Goal: Task Accomplishment & Management: Manage account settings

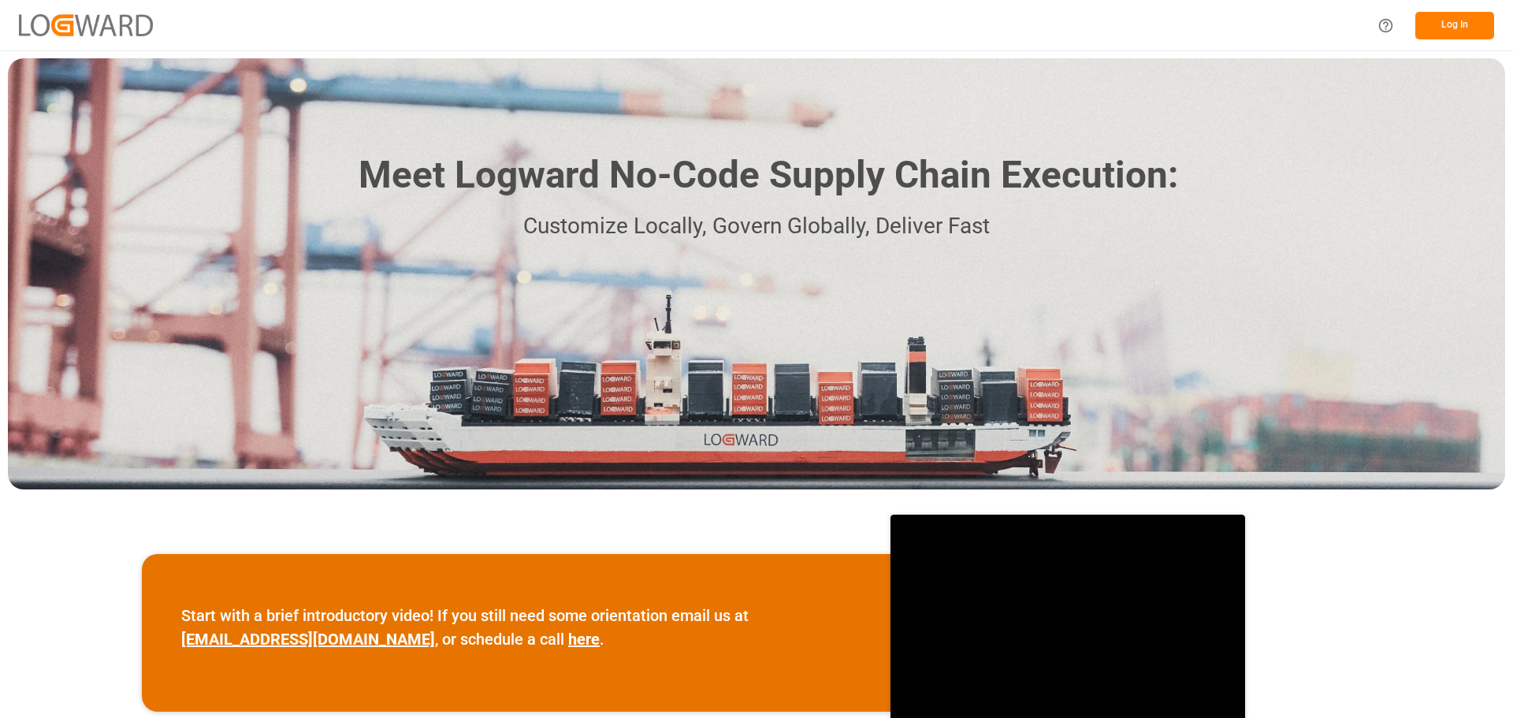
click at [1443, 26] on button "Log In" at bounding box center [1454, 26] width 79 height 28
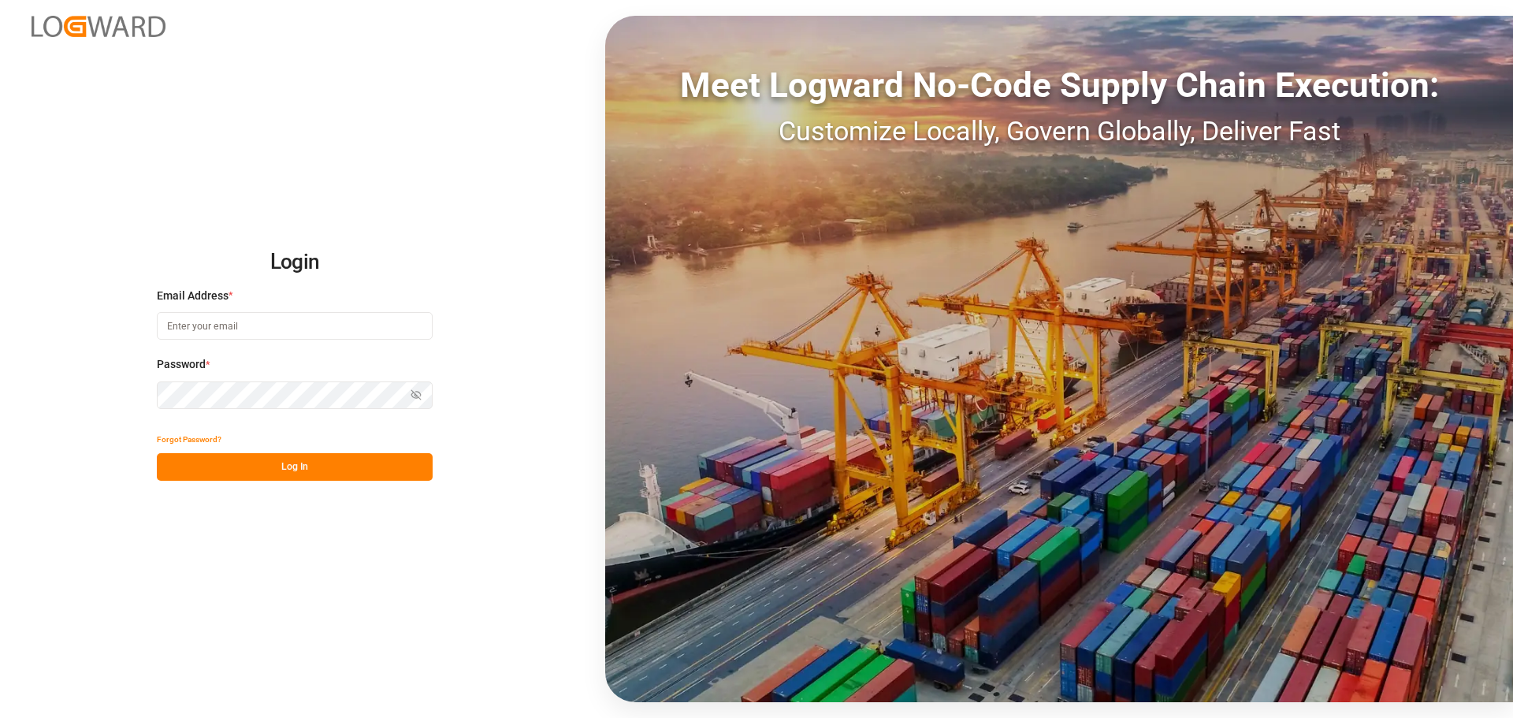
type input "[PERSON_NAME][EMAIL_ADDRESS][PERSON_NAME][DOMAIN_NAME]"
click at [281, 473] on button "Log In" at bounding box center [295, 467] width 276 height 28
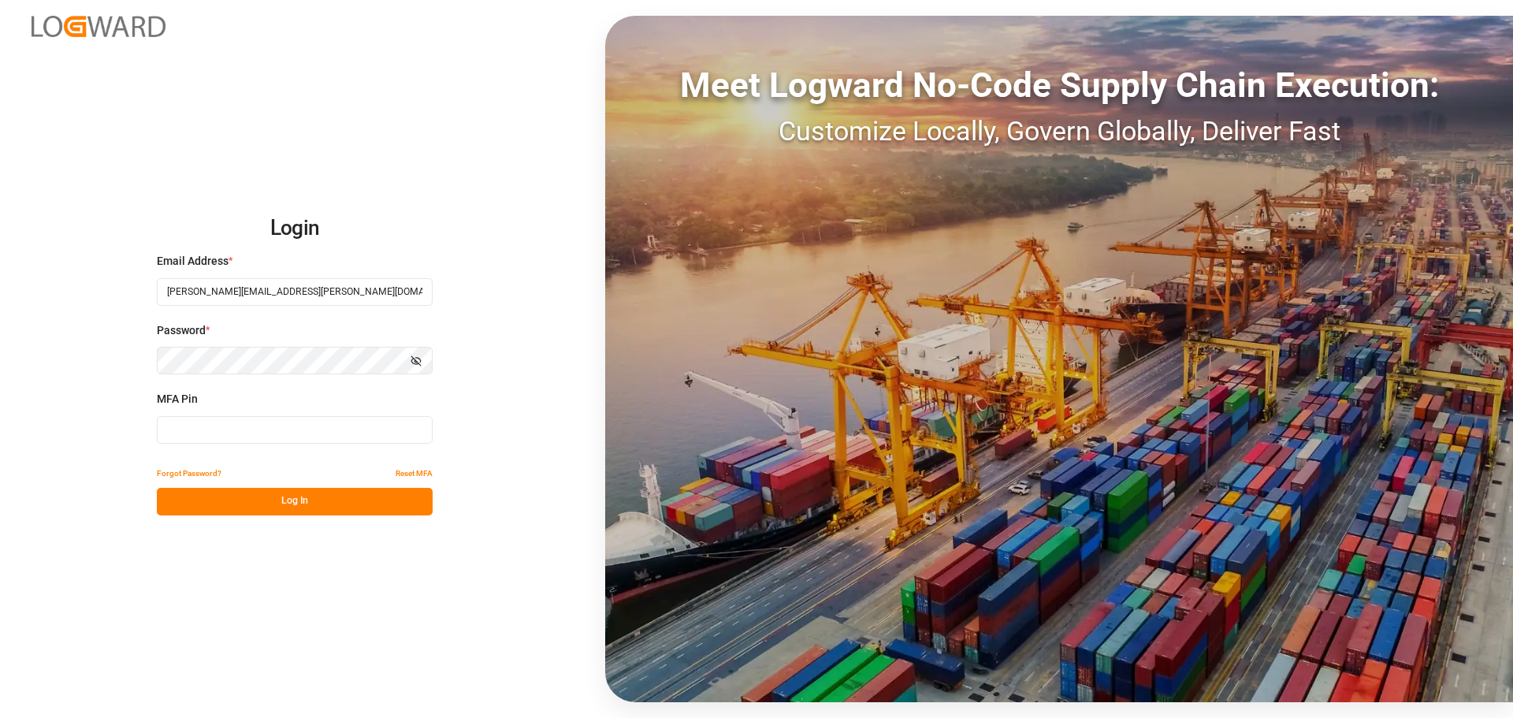
click at [297, 436] on input at bounding box center [295, 430] width 276 height 28
type input "507502"
click at [278, 498] on button "Log In" at bounding box center [295, 502] width 276 height 28
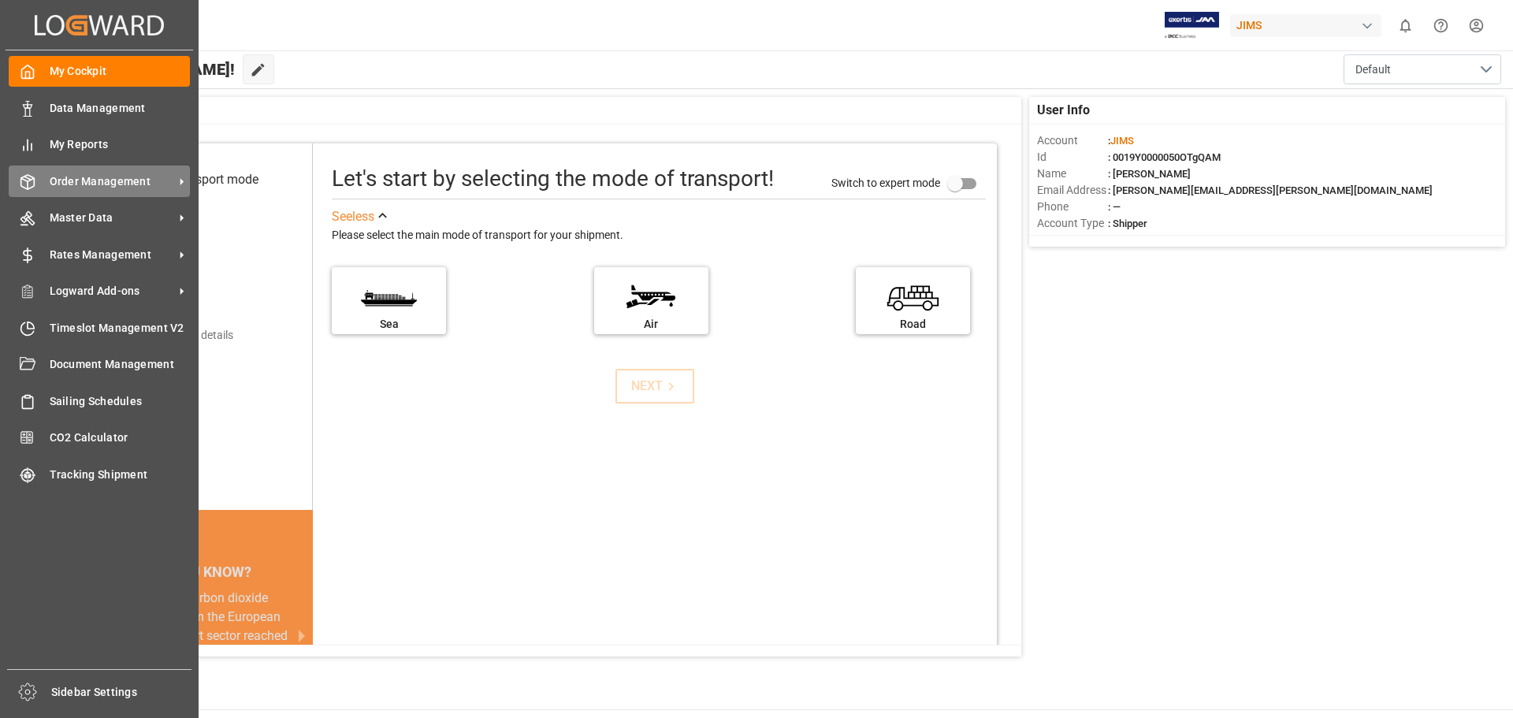
click at [120, 182] on span "Order Management" at bounding box center [112, 181] width 124 height 17
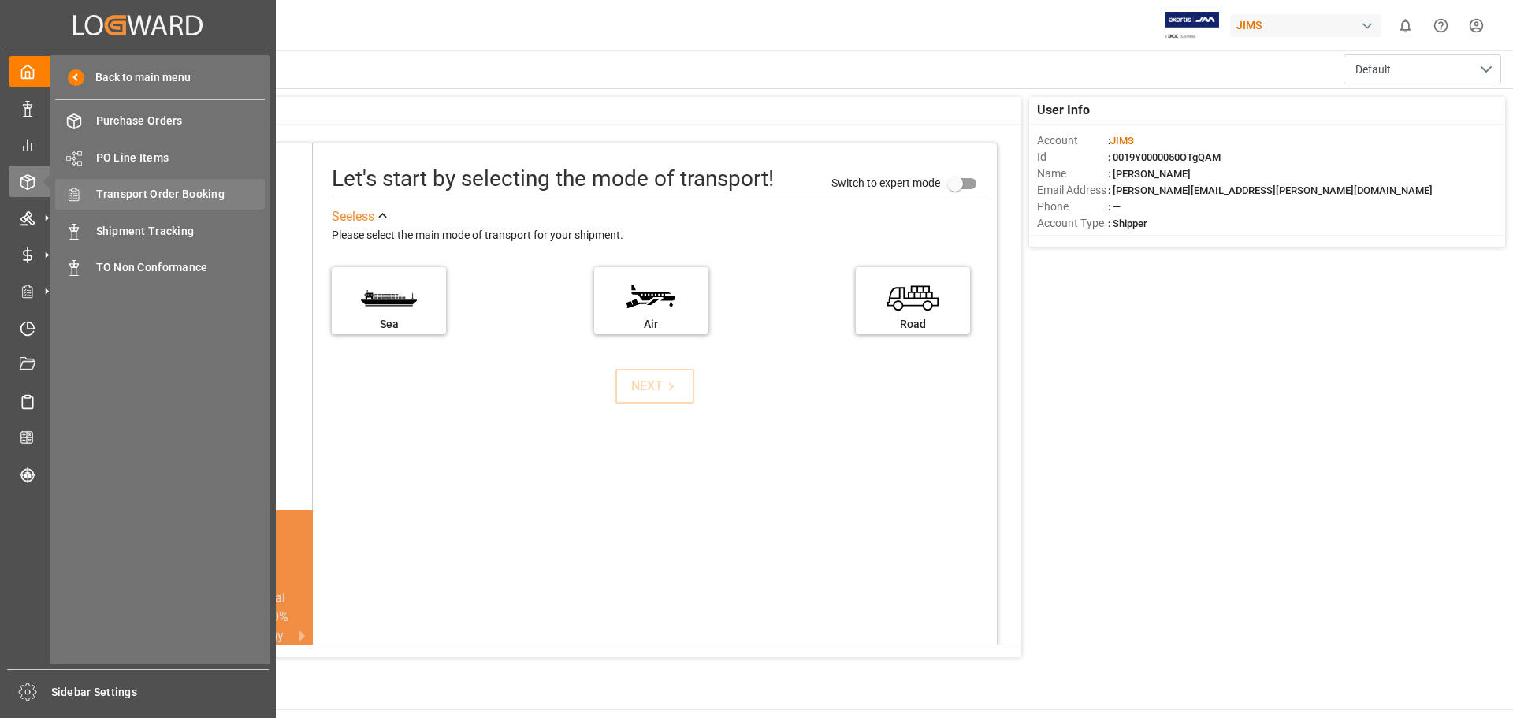
click at [164, 193] on span "Transport Order Booking" at bounding box center [180, 194] width 169 height 17
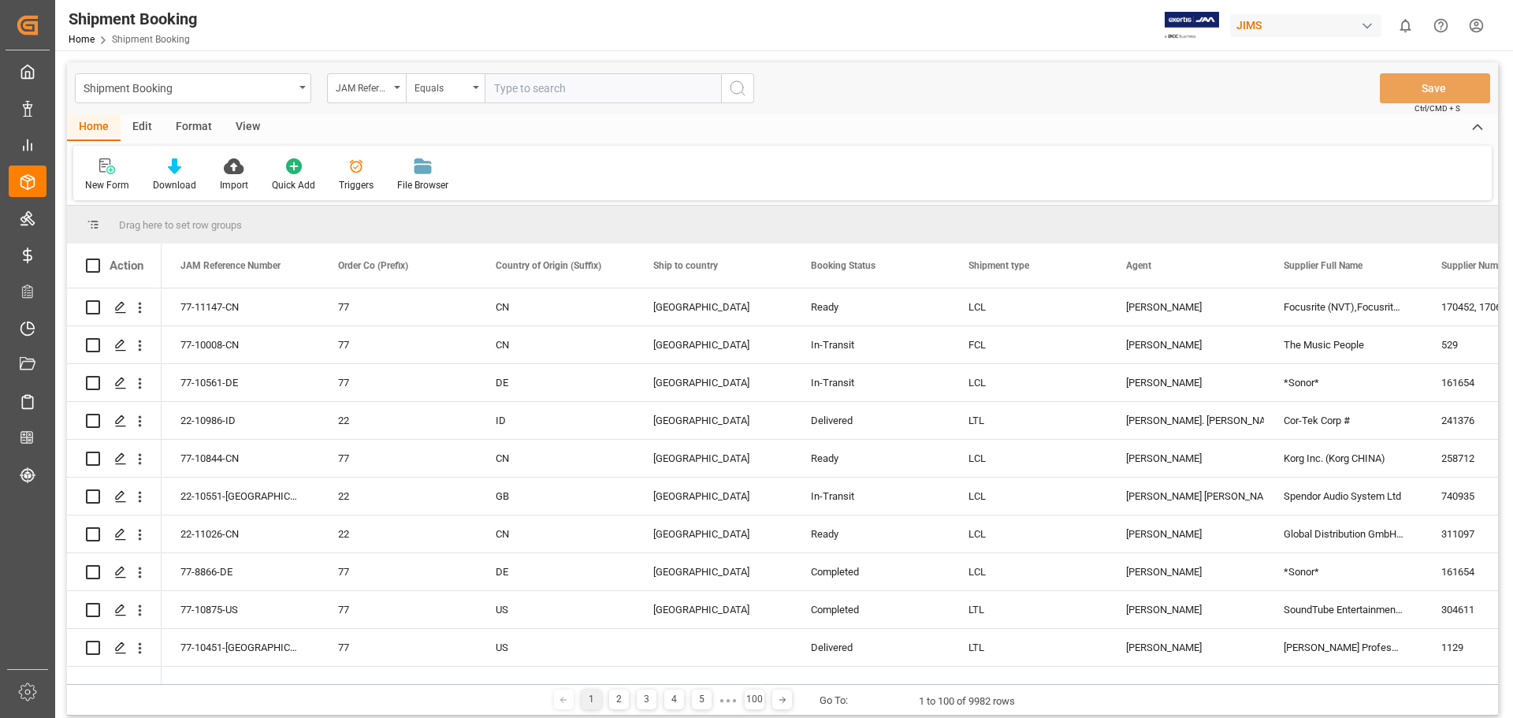
click at [529, 95] on input "text" at bounding box center [603, 88] width 236 height 30
type input "77-11142-[GEOGRAPHIC_DATA]"
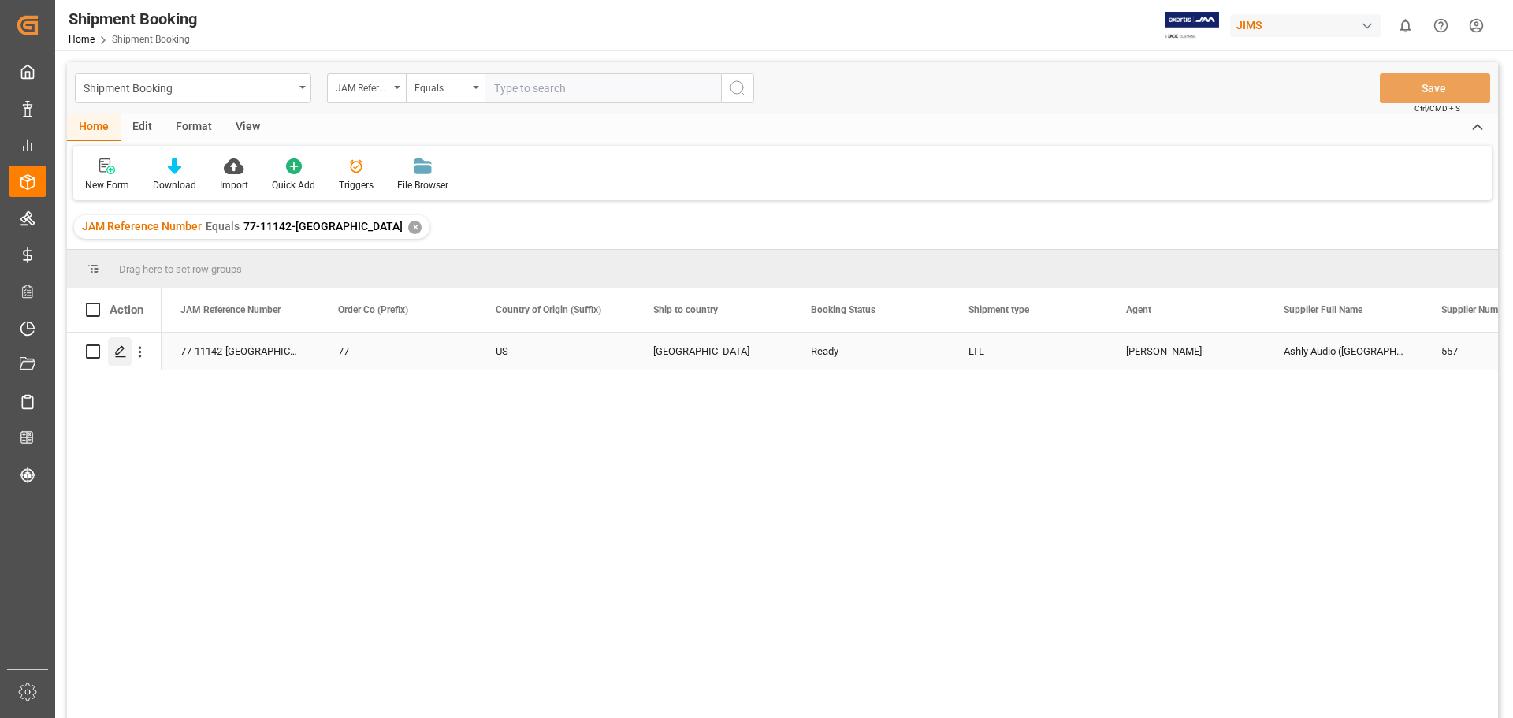
click at [115, 354] on icon "Press SPACE to select this row." at bounding box center [120, 351] width 13 height 13
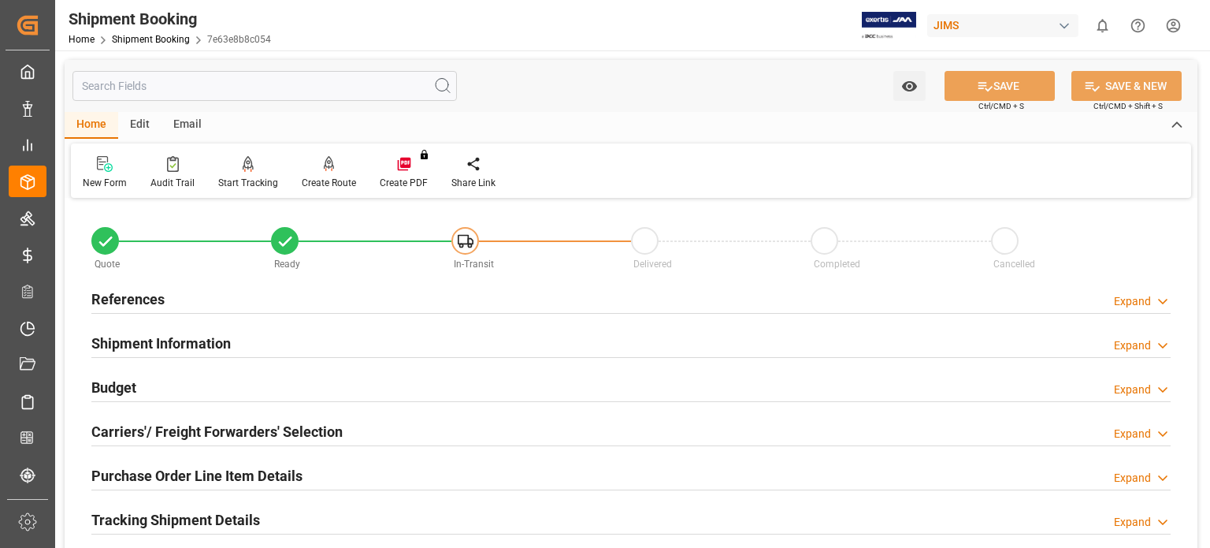
click at [151, 306] on h2 "References" at bounding box center [127, 298] width 73 height 21
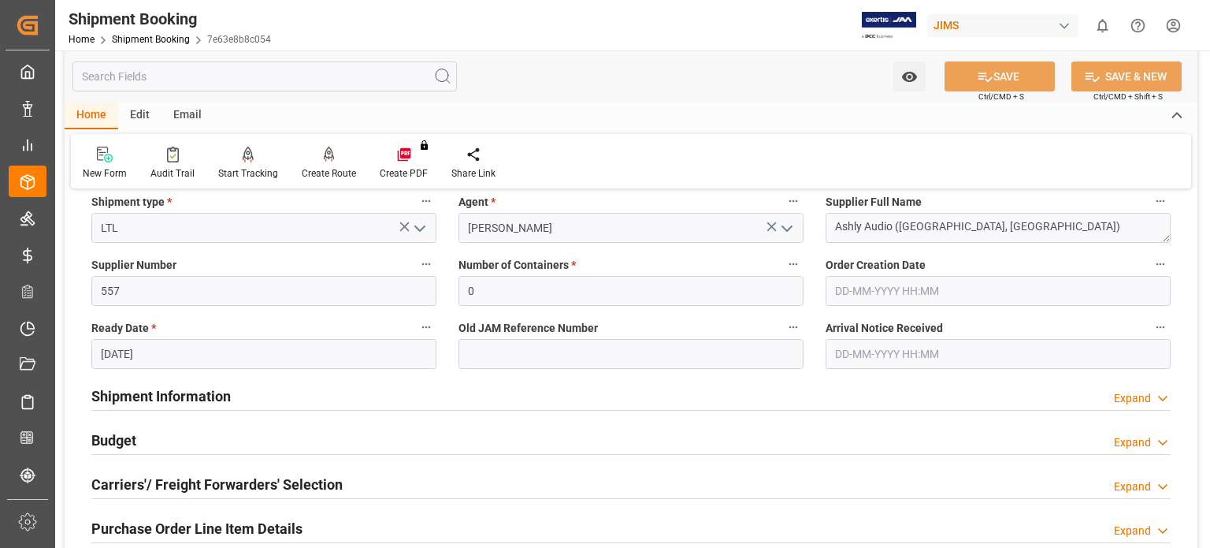
scroll to position [394, 0]
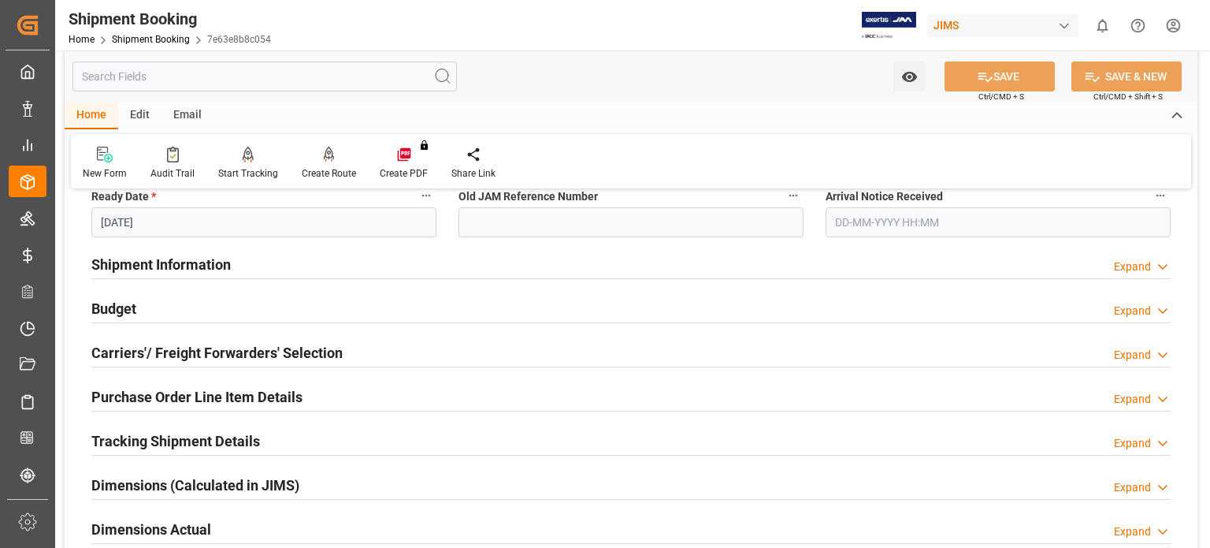
click at [121, 307] on h2 "Budget" at bounding box center [113, 308] width 45 height 21
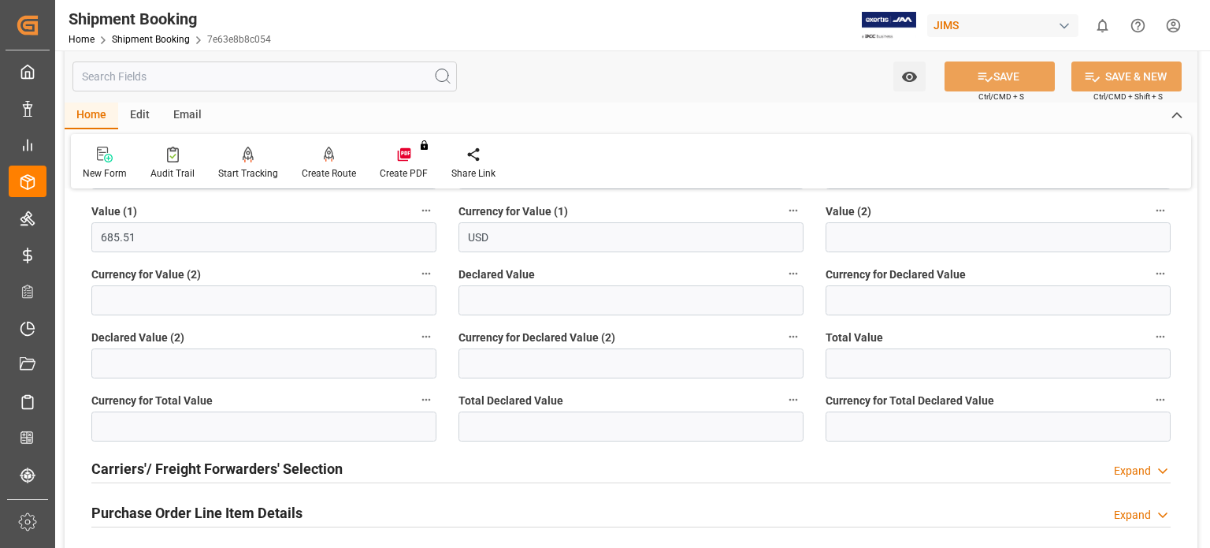
scroll to position [788, 0]
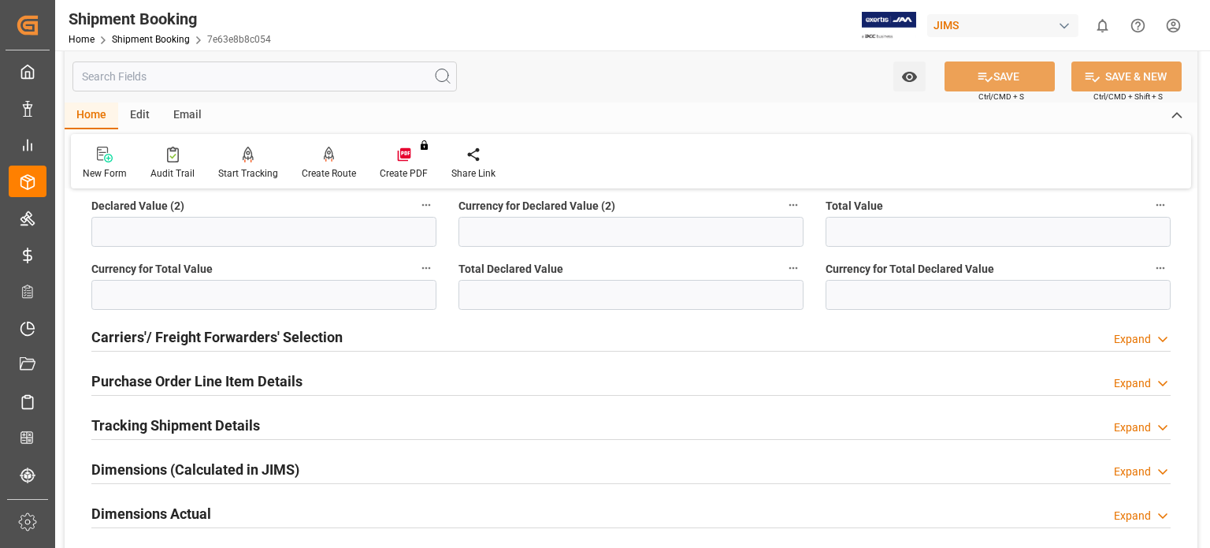
click at [243, 340] on h2 "Carriers'/ Freight Forwarders' Selection" at bounding box center [216, 336] width 251 height 21
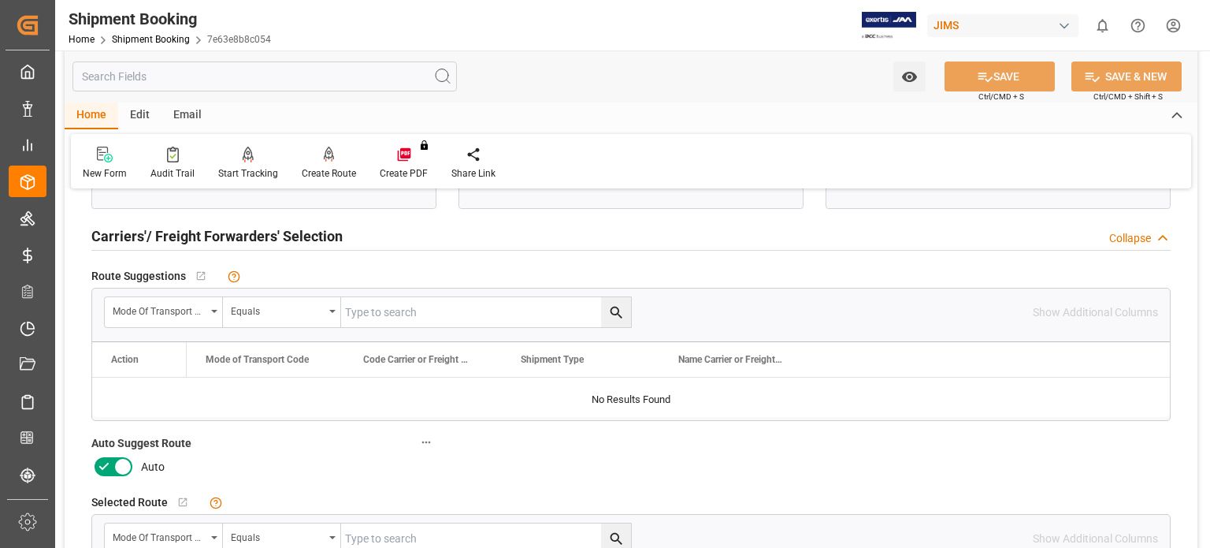
scroll to position [919, 0]
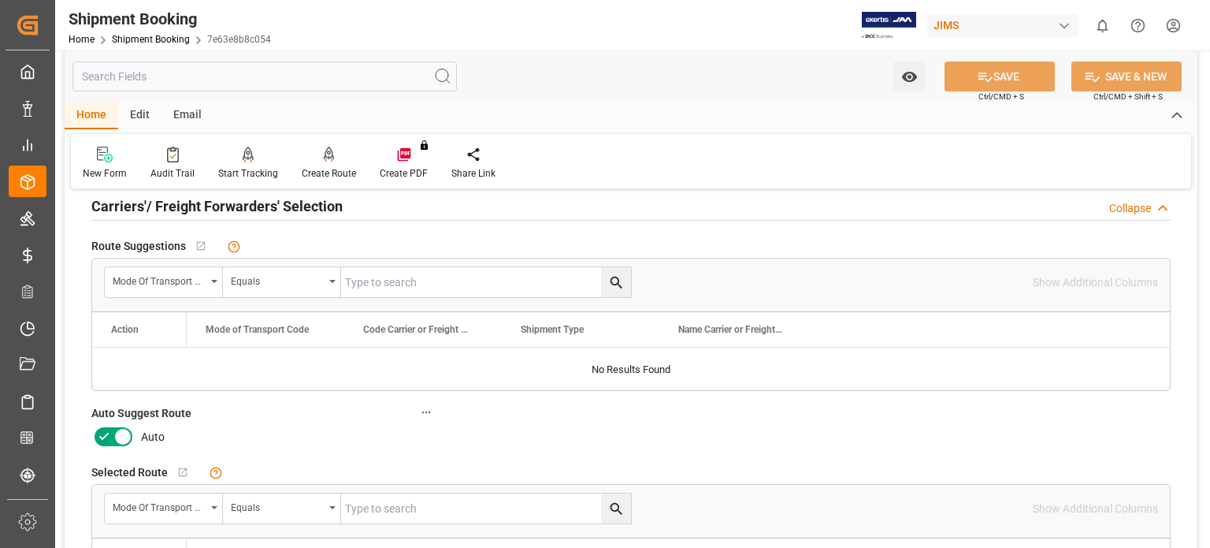
click at [105, 436] on icon at bounding box center [104, 436] width 19 height 19
click at [0, 0] on input "checkbox" at bounding box center [0, 0] width 0 height 0
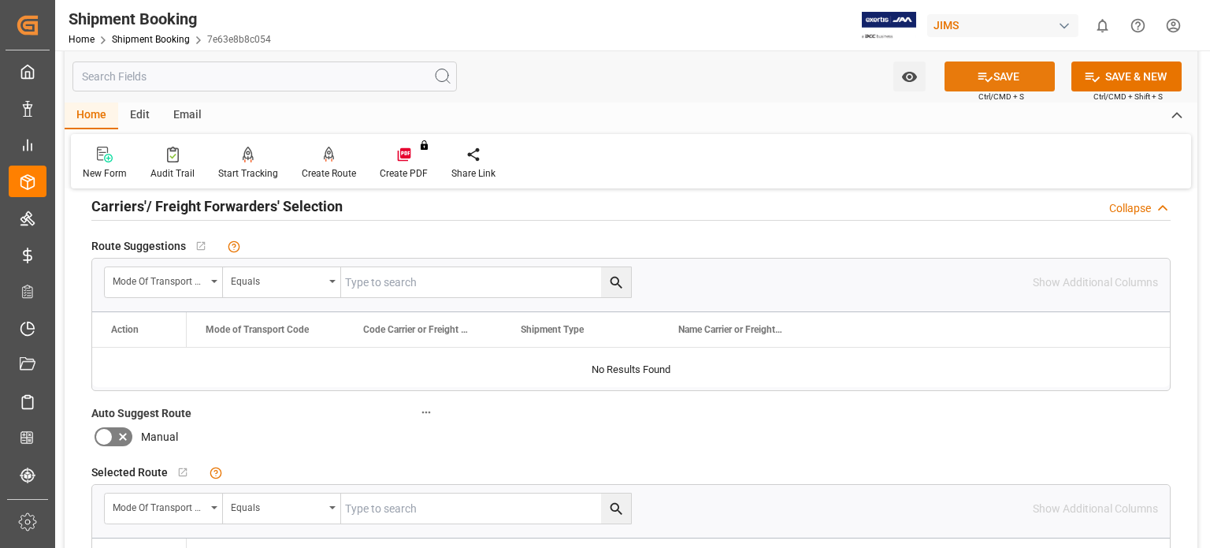
click at [1009, 78] on button "SAVE" at bounding box center [1000, 76] width 110 height 30
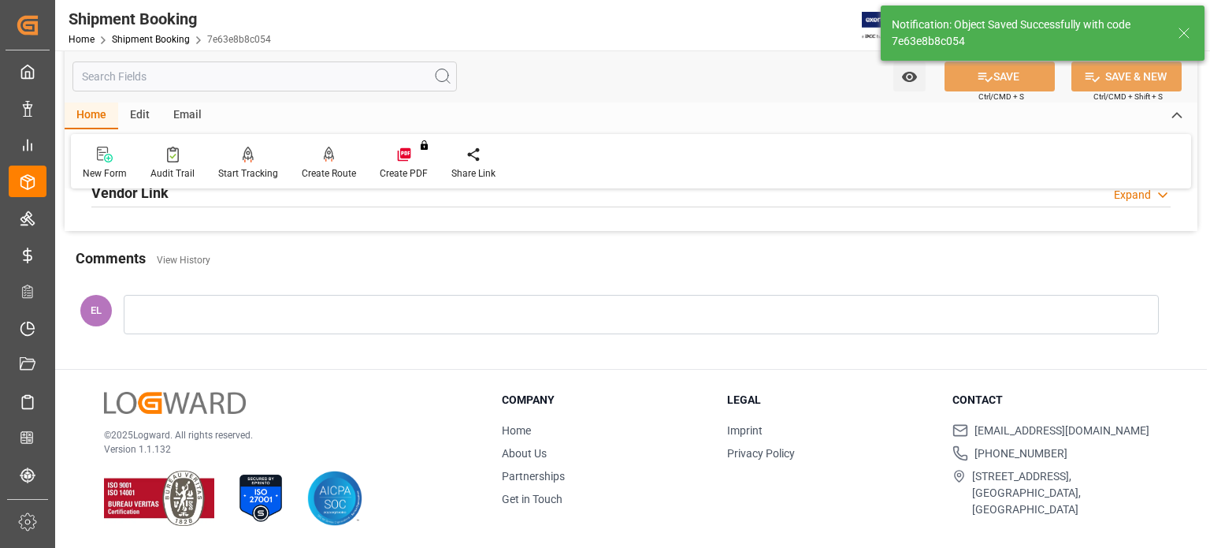
scroll to position [225, 0]
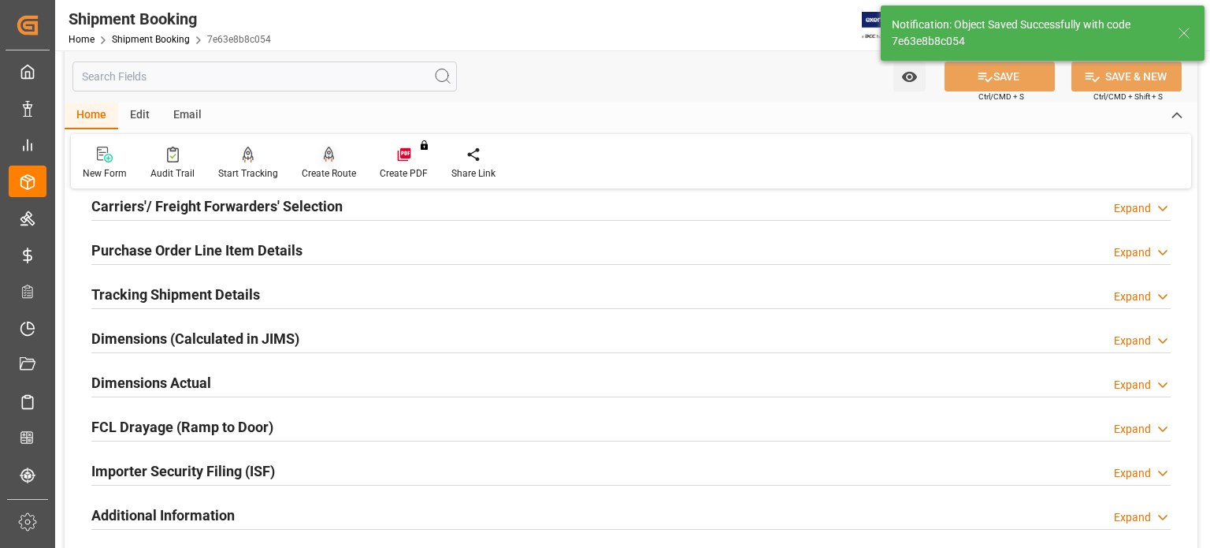
click at [329, 163] on div "Create Route" at bounding box center [329, 163] width 78 height 35
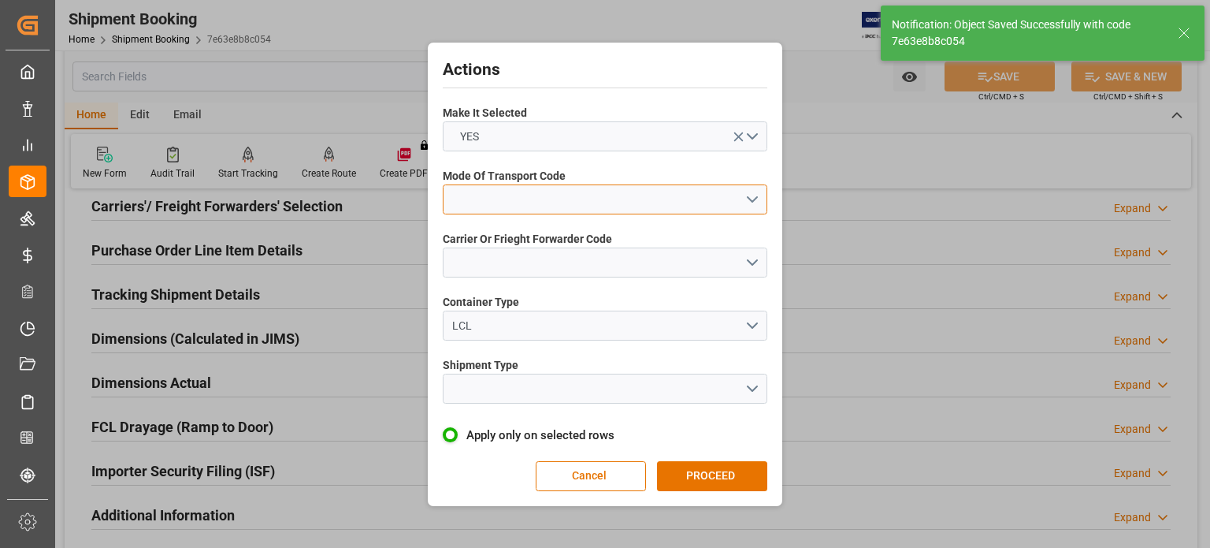
click at [488, 195] on button "open menu" at bounding box center [605, 199] width 325 height 30
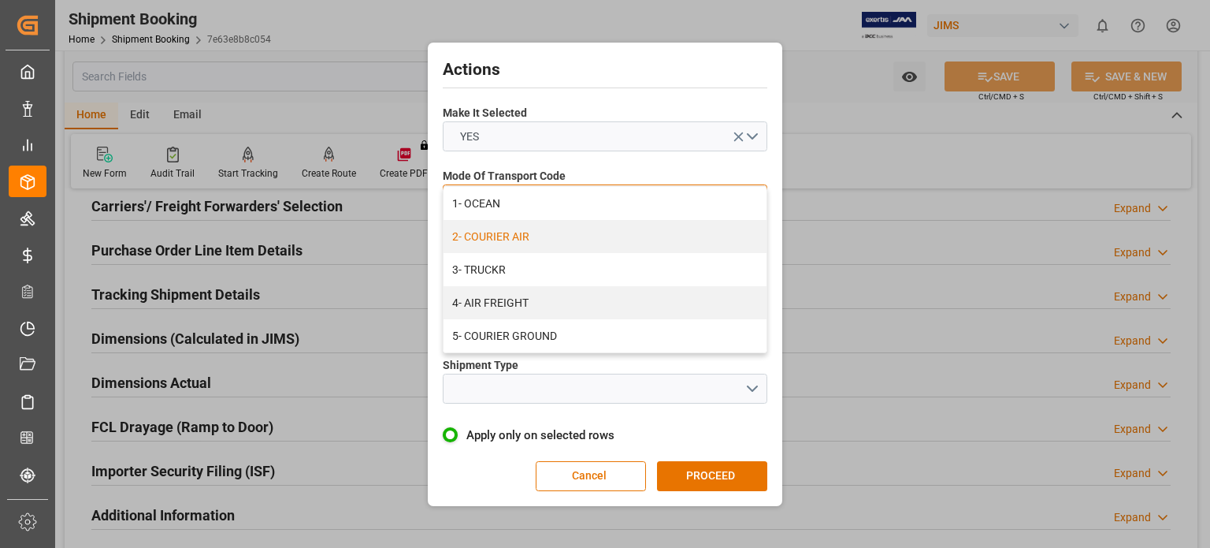
click at [524, 234] on div "2- COURIER AIR" at bounding box center [605, 236] width 323 height 33
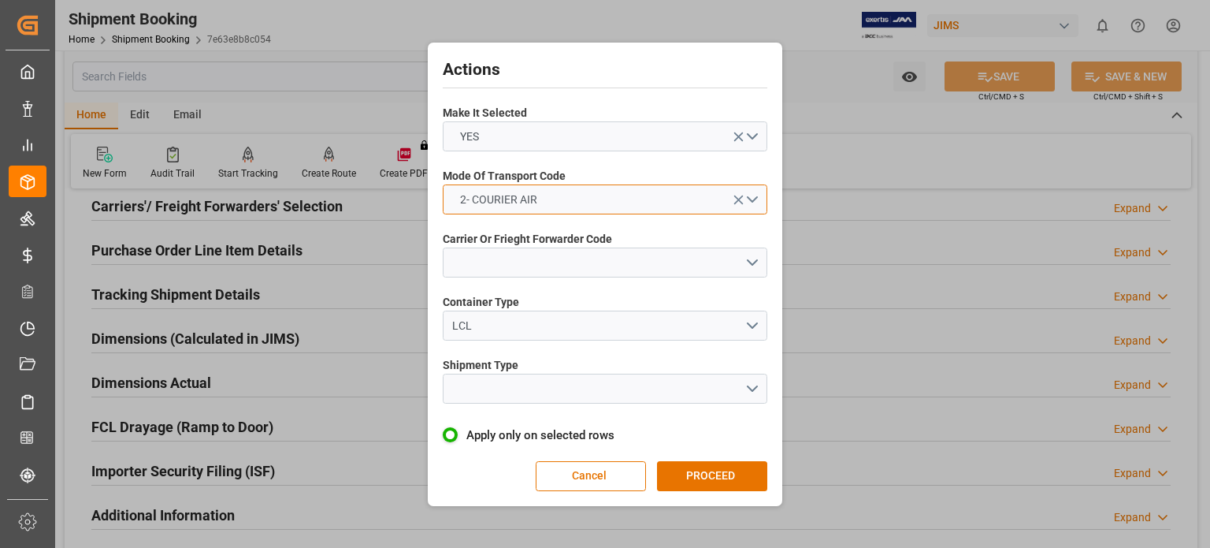
click at [538, 196] on span "2- COURIER AIR" at bounding box center [498, 199] width 93 height 17
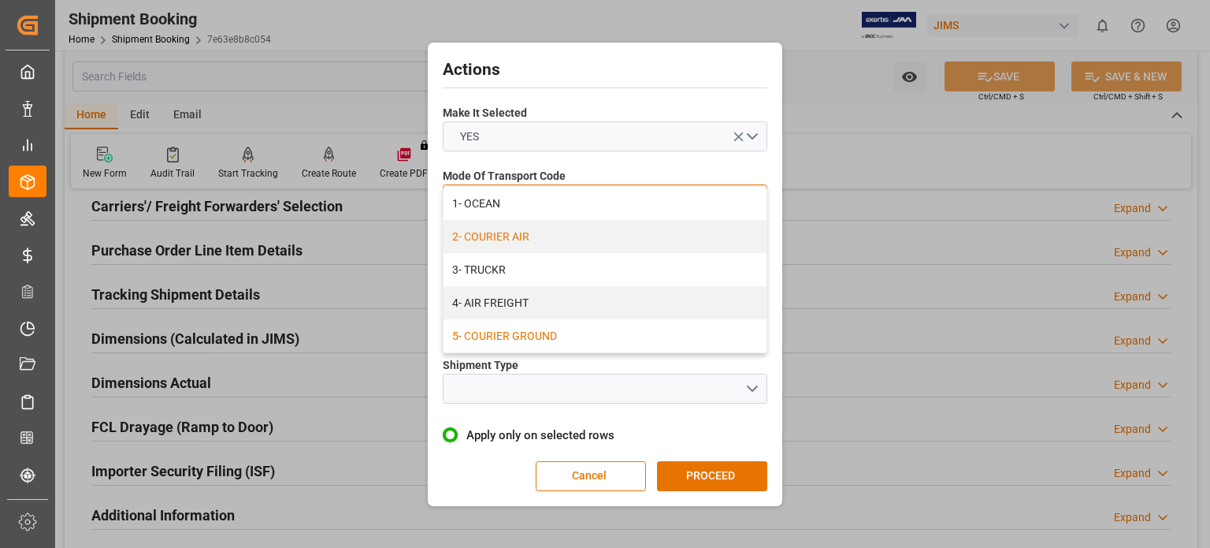
click at [544, 335] on div "5- COURIER GROUND" at bounding box center [605, 335] width 323 height 33
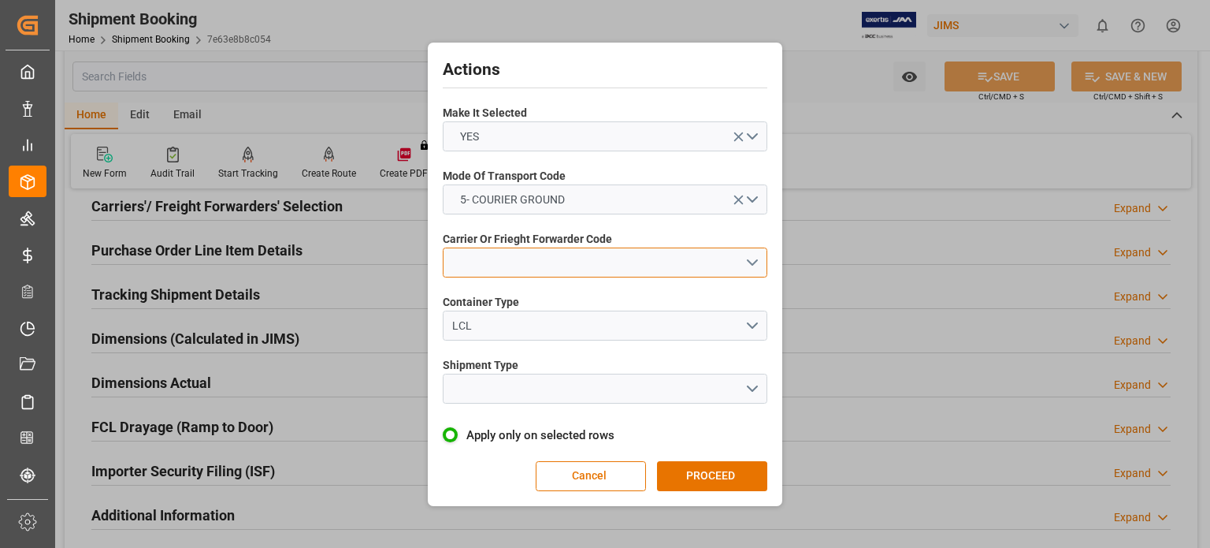
click at [485, 256] on button "open menu" at bounding box center [605, 262] width 325 height 30
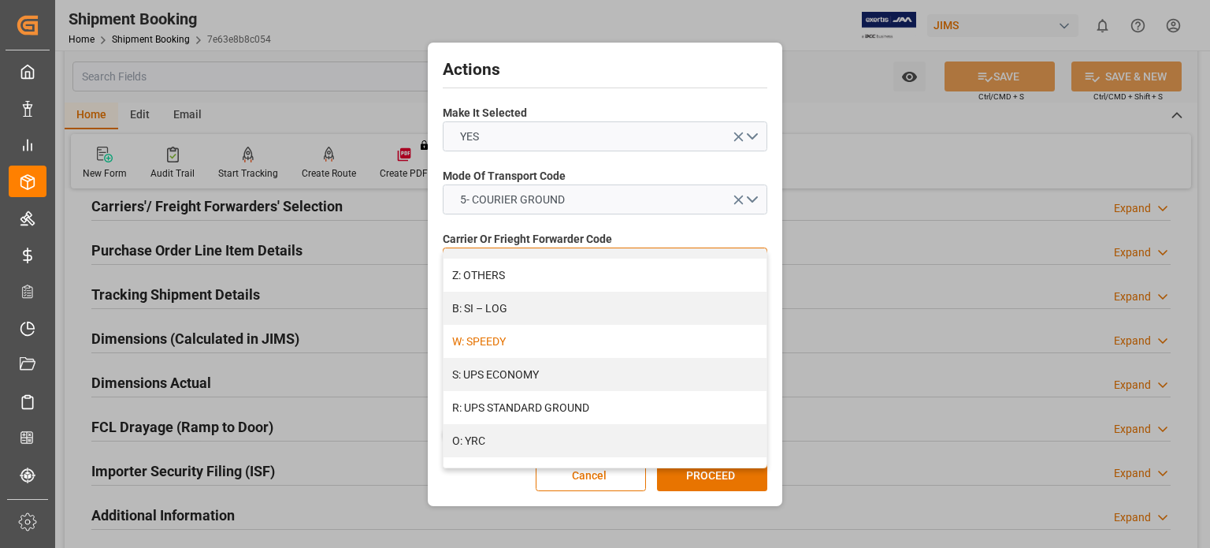
scroll to position [919, 0]
click at [555, 405] on div "R: UPS STANDARD GROUND" at bounding box center [605, 406] width 323 height 33
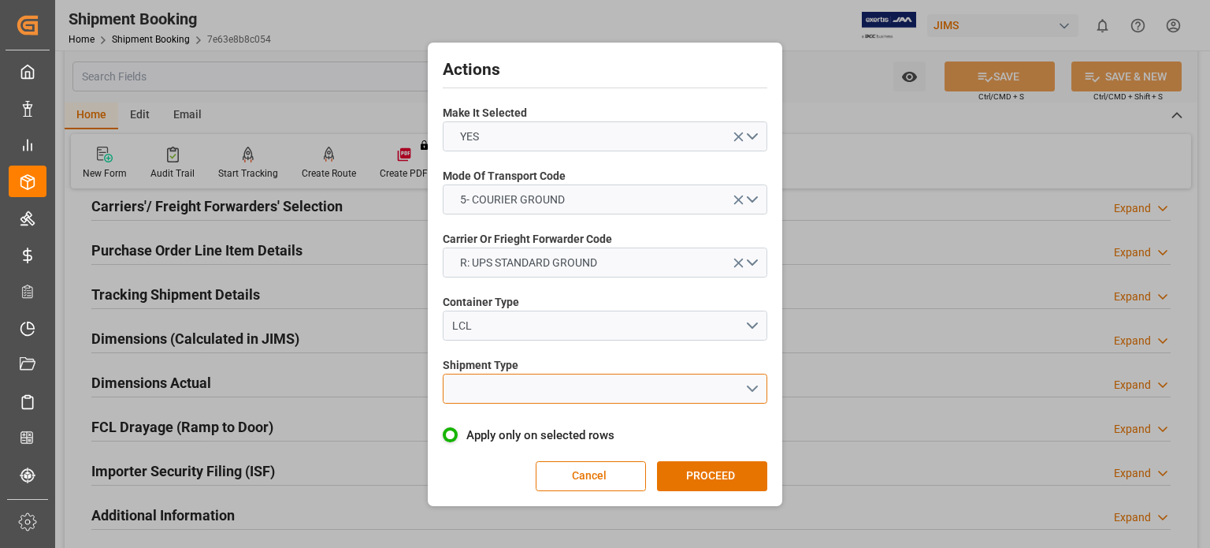
click at [511, 388] on button "open menu" at bounding box center [605, 388] width 325 height 30
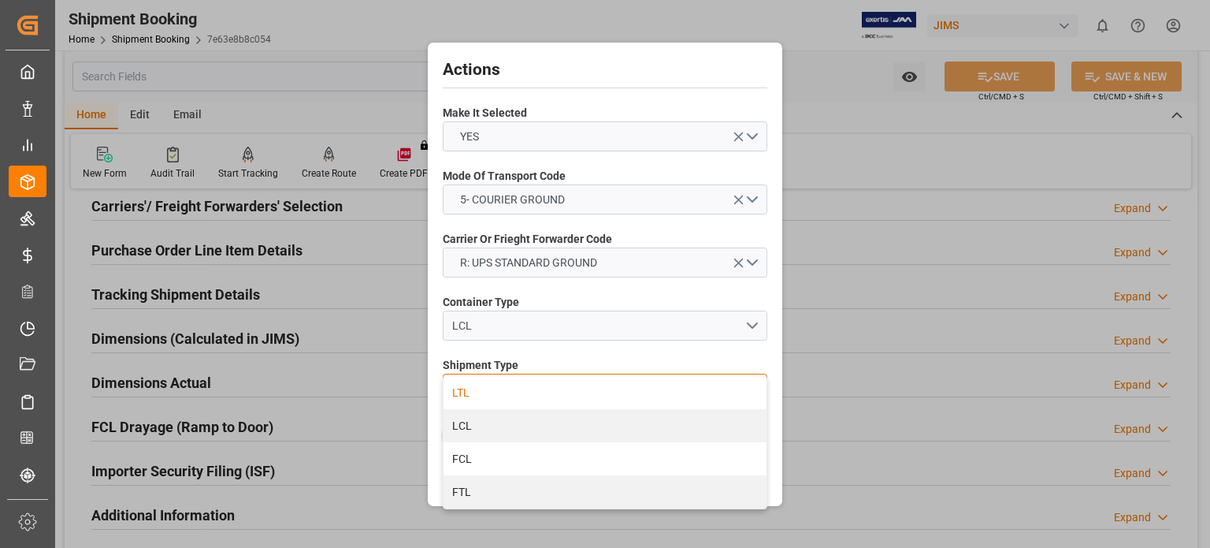
click at [511, 394] on div "LTL" at bounding box center [605, 392] width 323 height 33
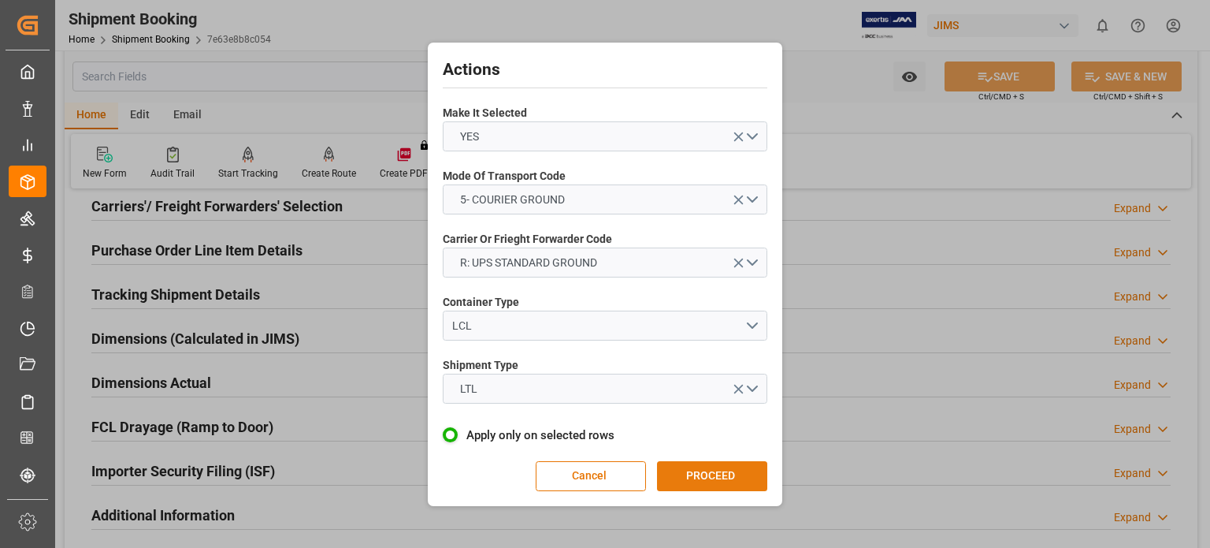
click at [690, 476] on button "PROCEED" at bounding box center [712, 476] width 110 height 30
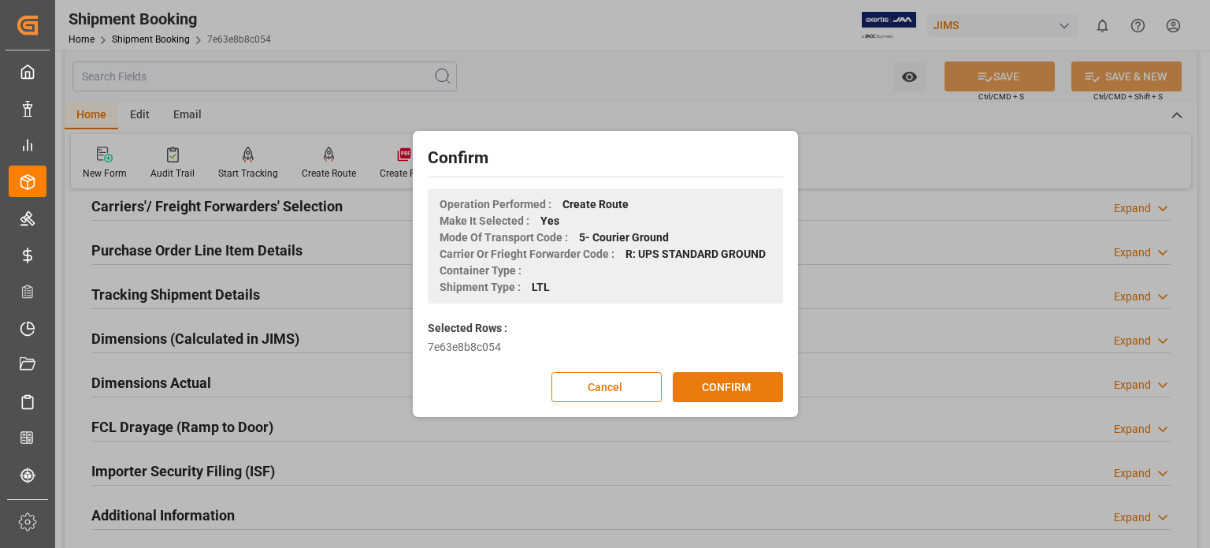
click at [722, 384] on button "CONFIRM" at bounding box center [728, 387] width 110 height 30
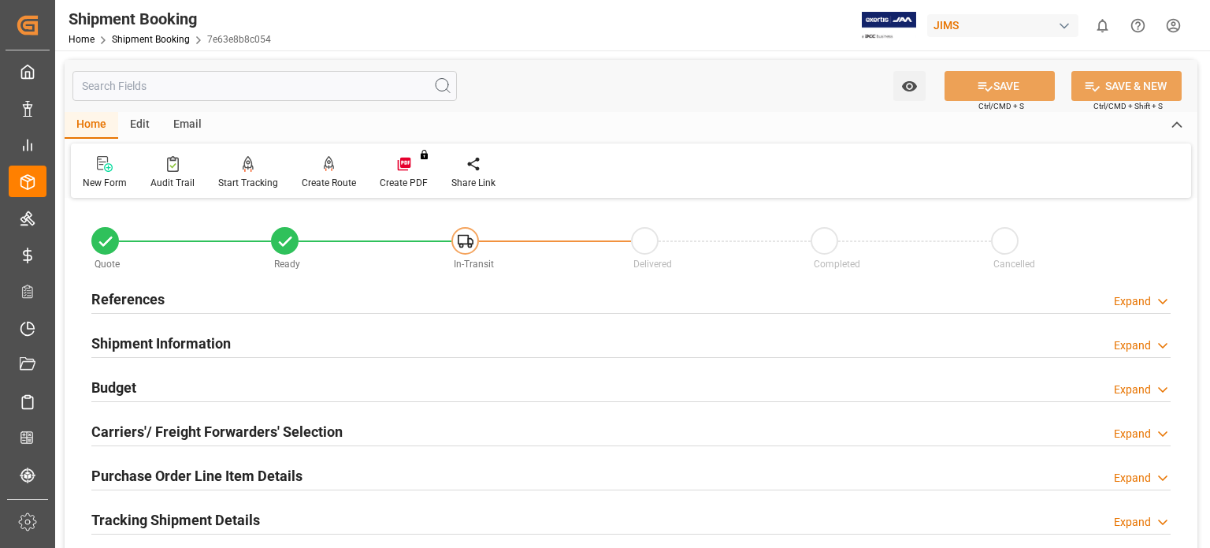
scroll to position [131, 0]
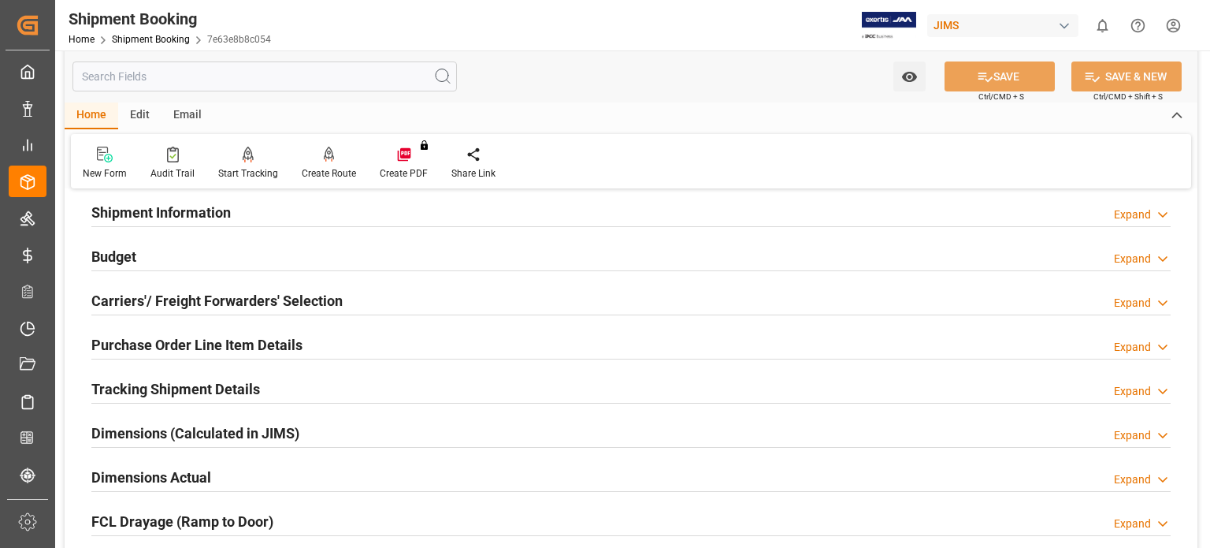
click at [153, 304] on h2 "Carriers'/ Freight Forwarders' Selection" at bounding box center [216, 300] width 251 height 21
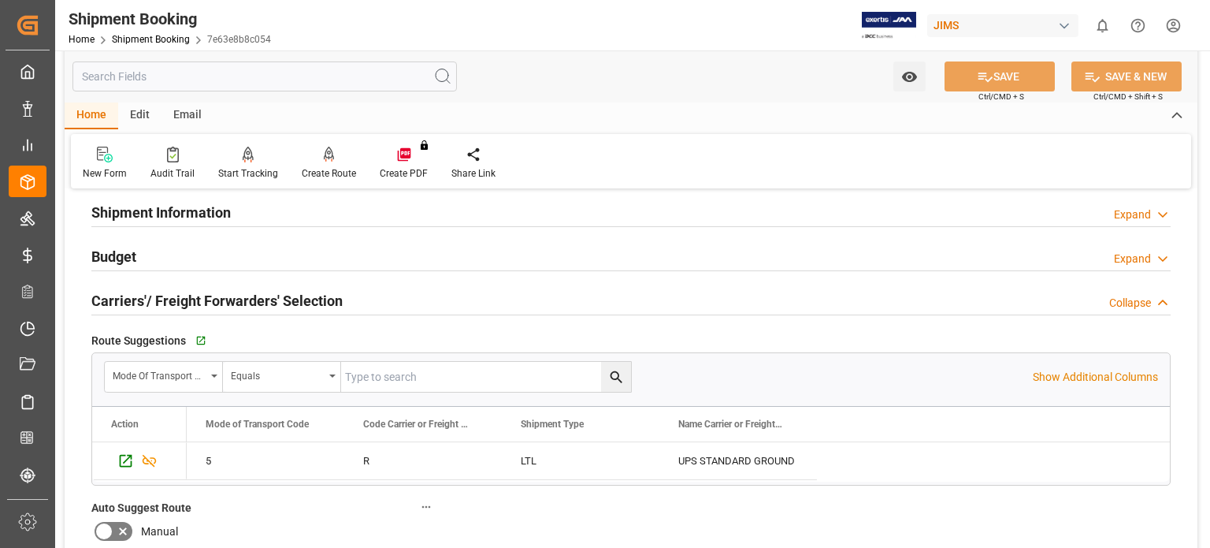
click at [153, 304] on h2 "Carriers'/ Freight Forwarders' Selection" at bounding box center [216, 300] width 251 height 21
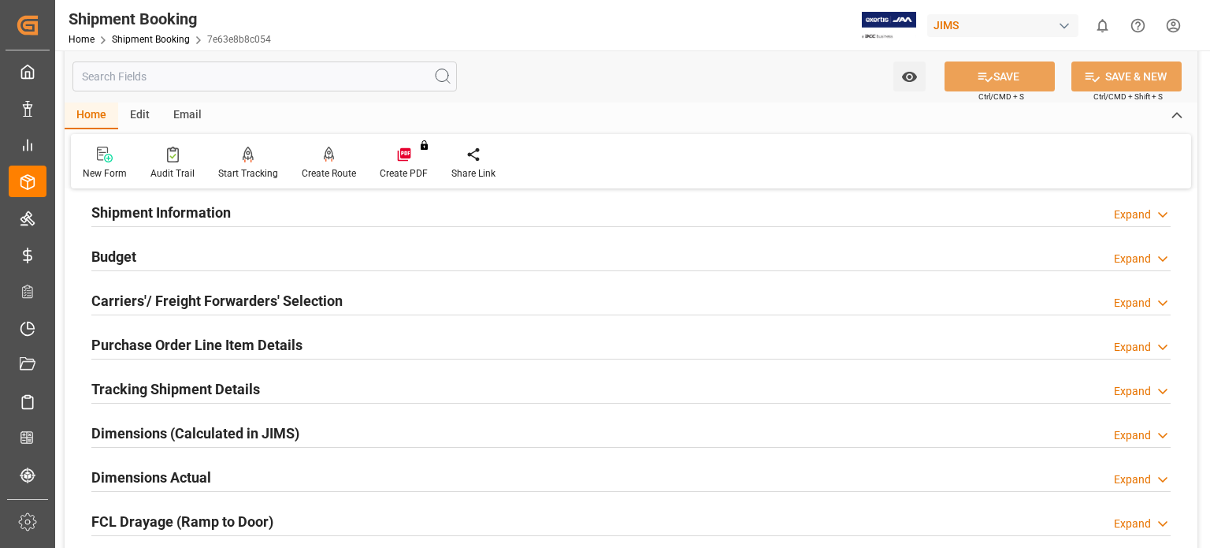
click at [164, 345] on h2 "Purchase Order Line Item Details" at bounding box center [196, 344] width 211 height 21
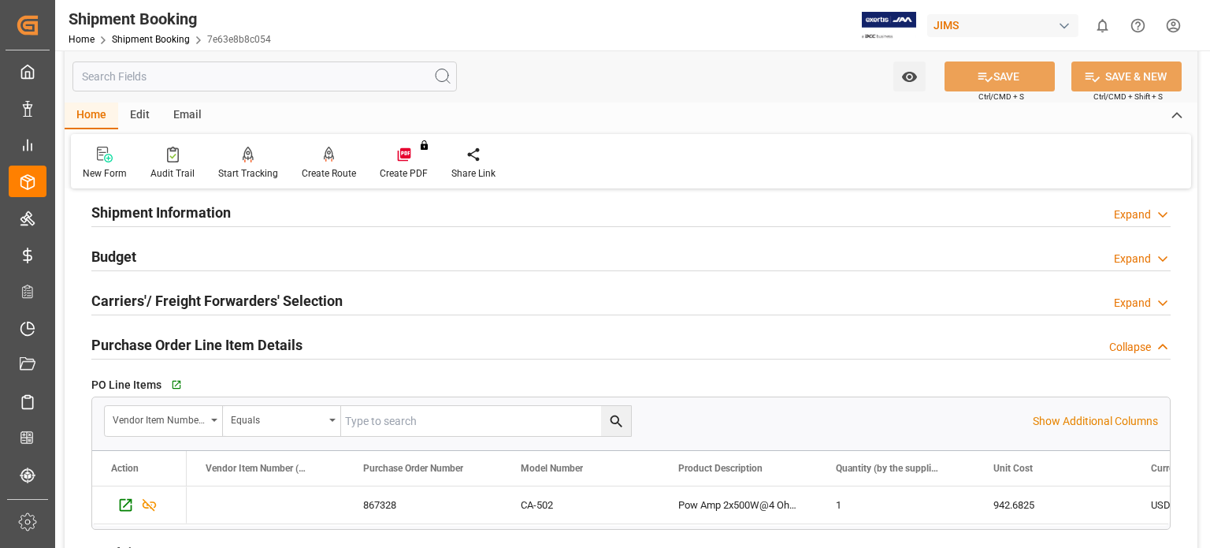
click at [164, 345] on h2 "Purchase Order Line Item Details" at bounding box center [196, 344] width 211 height 21
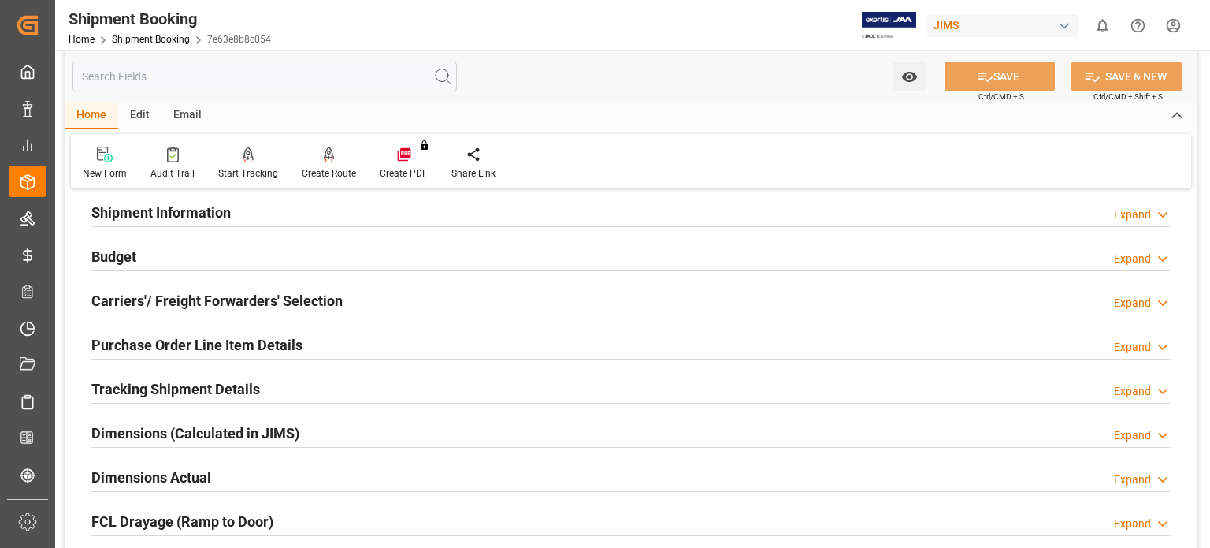
click at [180, 388] on h2 "Tracking Shipment Details" at bounding box center [175, 388] width 169 height 21
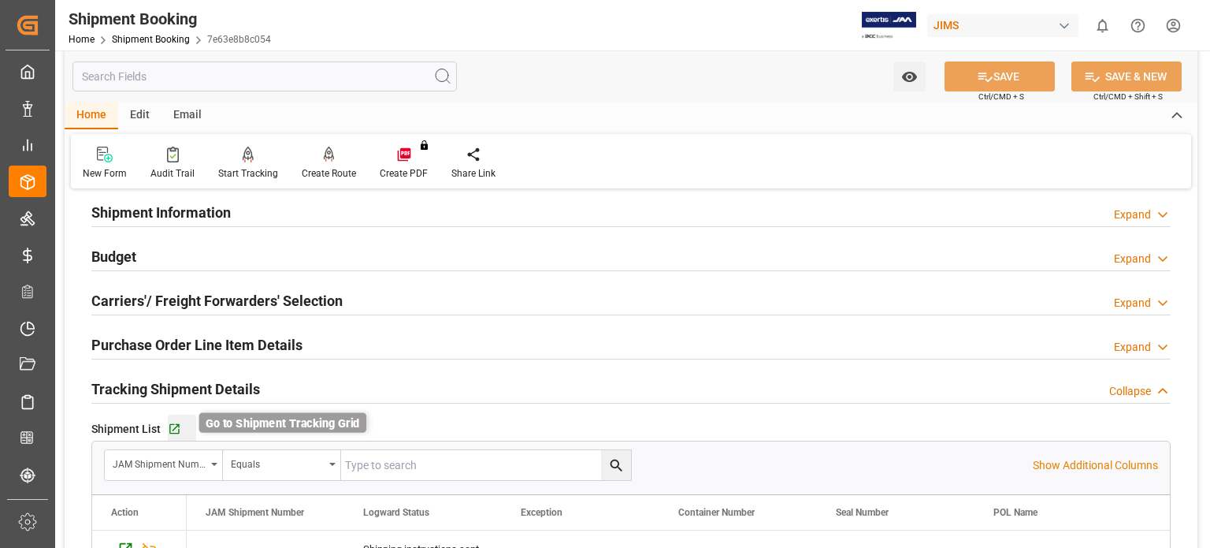
click at [170, 430] on icon "button" at bounding box center [174, 428] width 13 height 13
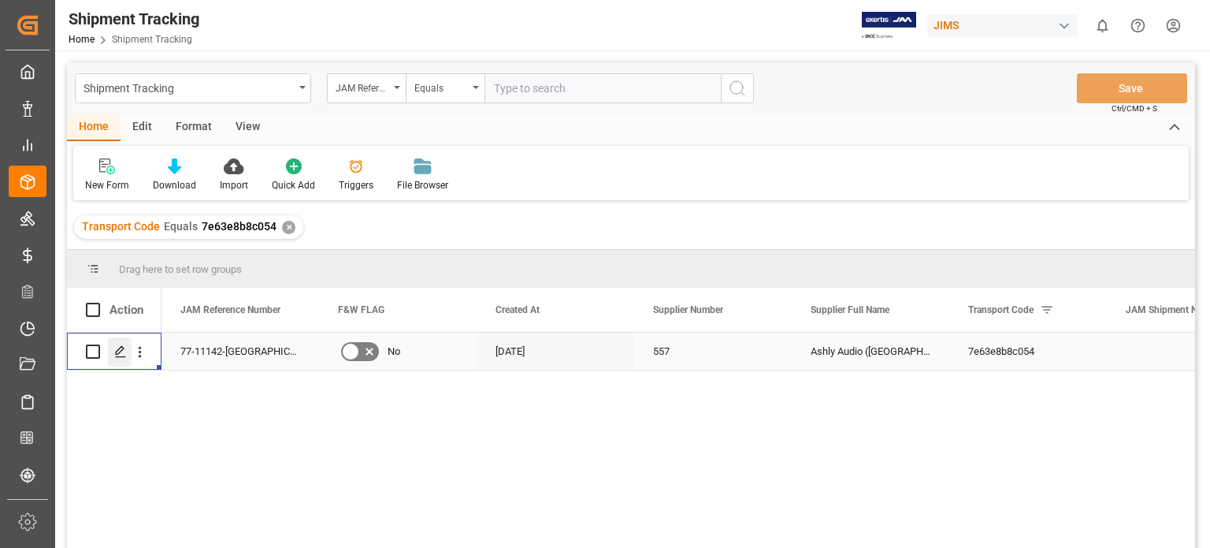
click at [122, 357] on line "Press SPACE to select this row." at bounding box center [120, 357] width 9 height 0
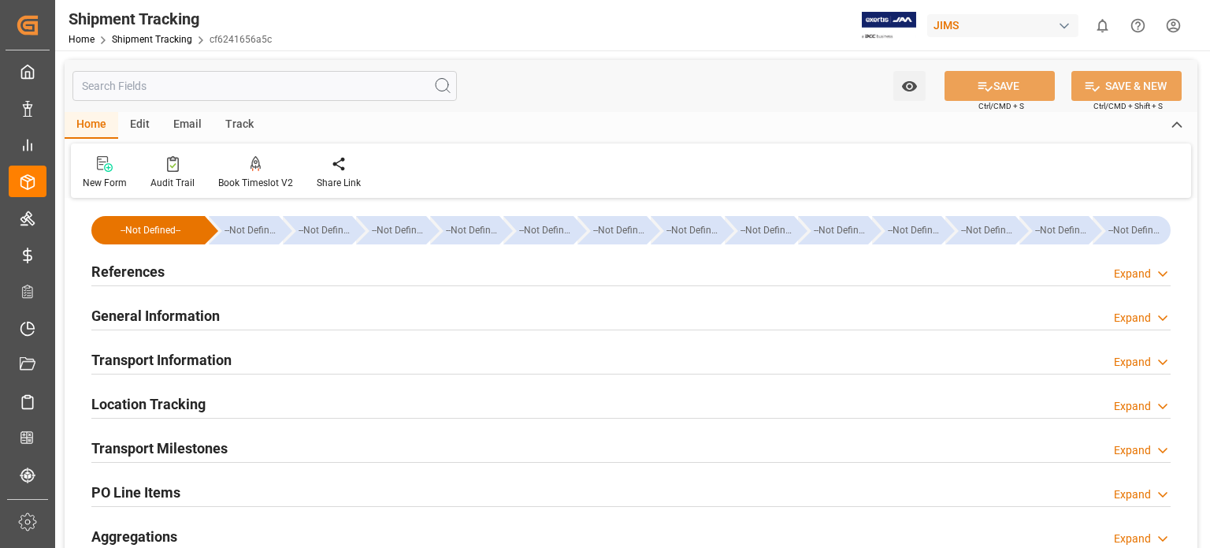
click at [123, 281] on h2 "References" at bounding box center [127, 271] width 73 height 21
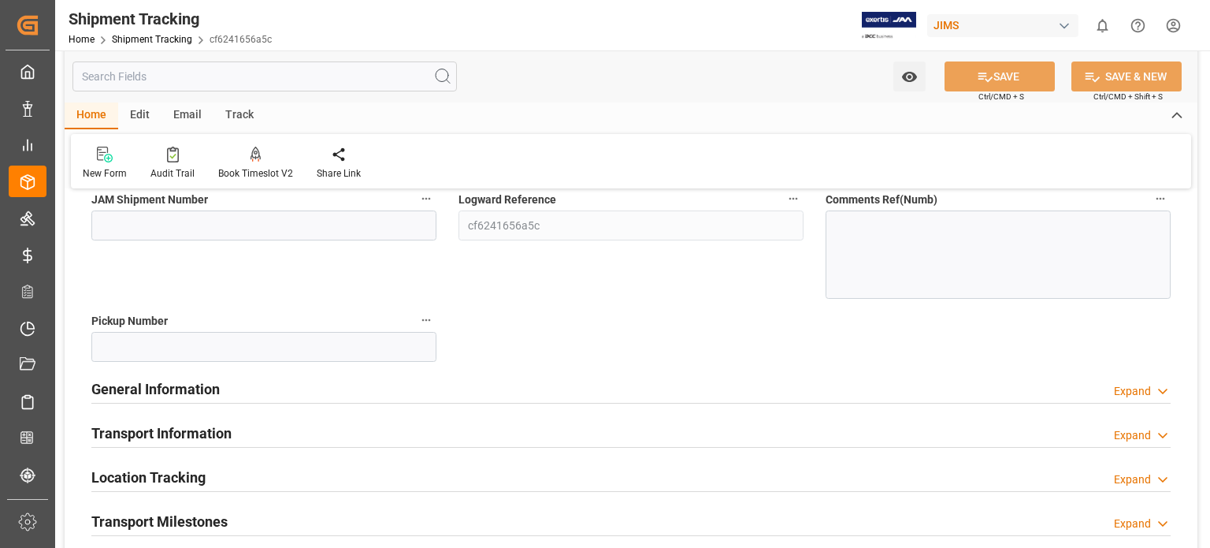
scroll to position [262, 0]
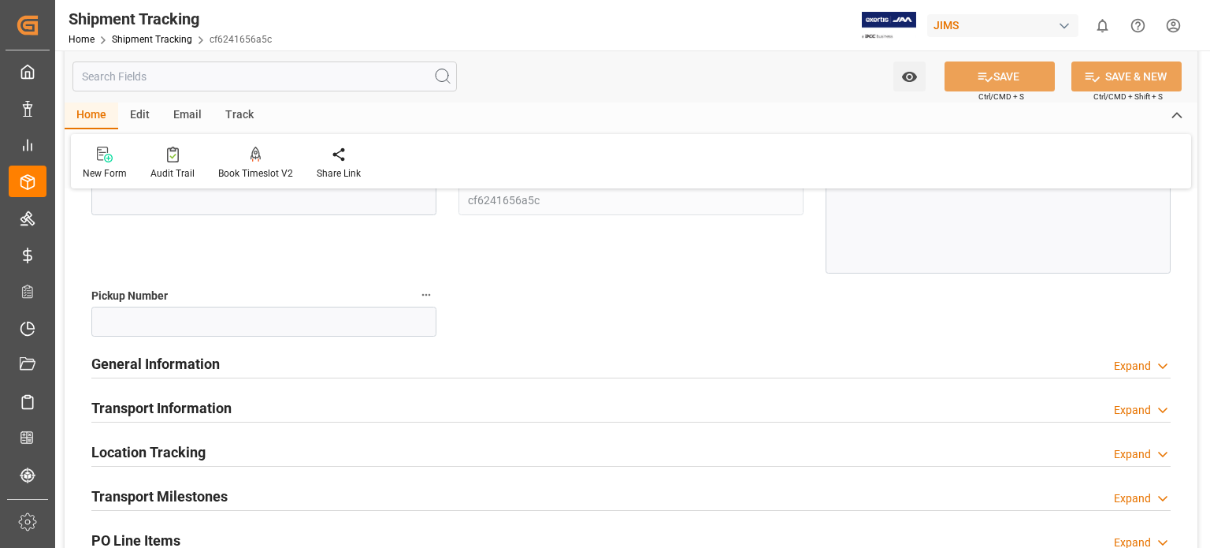
click at [147, 351] on div "General Information" at bounding box center [155, 362] width 128 height 30
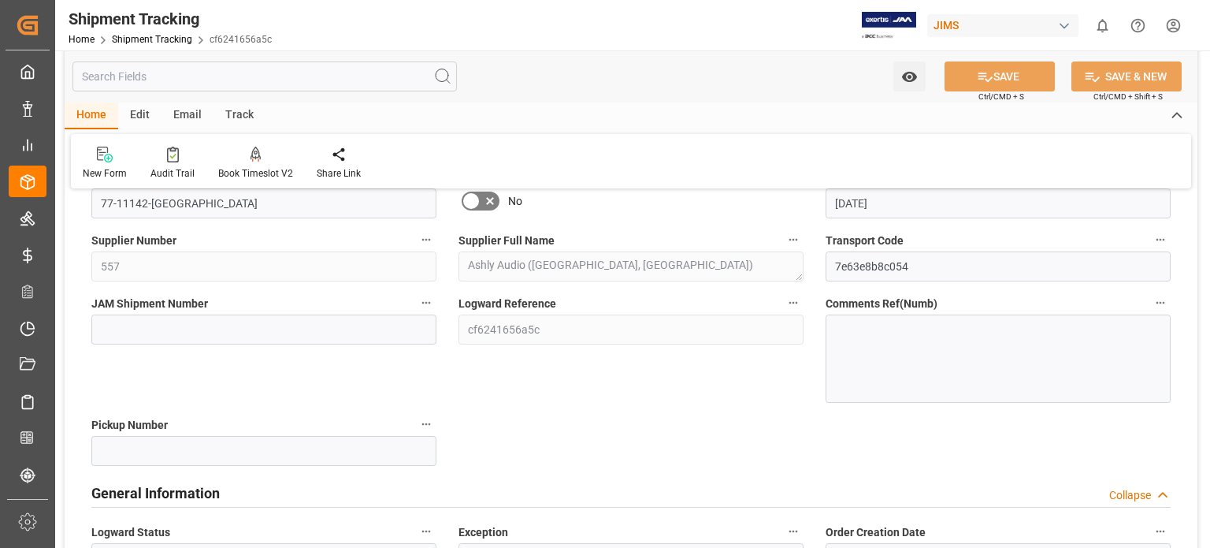
scroll to position [394, 0]
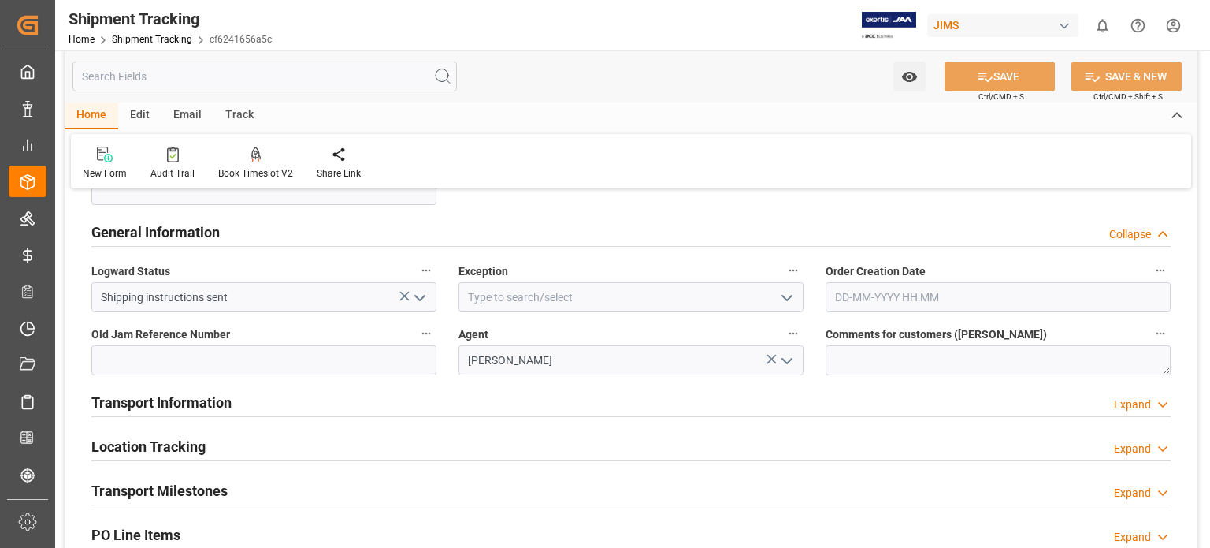
click at [217, 402] on h2 "Transport Information" at bounding box center [161, 402] width 140 height 21
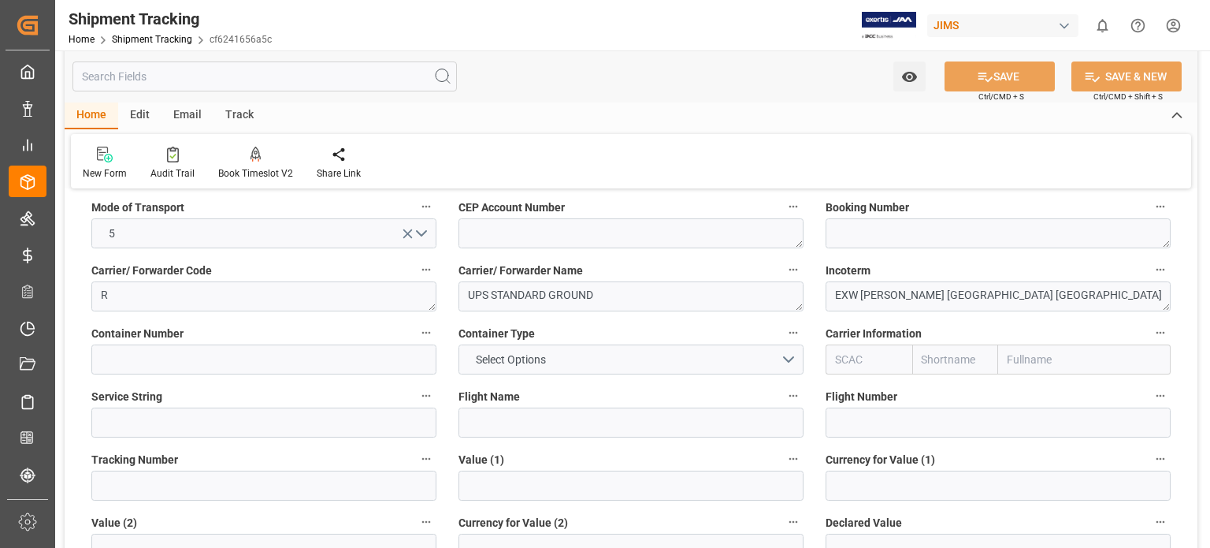
scroll to position [656, 0]
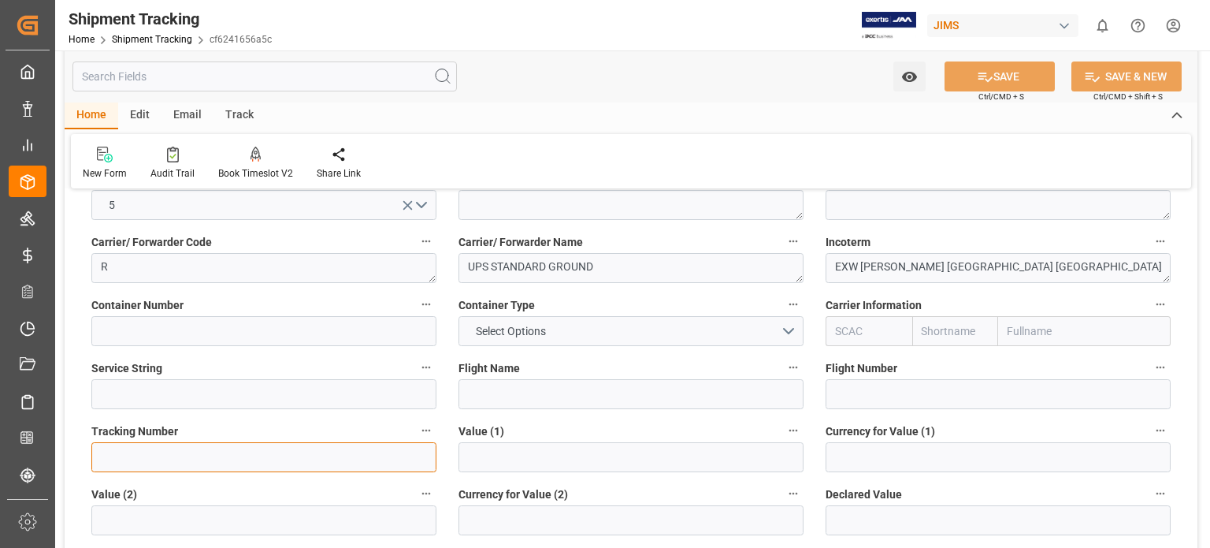
click at [351, 459] on input at bounding box center [263, 457] width 345 height 30
click at [233, 447] on input at bounding box center [263, 457] width 345 height 30
paste input "1Z94A6V6FX95208553"
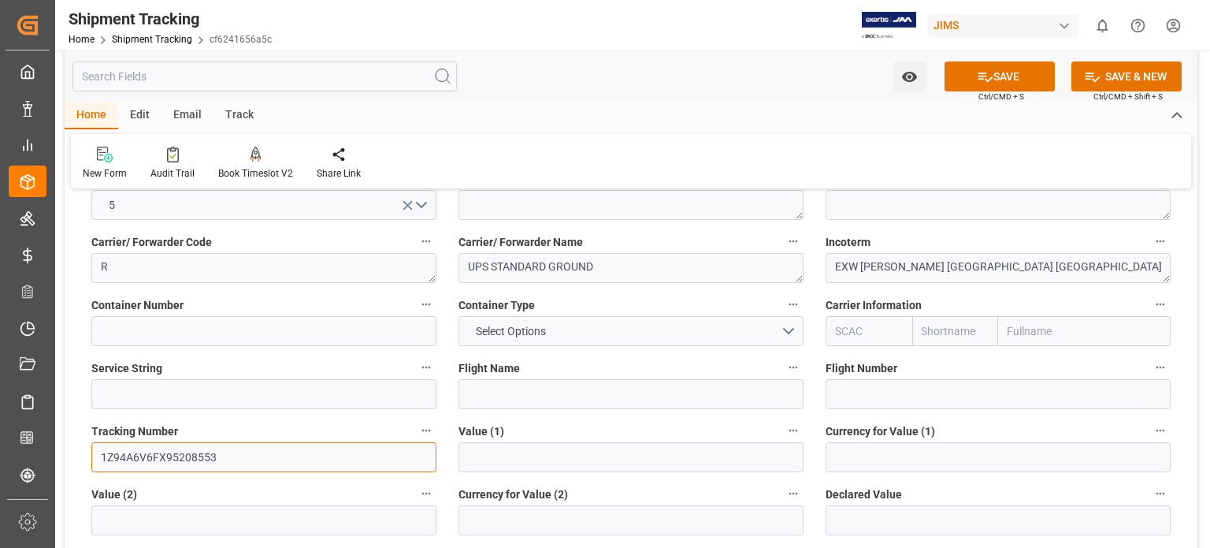
type input "1Z94A6V6FX95208553"
click at [481, 453] on input "text" at bounding box center [631, 457] width 345 height 30
type input "685.51"
click at [857, 459] on input at bounding box center [998, 457] width 345 height 30
type input "USD"
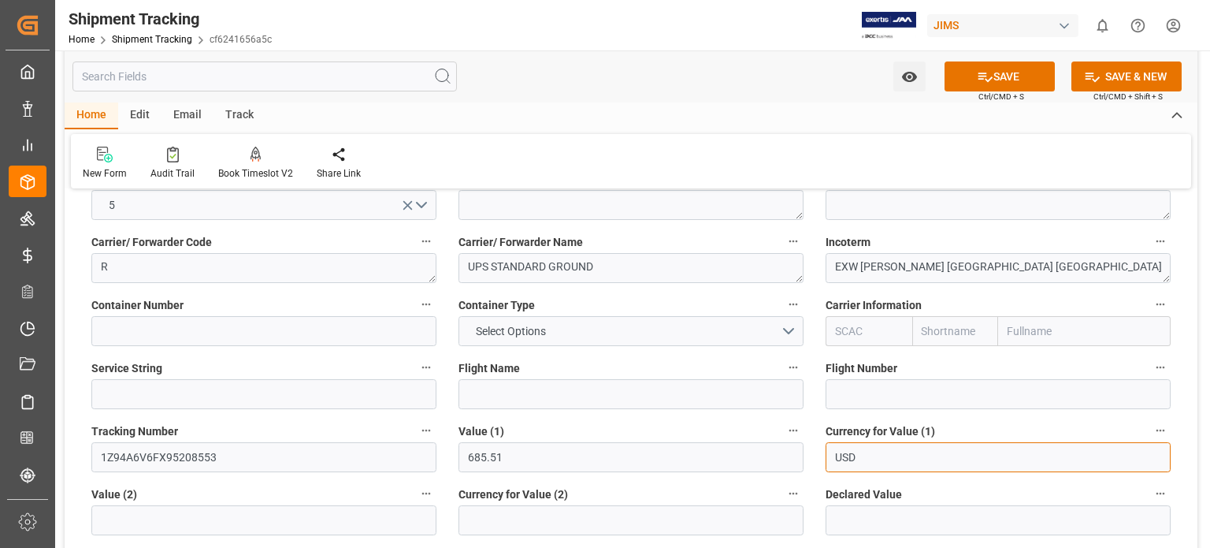
scroll to position [788, 0]
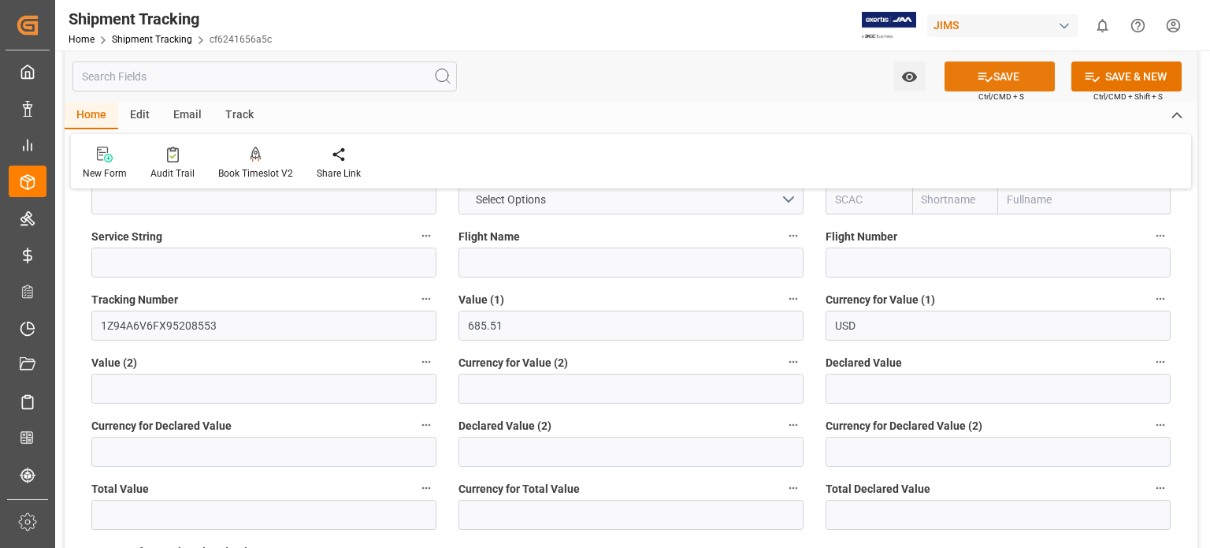
click at [990, 69] on icon at bounding box center [985, 77] width 17 height 17
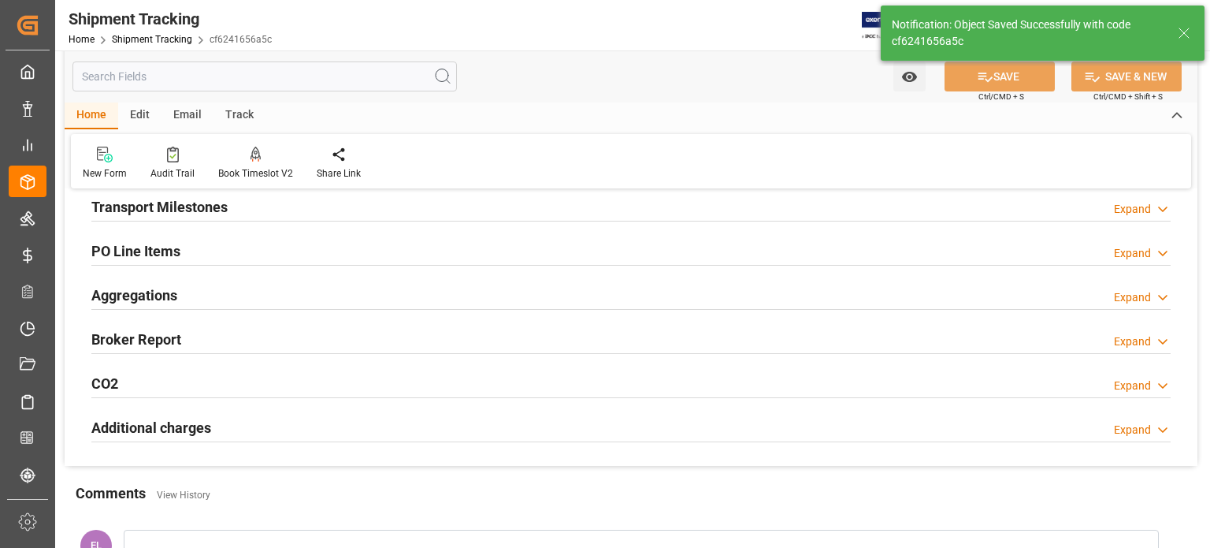
scroll to position [211, 0]
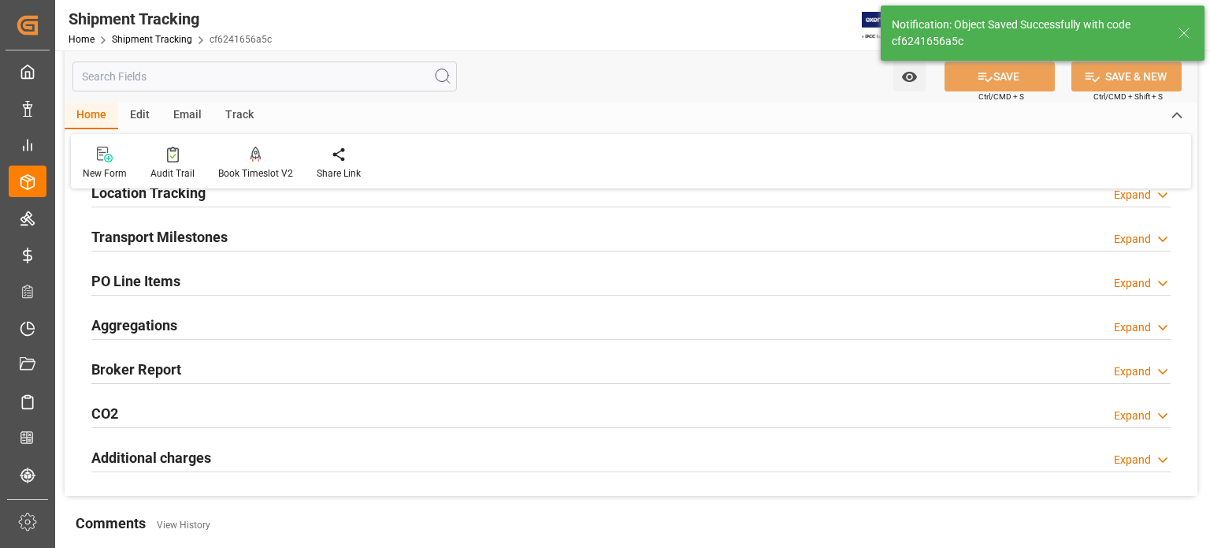
click at [154, 232] on h2 "Transport Milestones" at bounding box center [159, 236] width 136 height 21
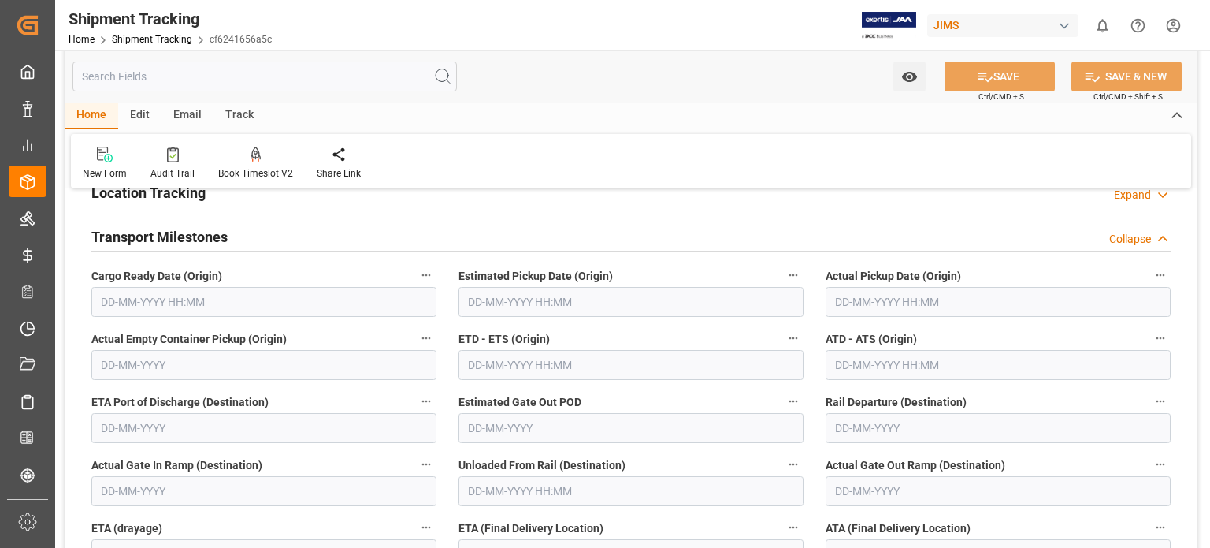
click at [176, 305] on input "text" at bounding box center [263, 302] width 345 height 30
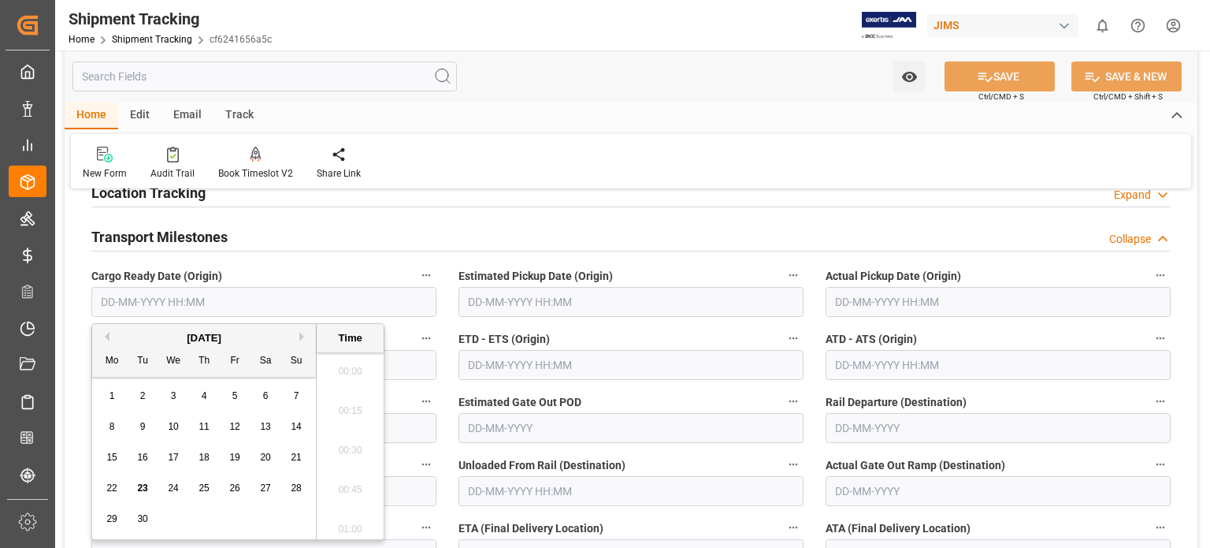
scroll to position [1305, 0]
click at [136, 424] on div "9" at bounding box center [143, 427] width 20 height 19
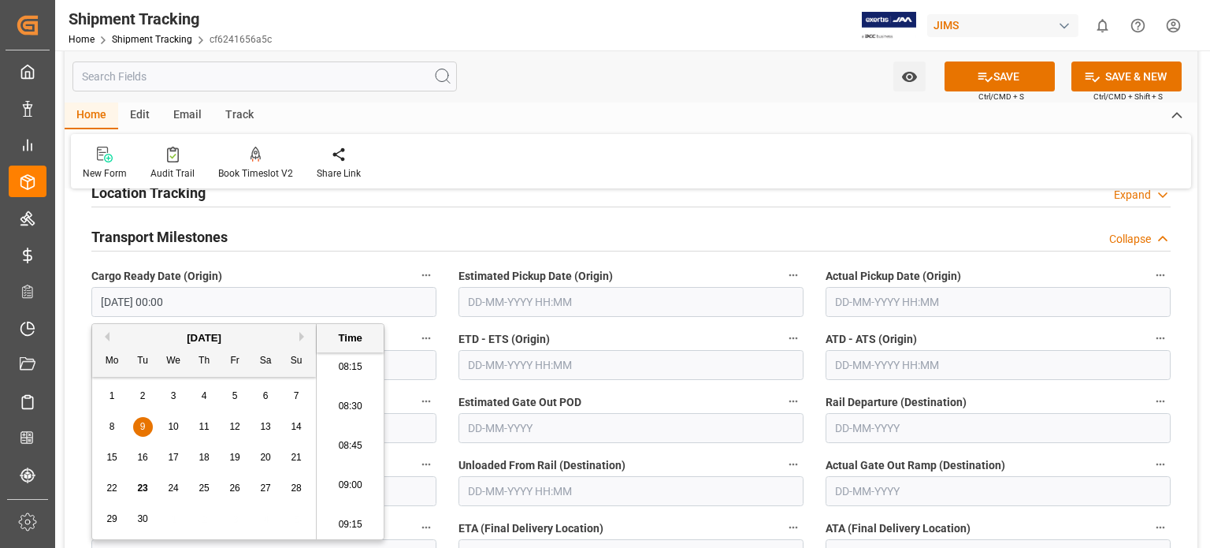
click at [232, 458] on span "19" at bounding box center [234, 456] width 10 height 11
type input "[DATE] 00:00"
click at [508, 296] on input "text" at bounding box center [631, 302] width 345 height 30
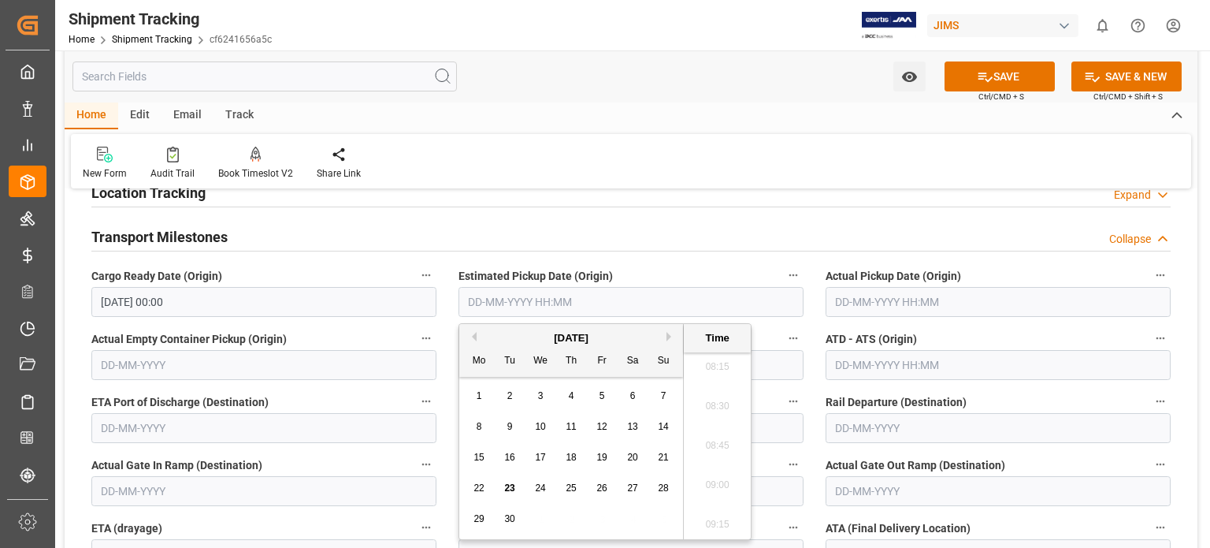
click at [514, 455] on span "16" at bounding box center [509, 456] width 10 height 11
click at [602, 462] on span "19" at bounding box center [601, 456] width 10 height 11
type input "[DATE] 00:00"
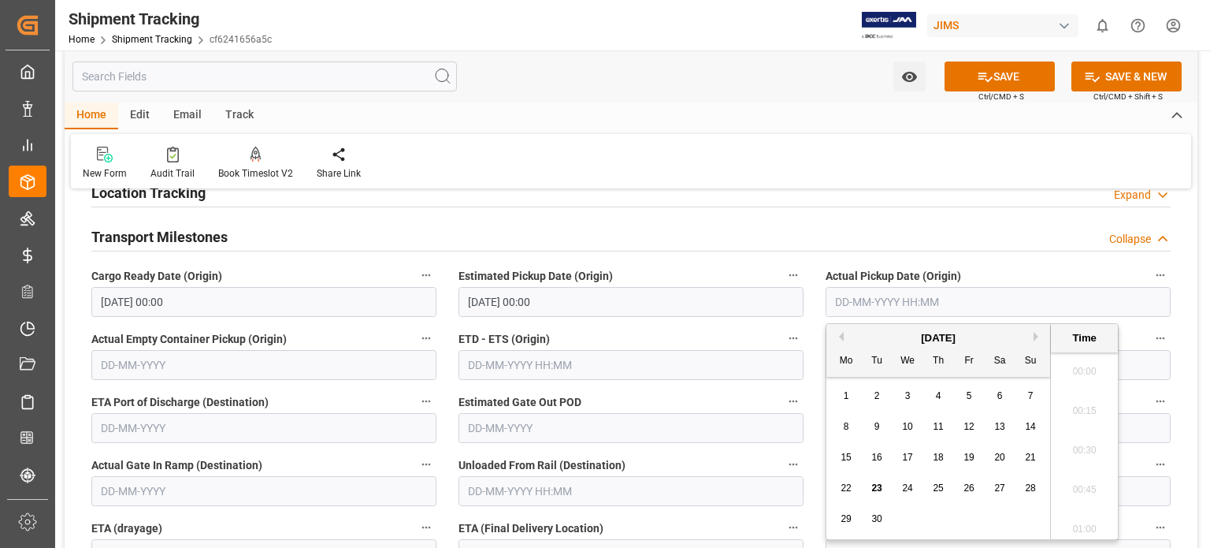
click at [864, 299] on input "text" at bounding box center [998, 302] width 345 height 30
click at [878, 490] on span "23" at bounding box center [876, 487] width 10 height 11
type input "[DATE] 00:00"
click at [385, 489] on input "text" at bounding box center [263, 491] width 345 height 30
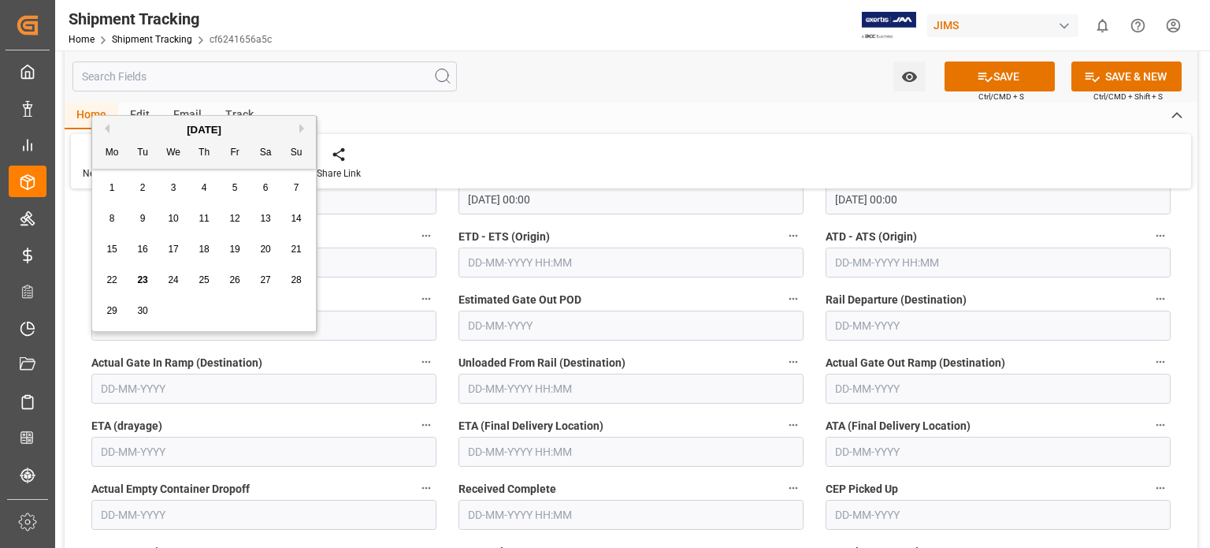
scroll to position [344, 0]
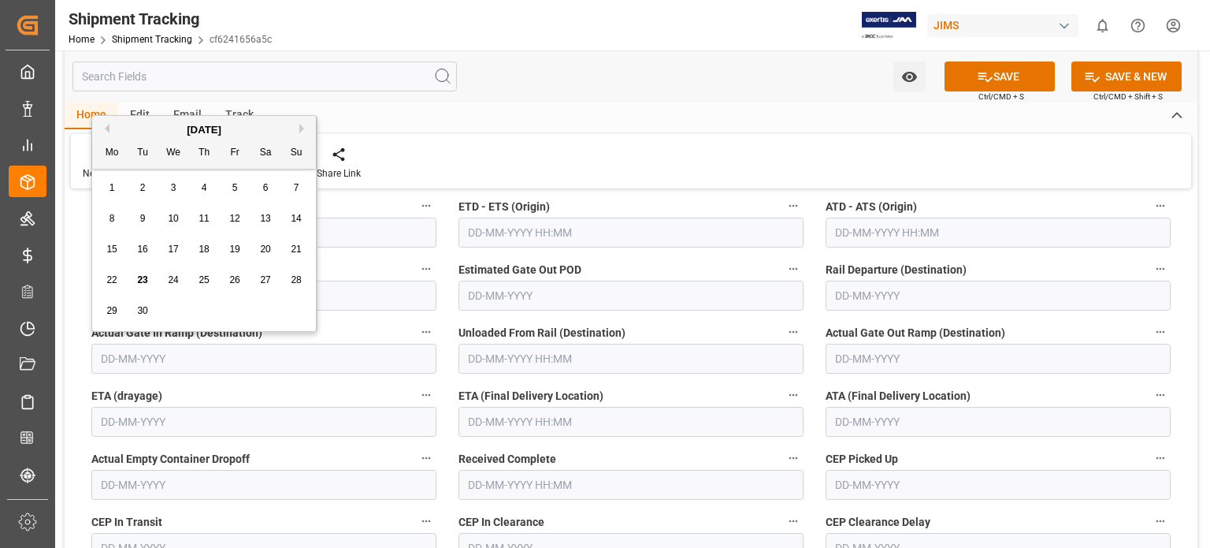
click at [509, 419] on input "text" at bounding box center [631, 422] width 345 height 30
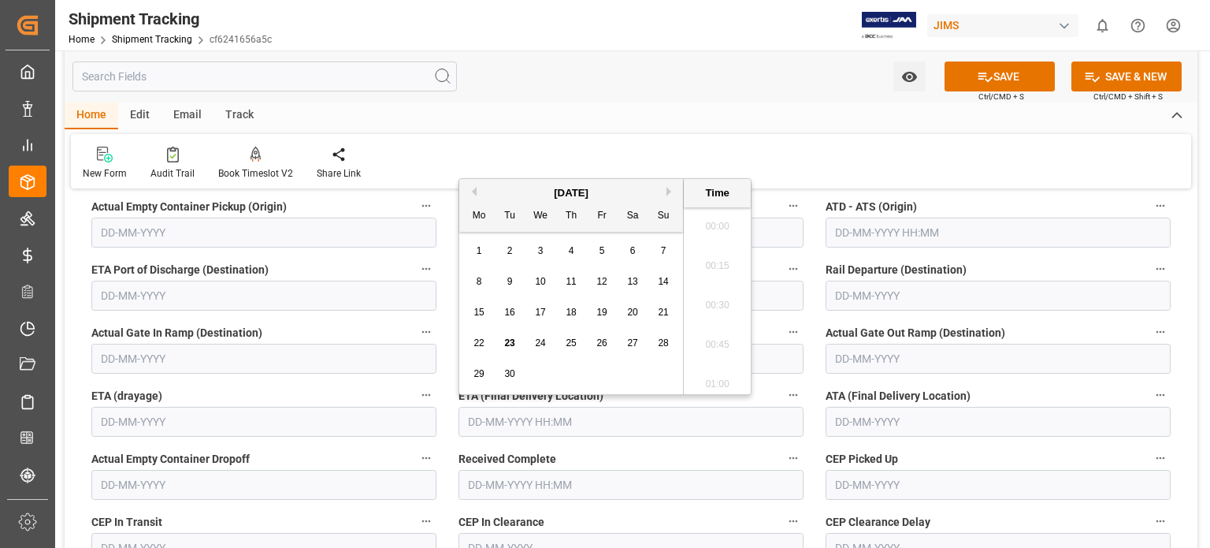
scroll to position [1305, 0]
click at [474, 368] on span "29" at bounding box center [479, 373] width 10 height 11
type input "[DATE] 00:00"
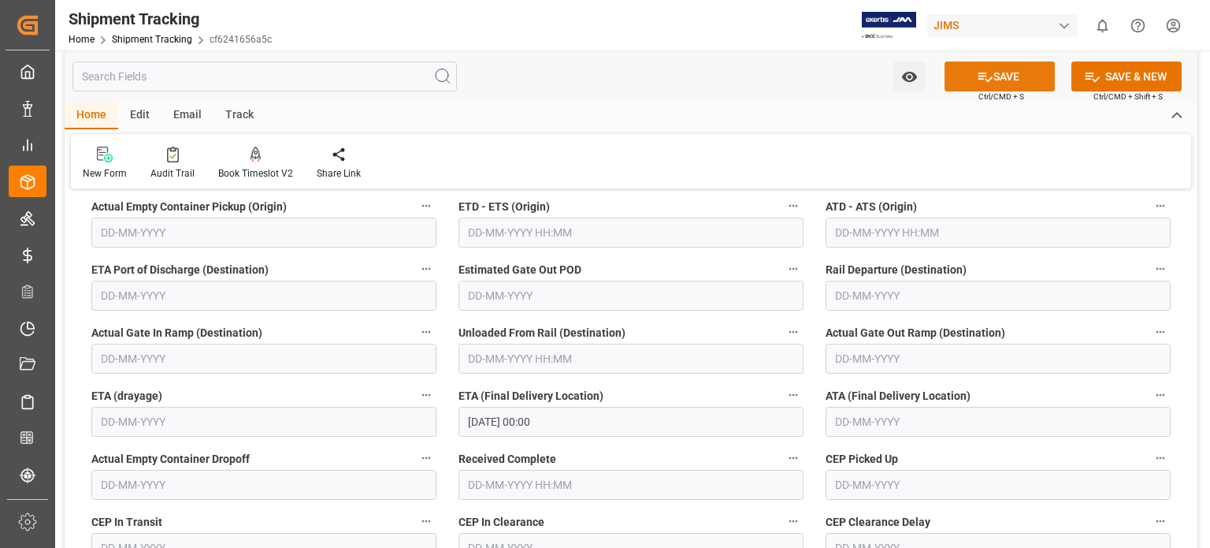
click at [999, 78] on button "SAVE" at bounding box center [1000, 76] width 110 height 30
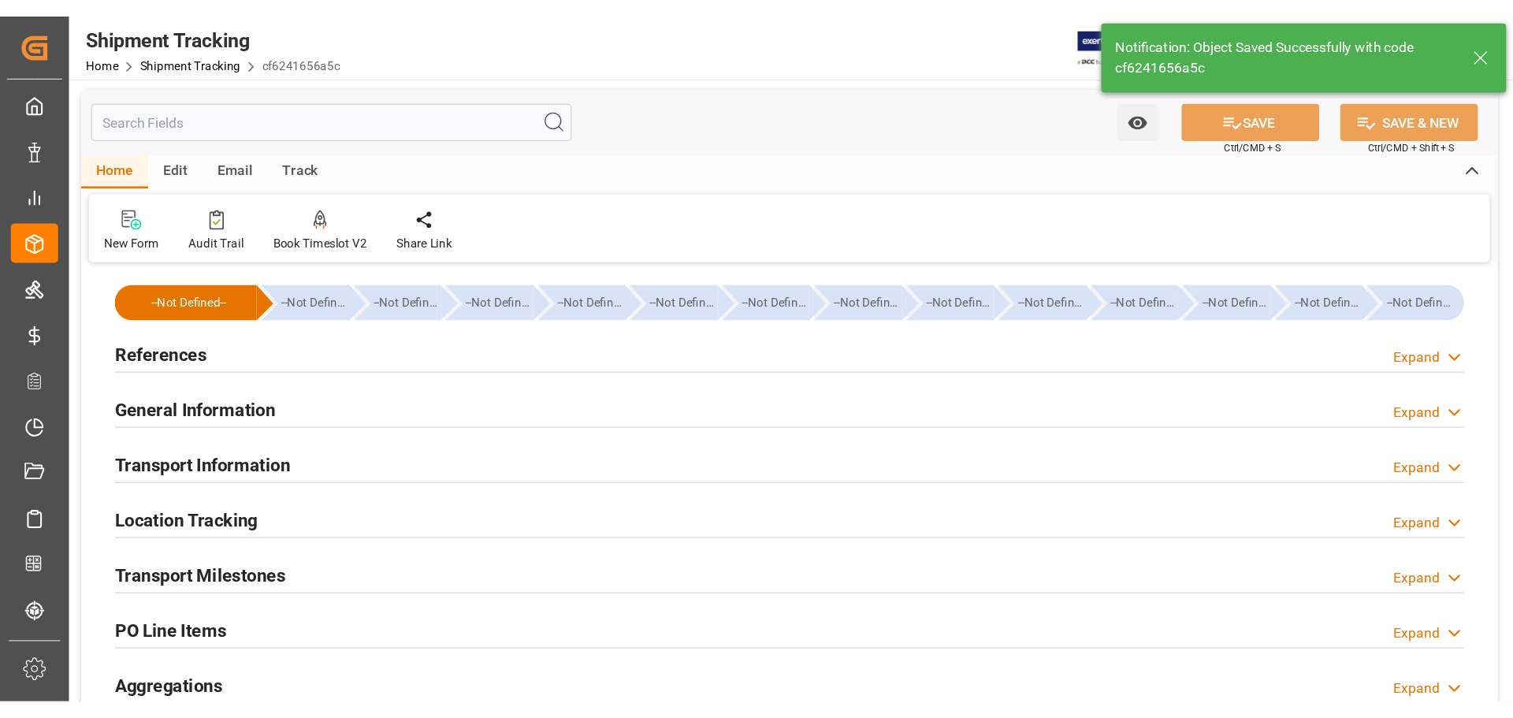
scroll to position [0, 0]
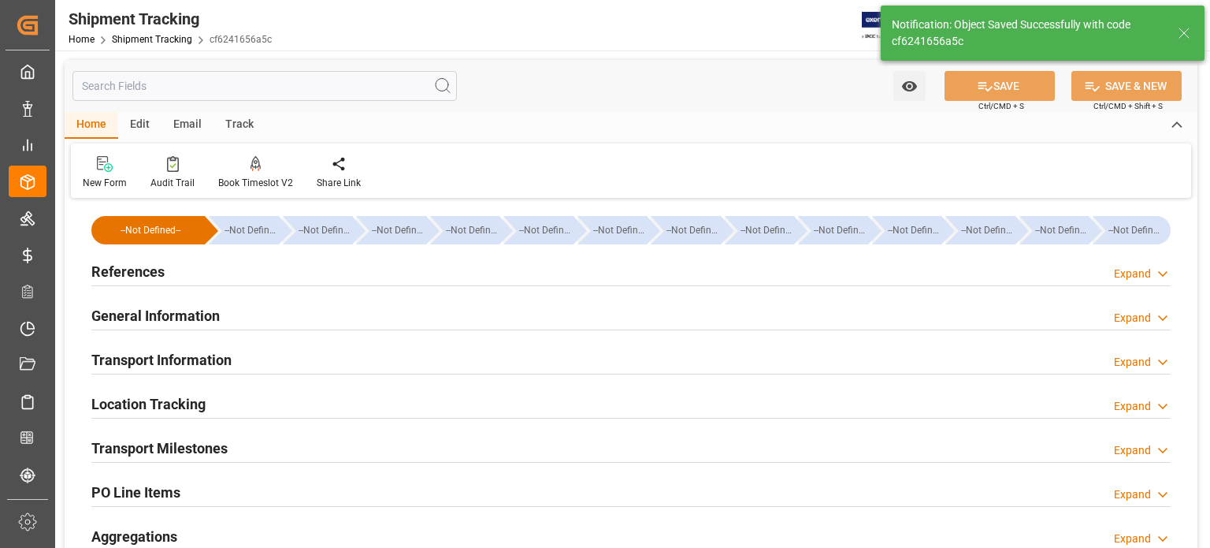
click at [135, 269] on h2 "References" at bounding box center [127, 271] width 73 height 21
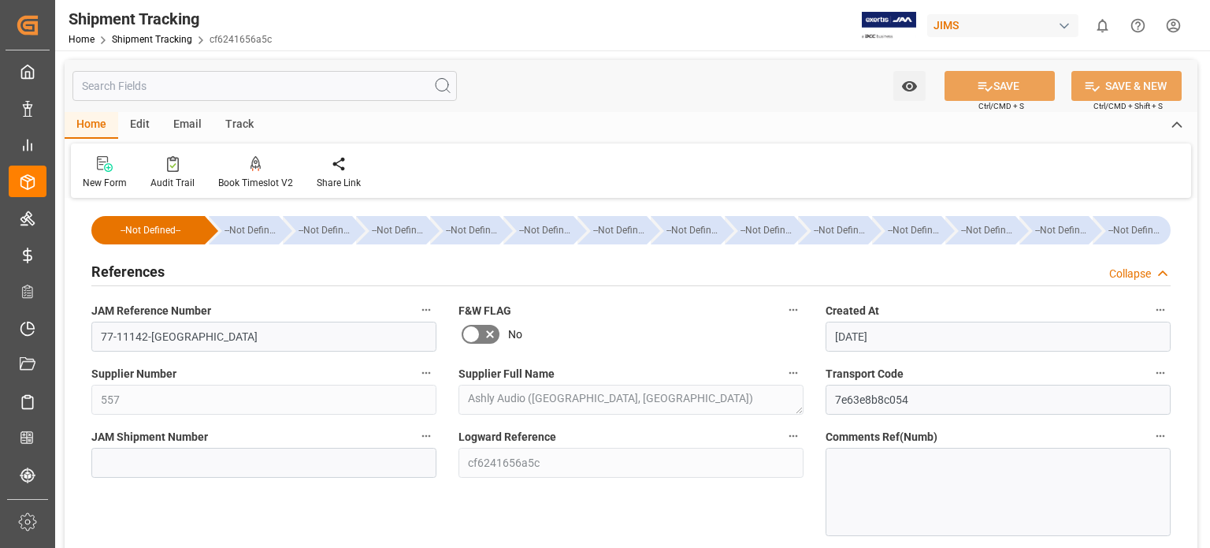
click at [135, 269] on h2 "References" at bounding box center [127, 271] width 73 height 21
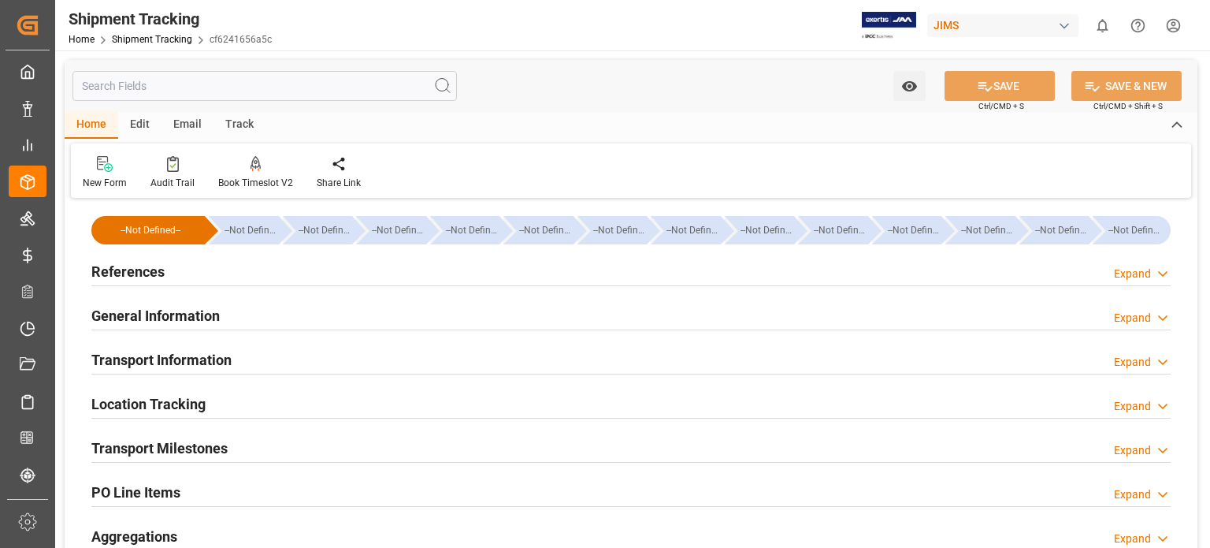
click at [151, 311] on h2 "General Information" at bounding box center [155, 315] width 128 height 21
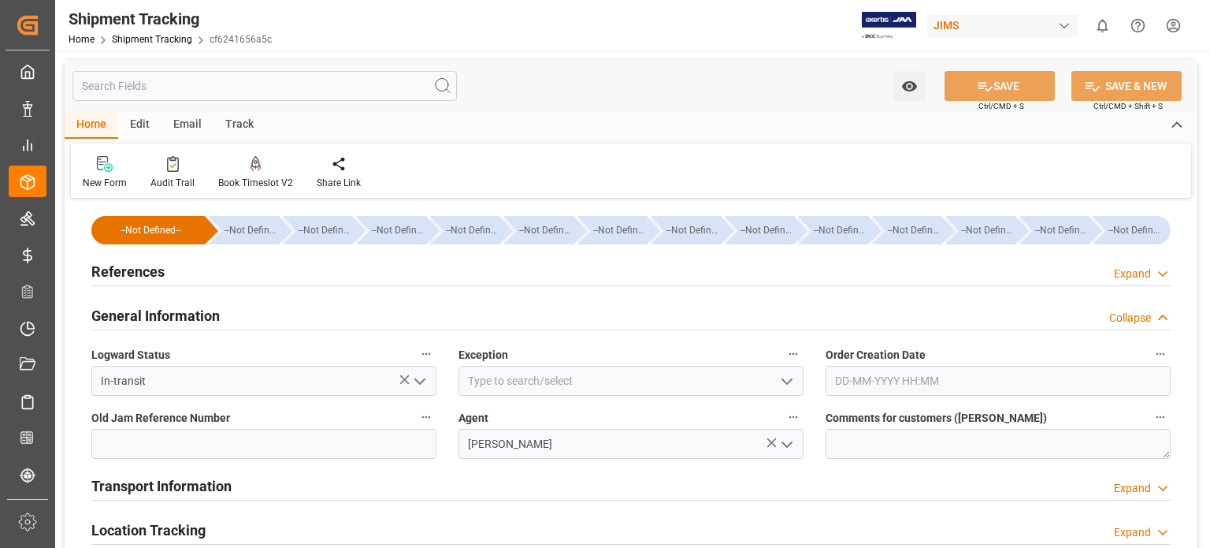
click at [151, 311] on h2 "General Information" at bounding box center [155, 315] width 128 height 21
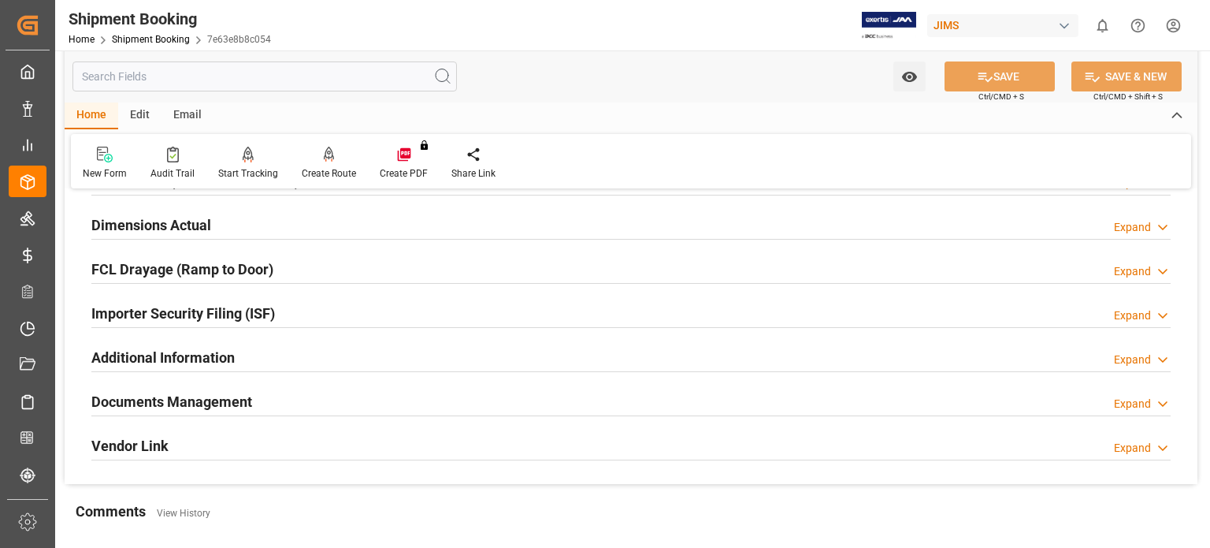
scroll to position [394, 0]
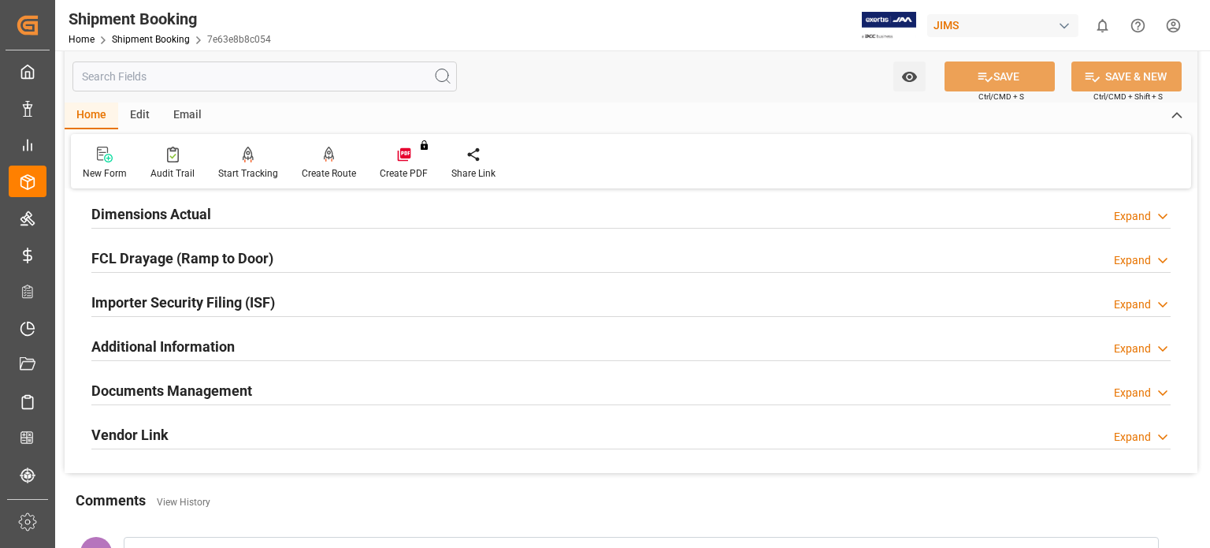
click at [225, 386] on h2 "Documents Management" at bounding box center [171, 390] width 161 height 21
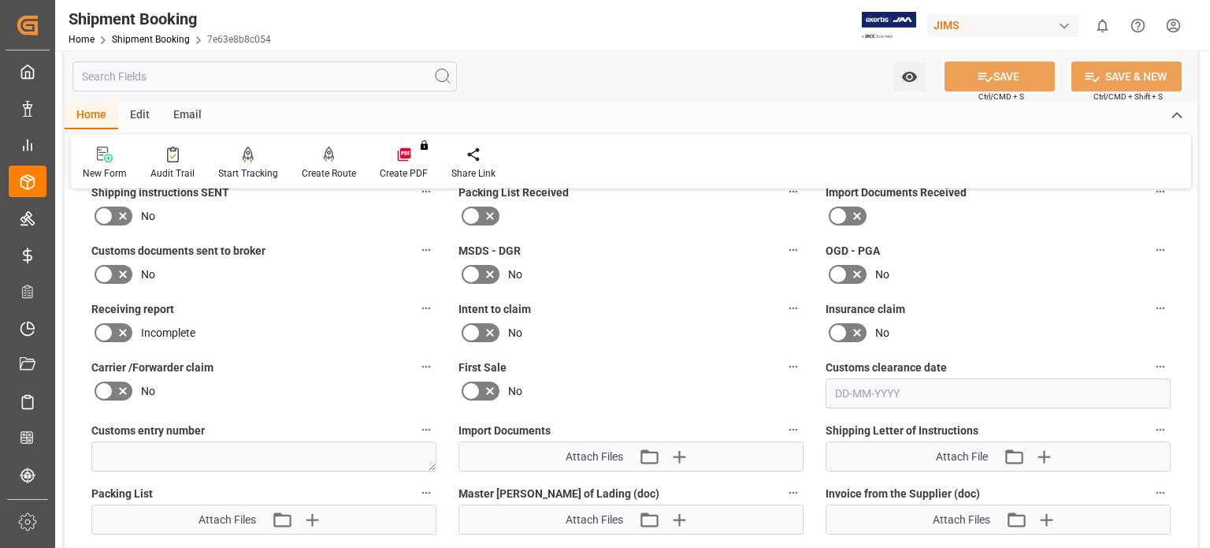
scroll to position [656, 0]
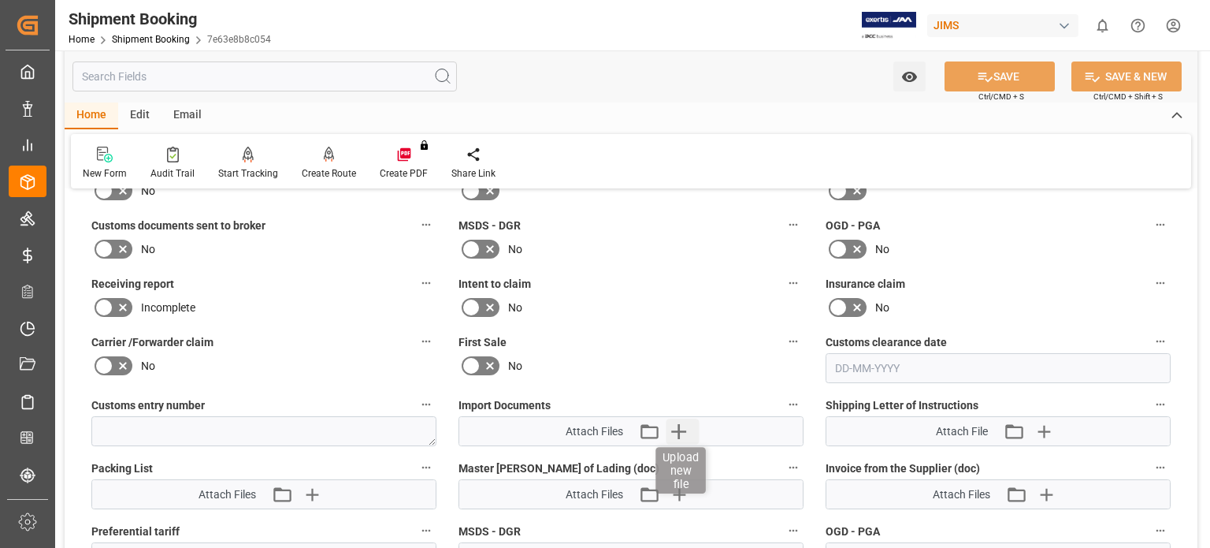
click at [678, 426] on icon "button" at bounding box center [678, 431] width 15 height 15
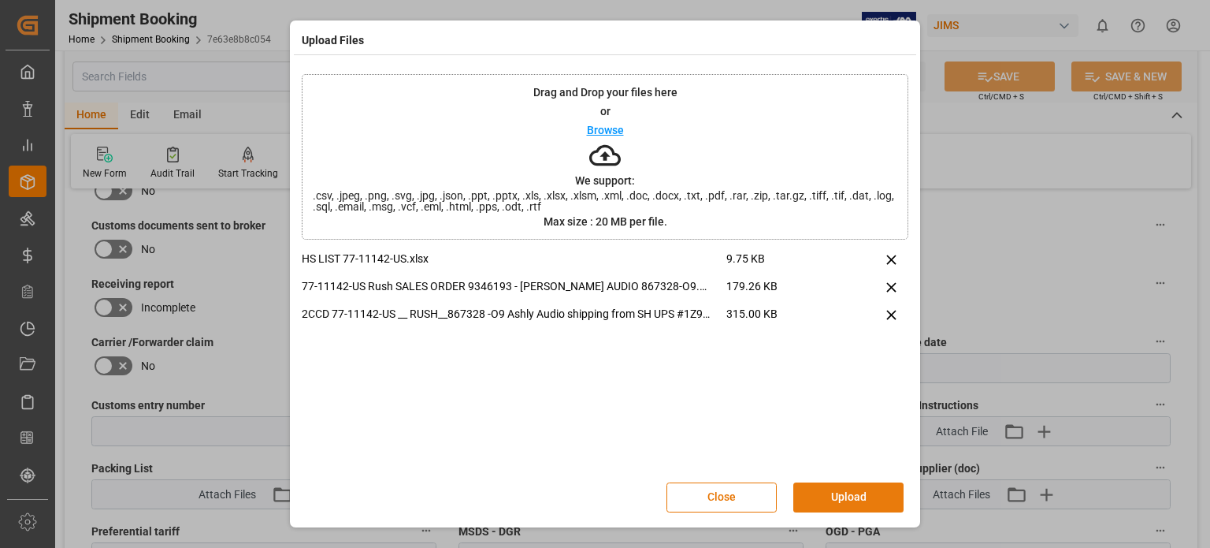
click at [842, 492] on button "Upload" at bounding box center [848, 497] width 110 height 30
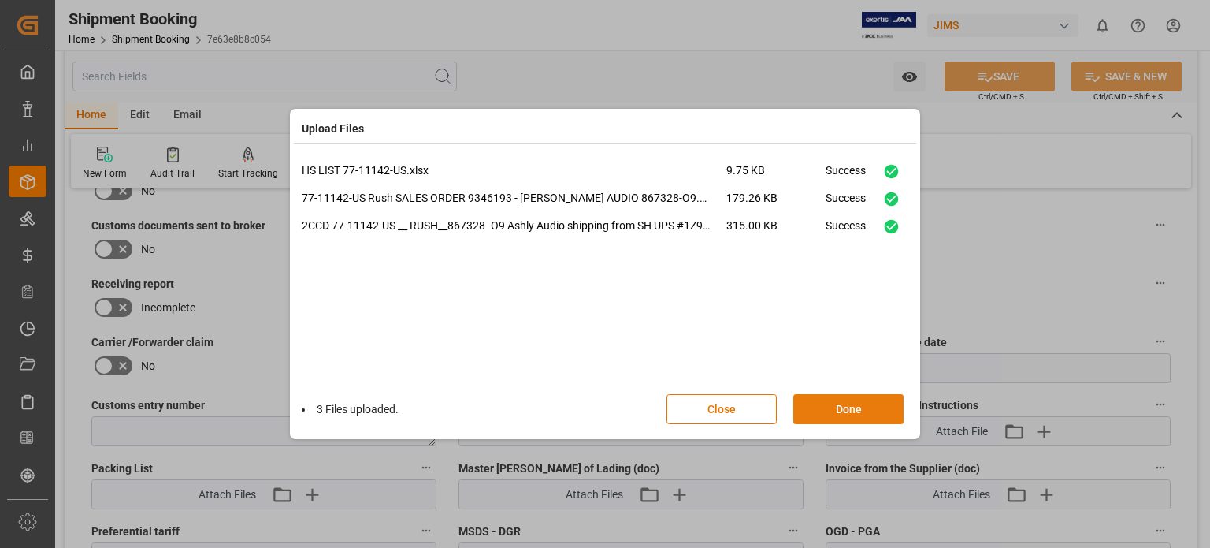
click at [836, 410] on button "Done" at bounding box center [848, 409] width 110 height 30
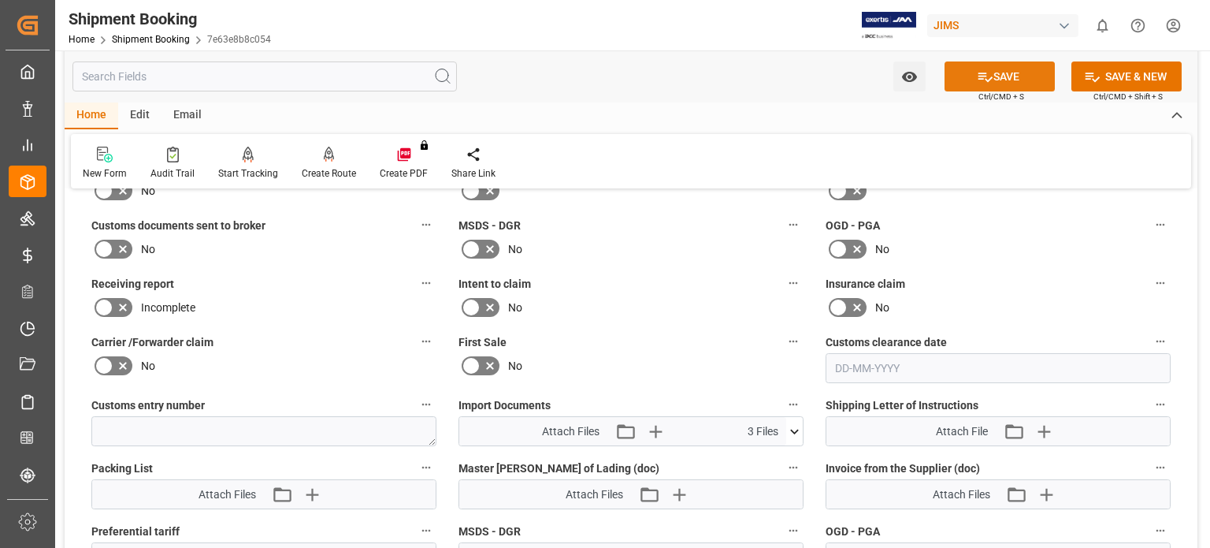
click at [1026, 70] on button "SAVE" at bounding box center [1000, 76] width 110 height 30
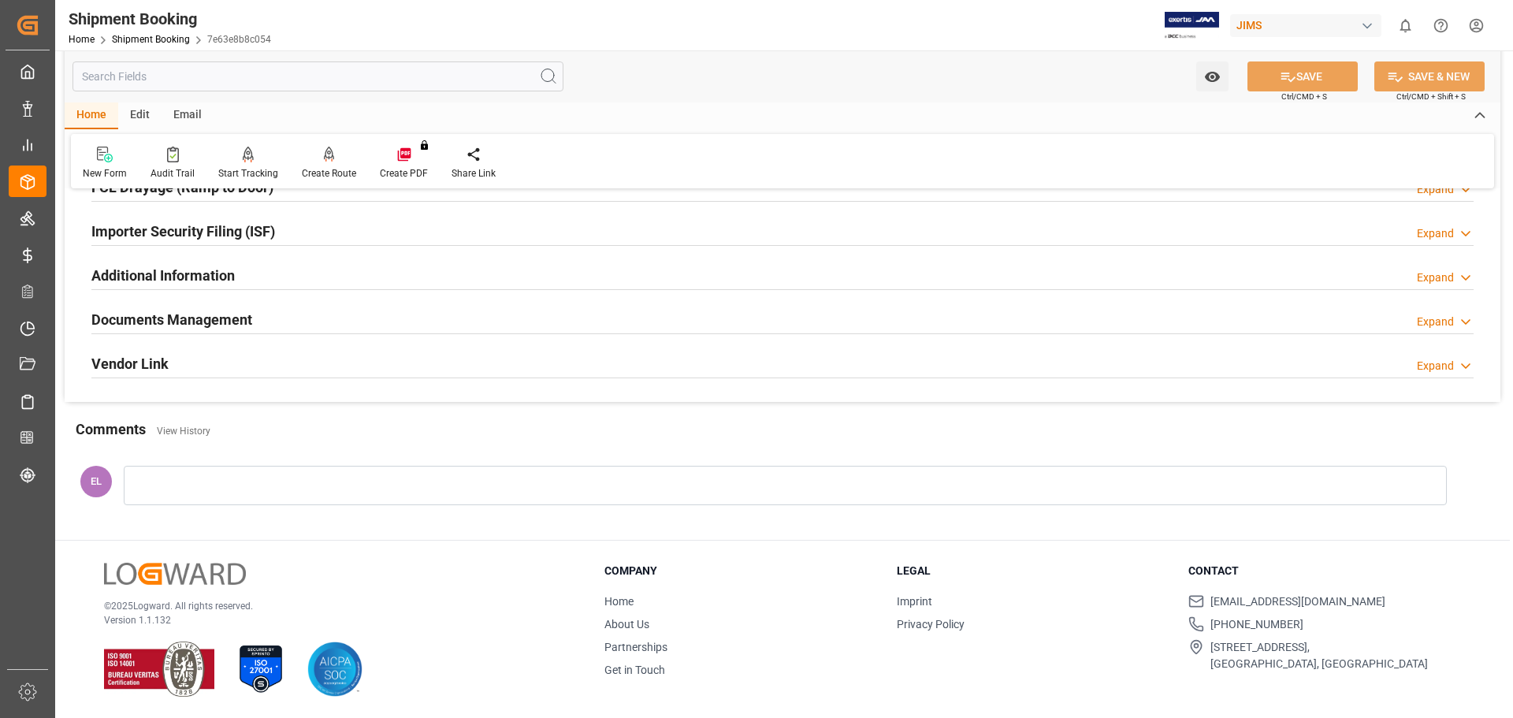
scroll to position [0, 0]
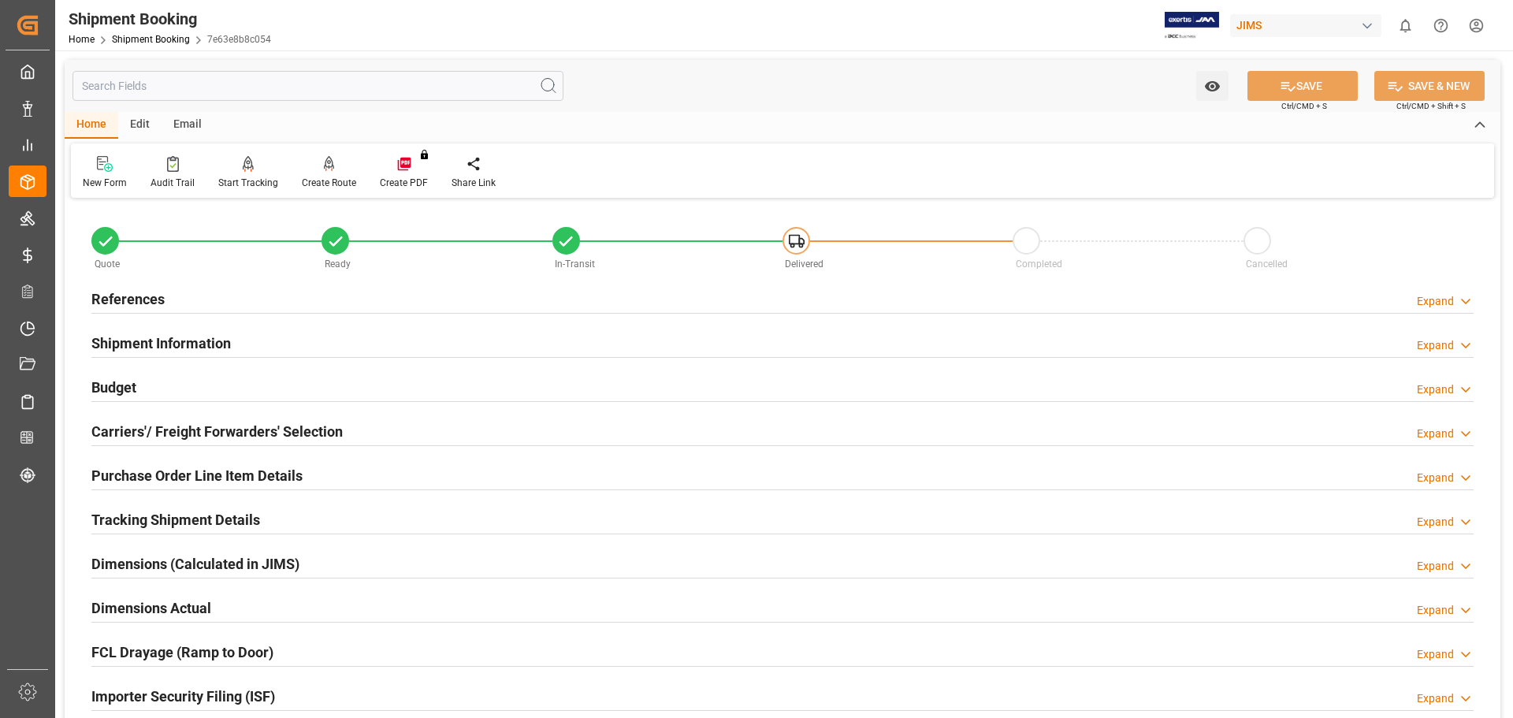
click at [210, 467] on h2 "Purchase Order Line Item Details" at bounding box center [196, 475] width 211 height 21
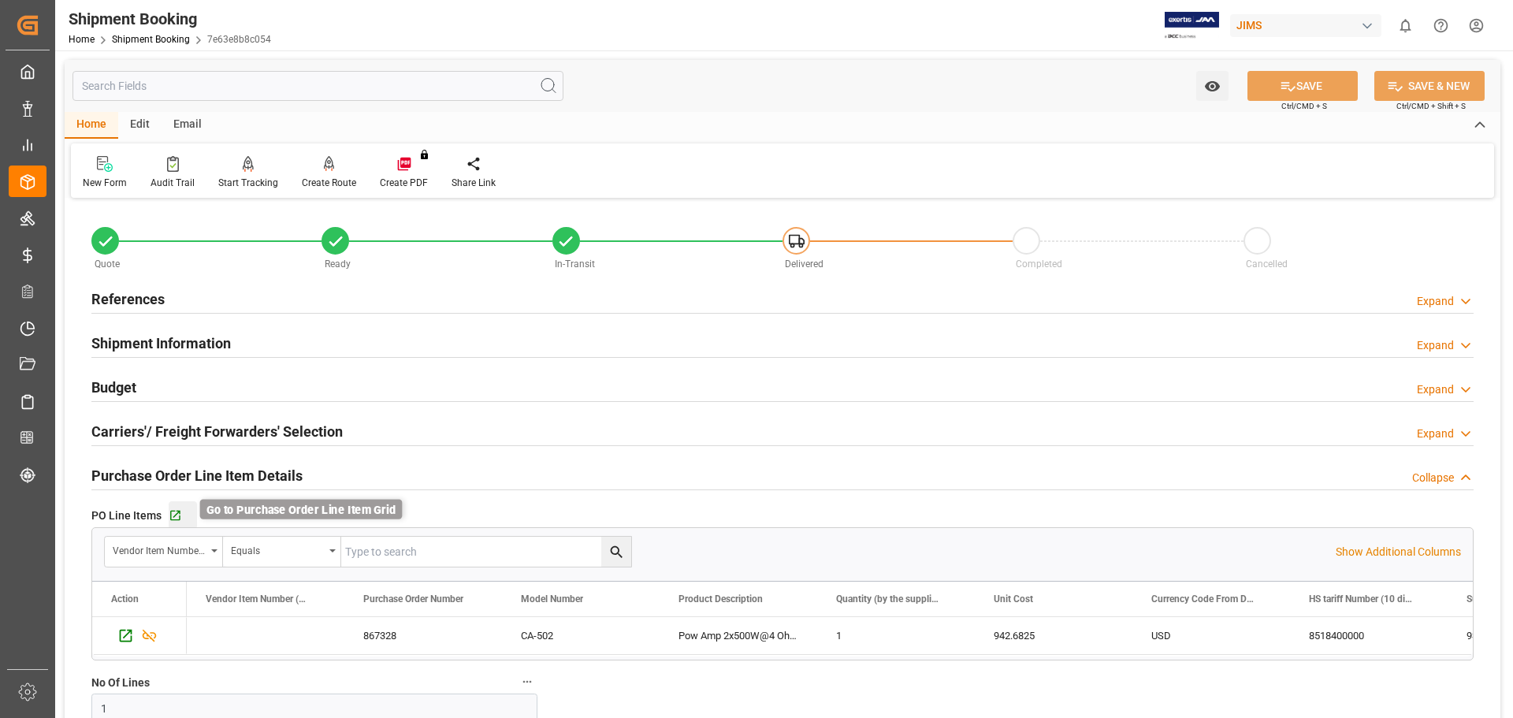
click at [174, 514] on icon "button" at bounding box center [175, 515] width 13 height 13
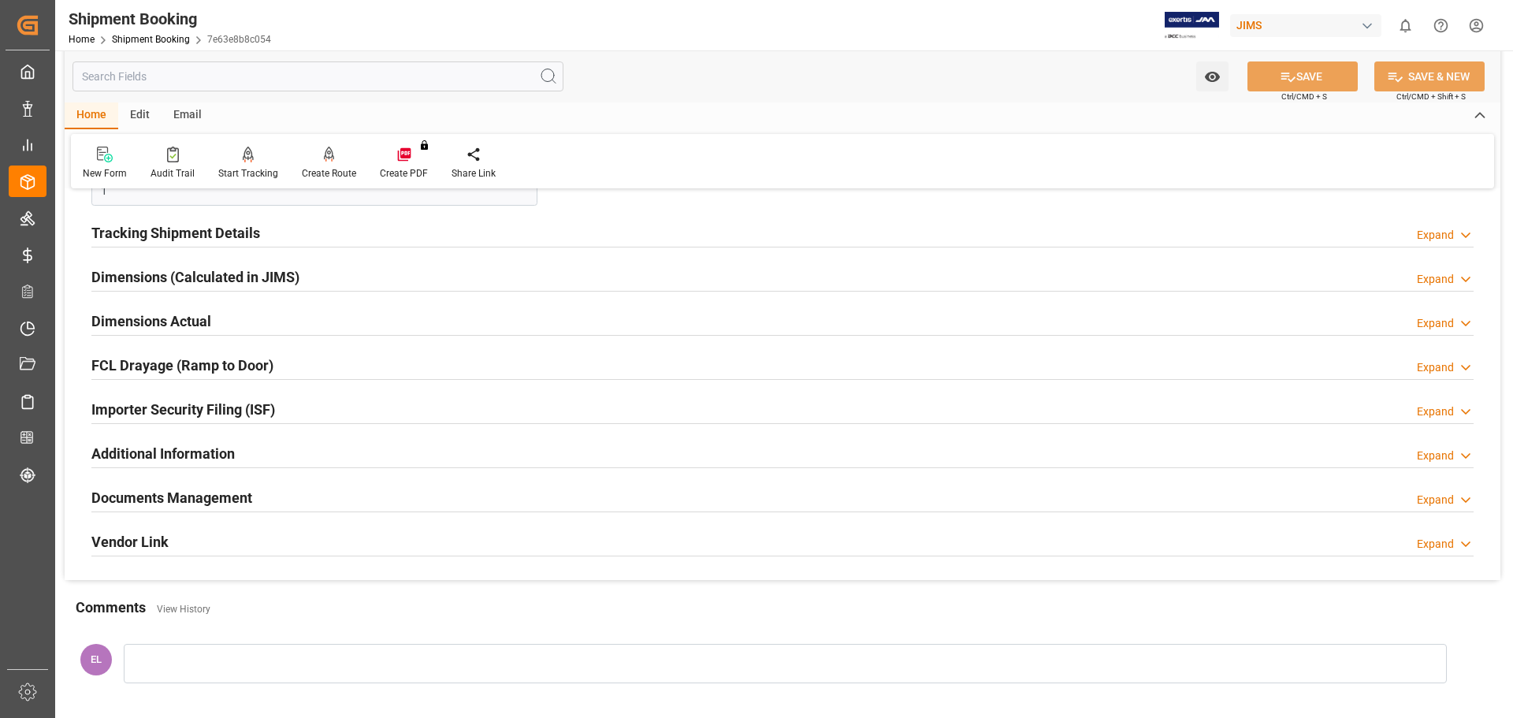
scroll to position [526, 0]
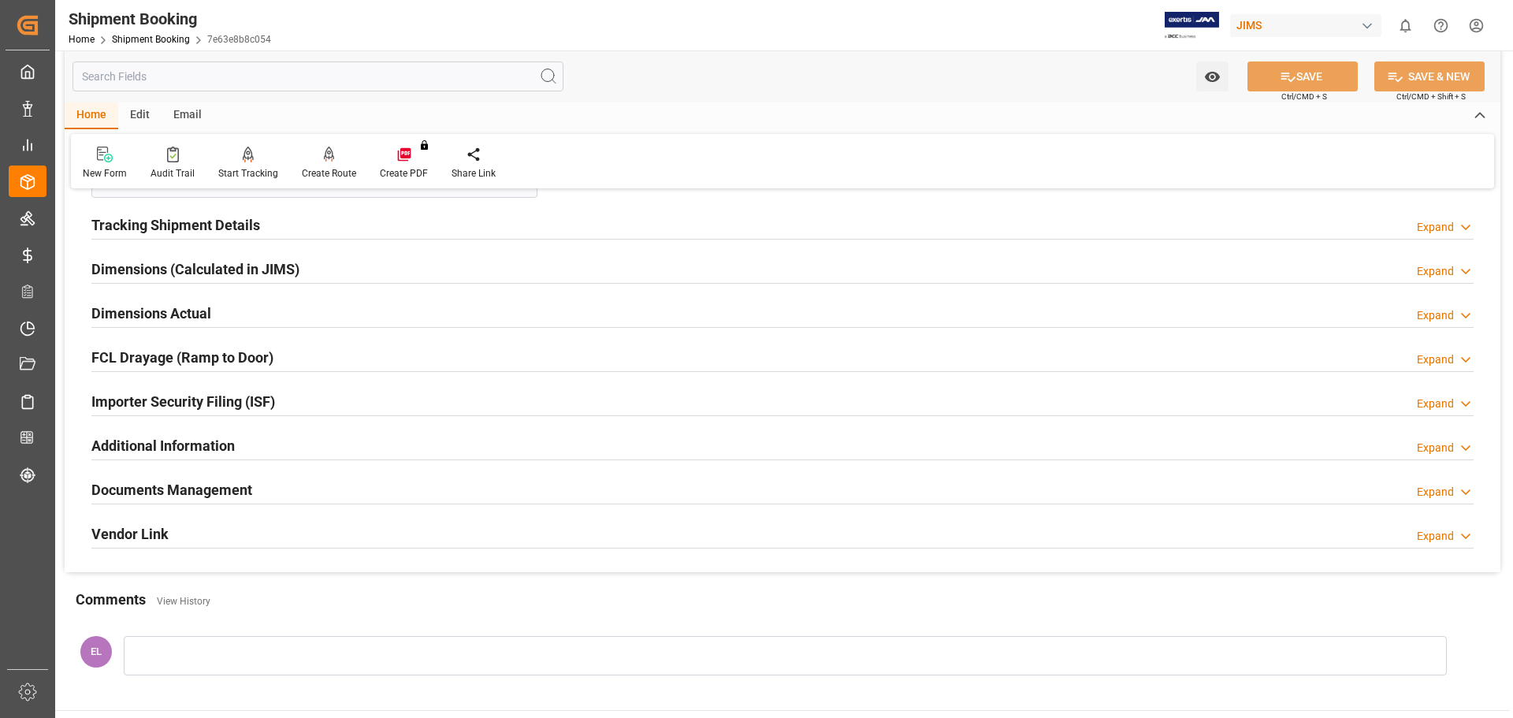
click at [169, 488] on h2 "Documents Management" at bounding box center [171, 489] width 161 height 21
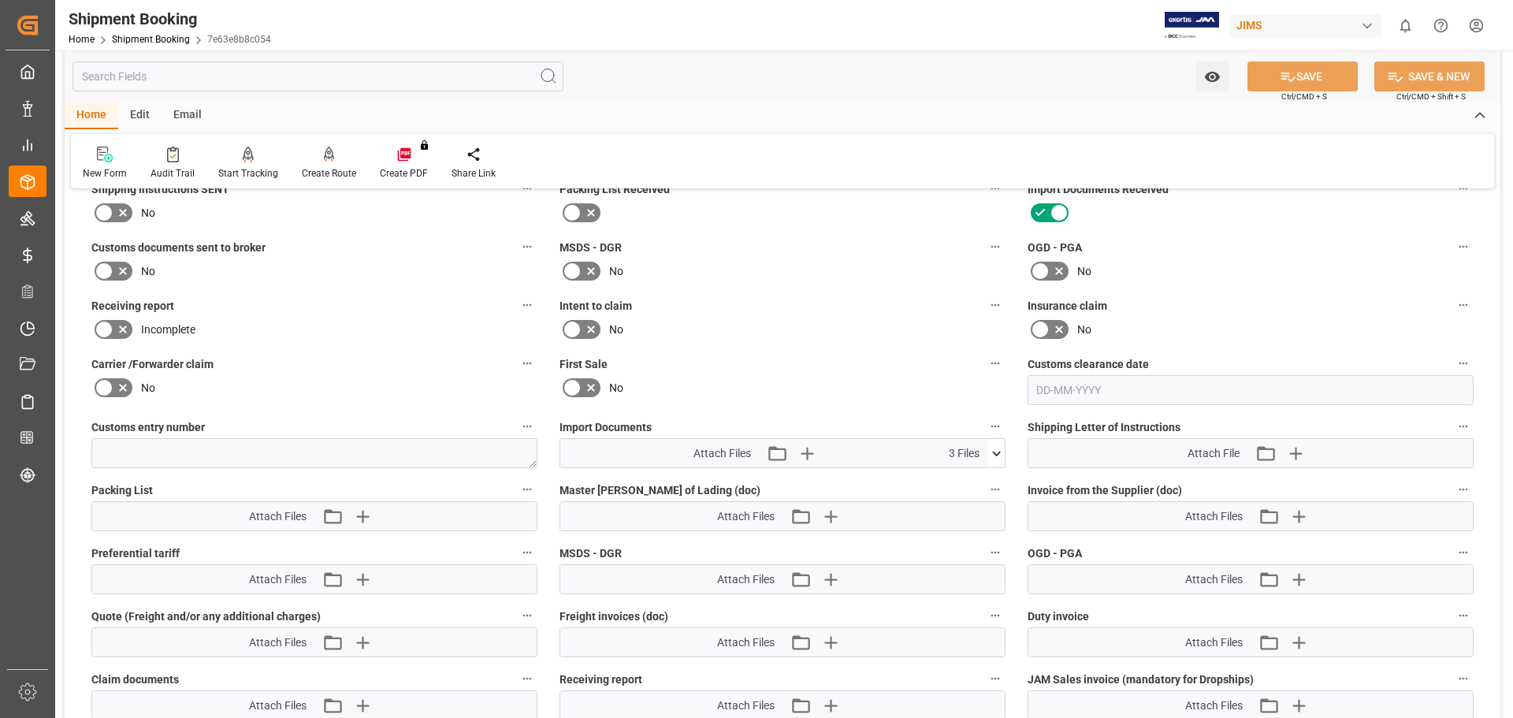
scroll to position [920, 0]
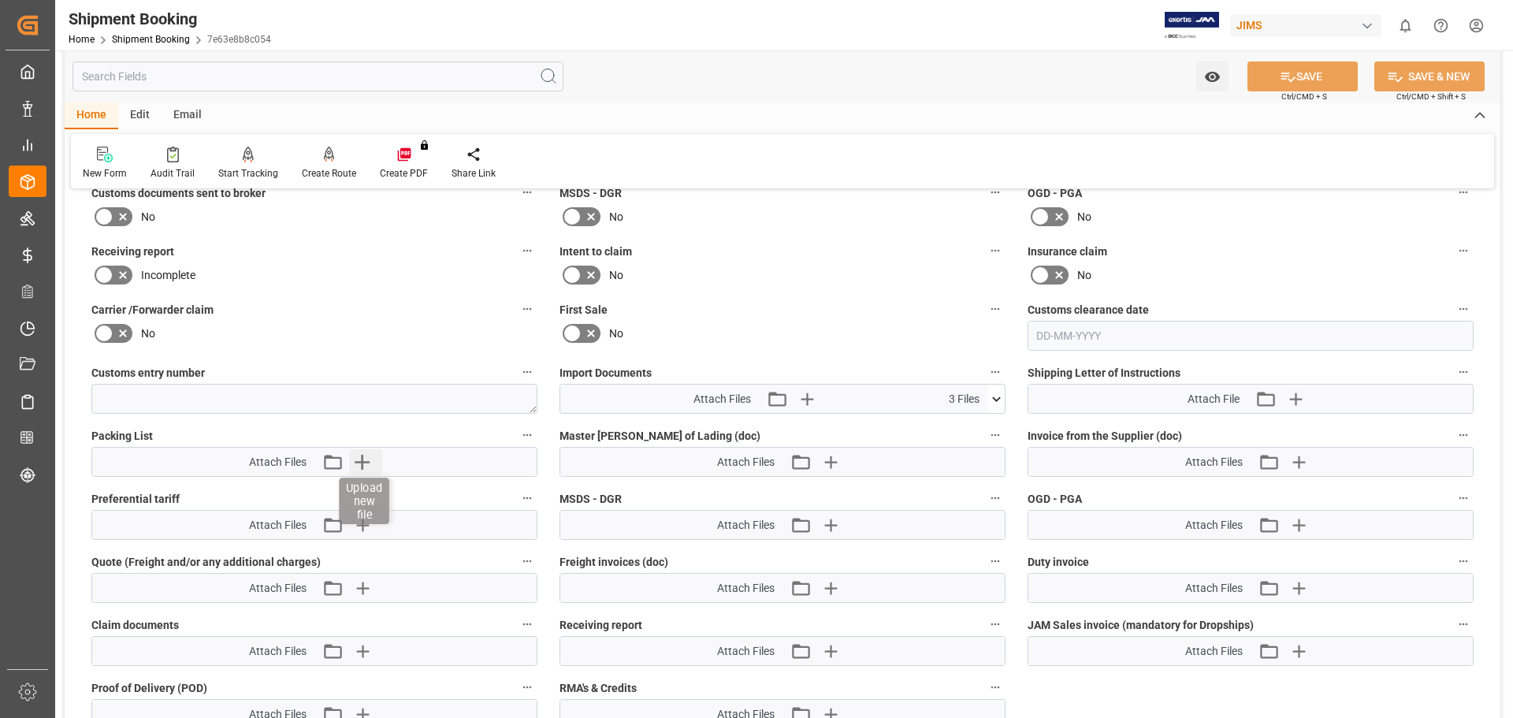
click at [366, 463] on icon "button" at bounding box center [361, 461] width 25 height 25
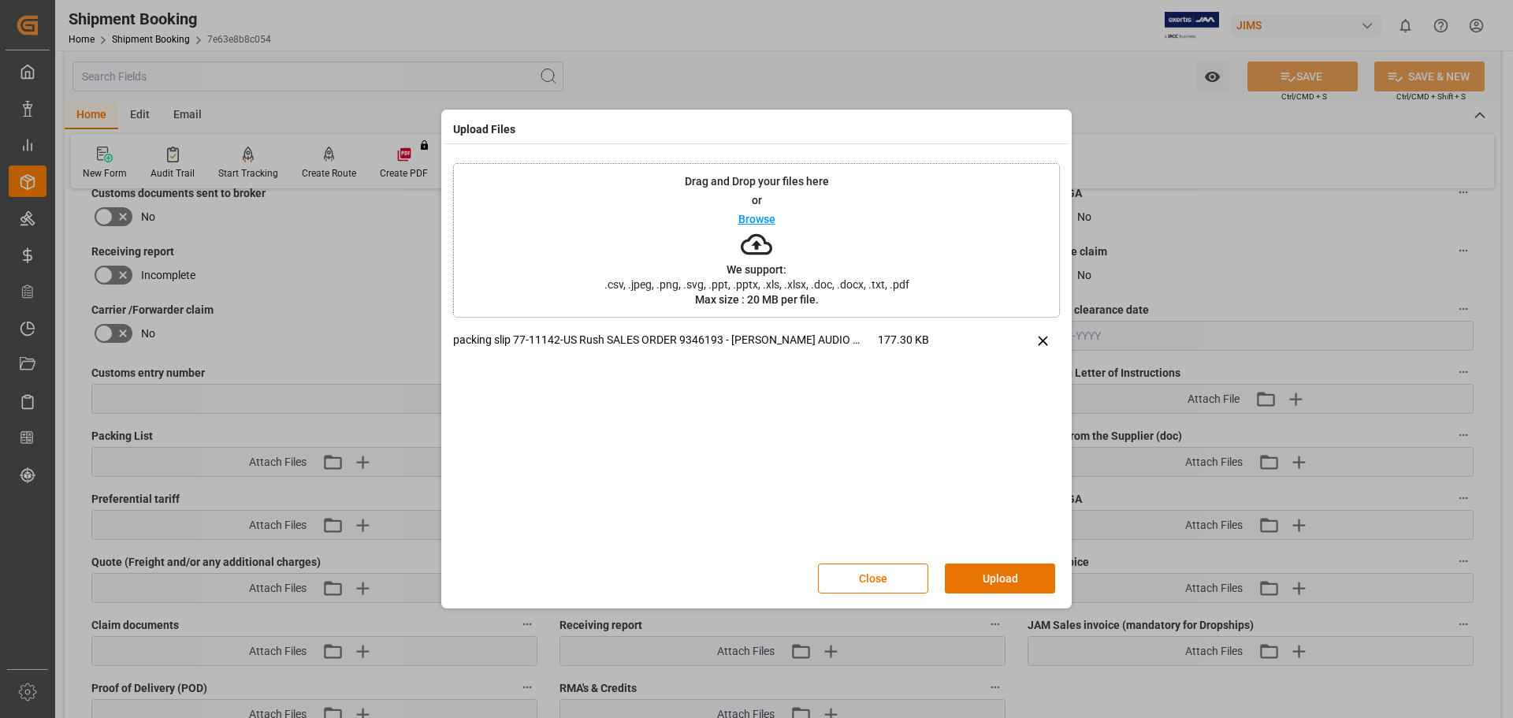
click at [980, 547] on button "Upload" at bounding box center [1000, 578] width 110 height 30
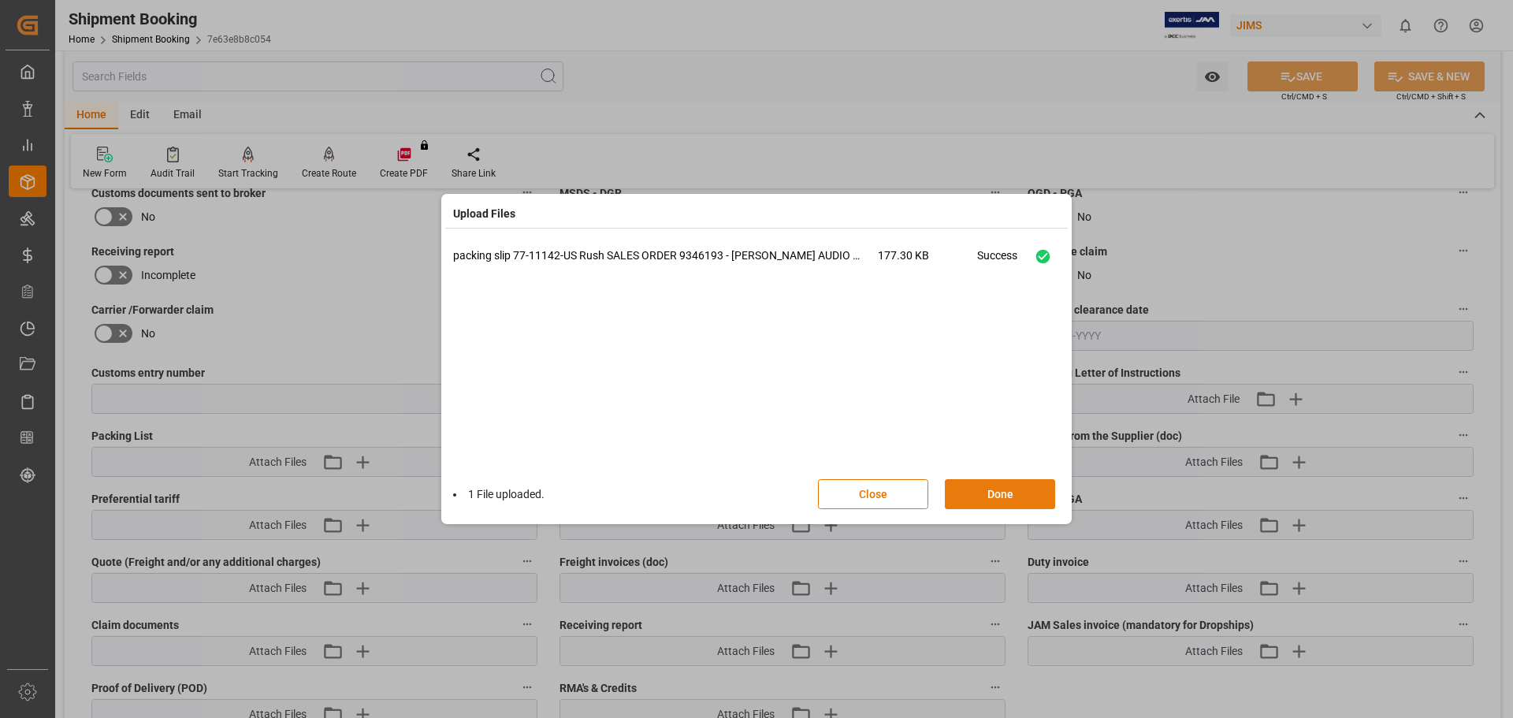
click at [979, 494] on button "Done" at bounding box center [1000, 494] width 110 height 30
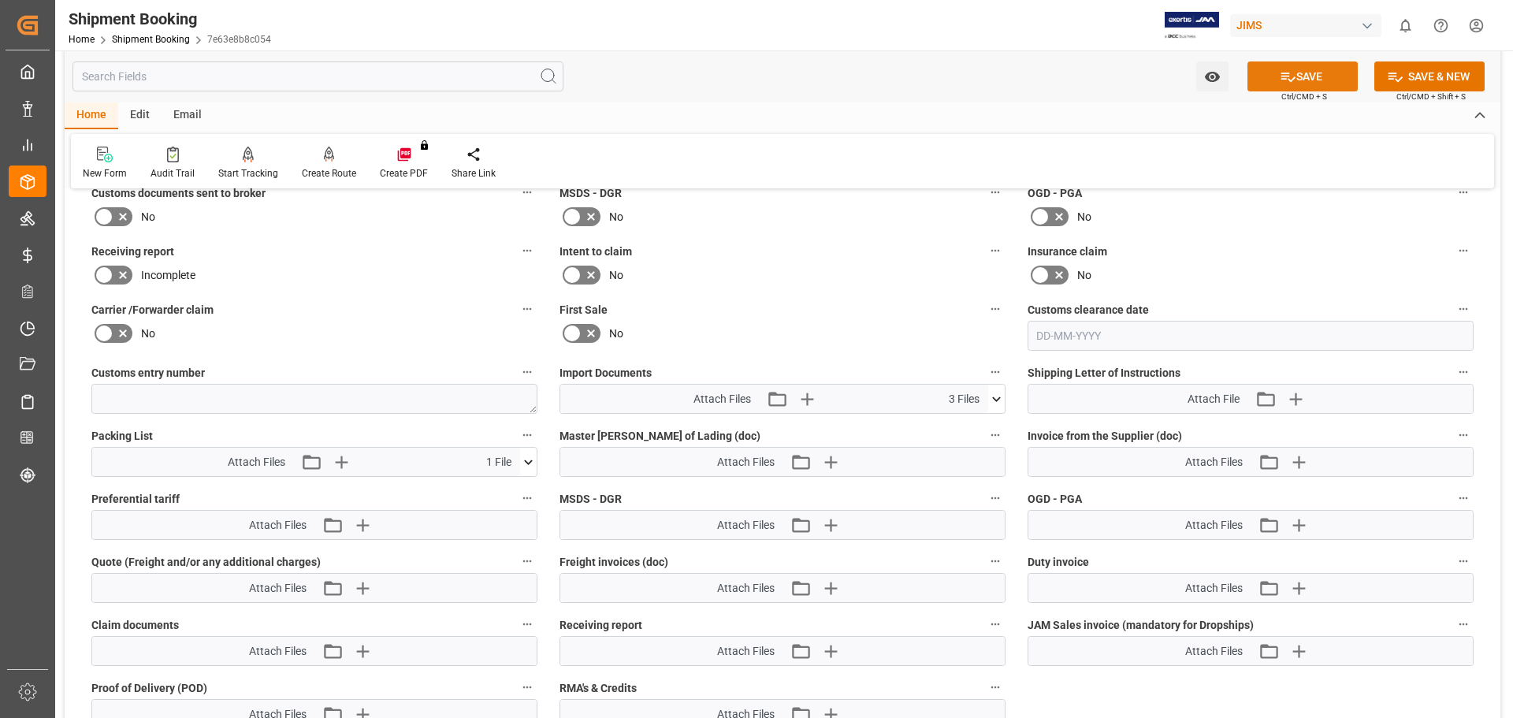
click at [1209, 70] on button "SAVE" at bounding box center [1302, 76] width 110 height 30
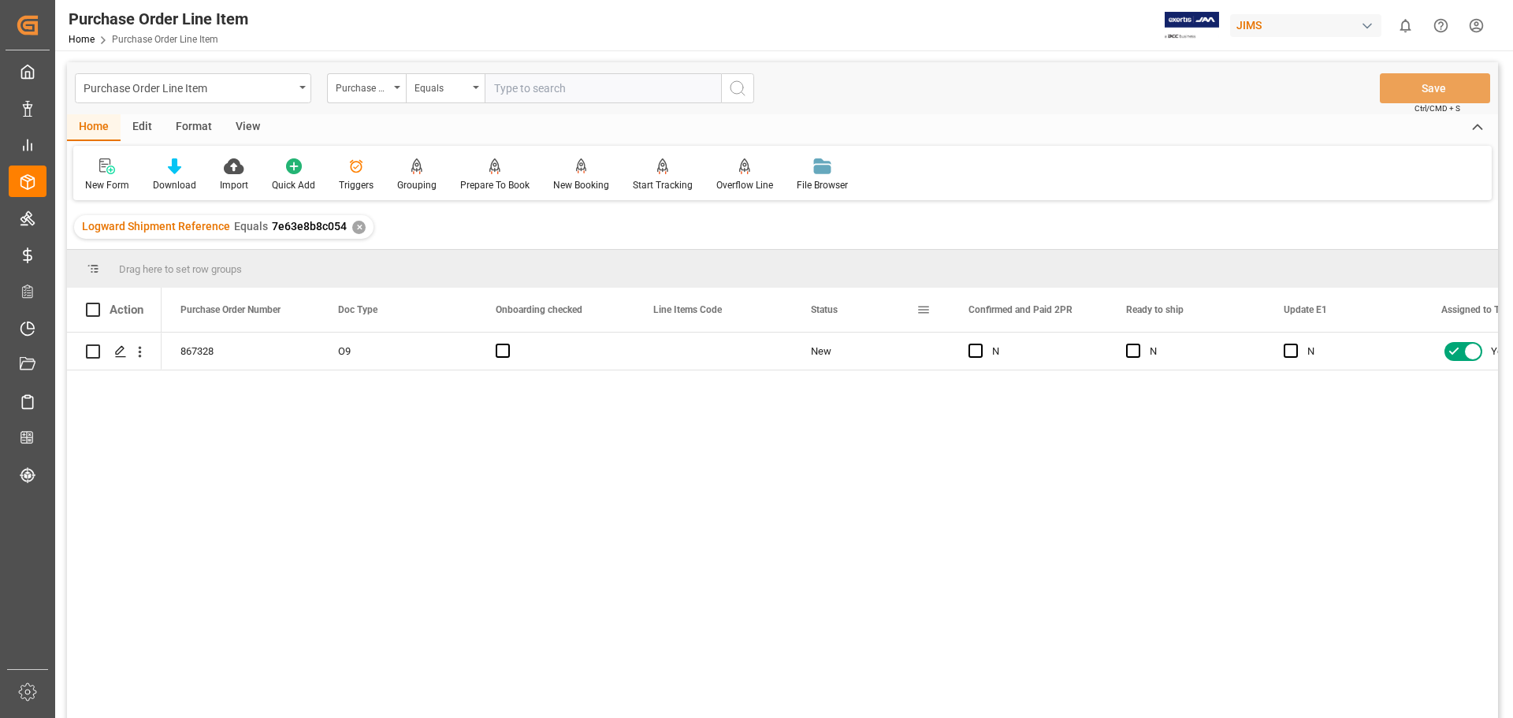
click at [917, 307] on span at bounding box center [923, 310] width 14 height 14
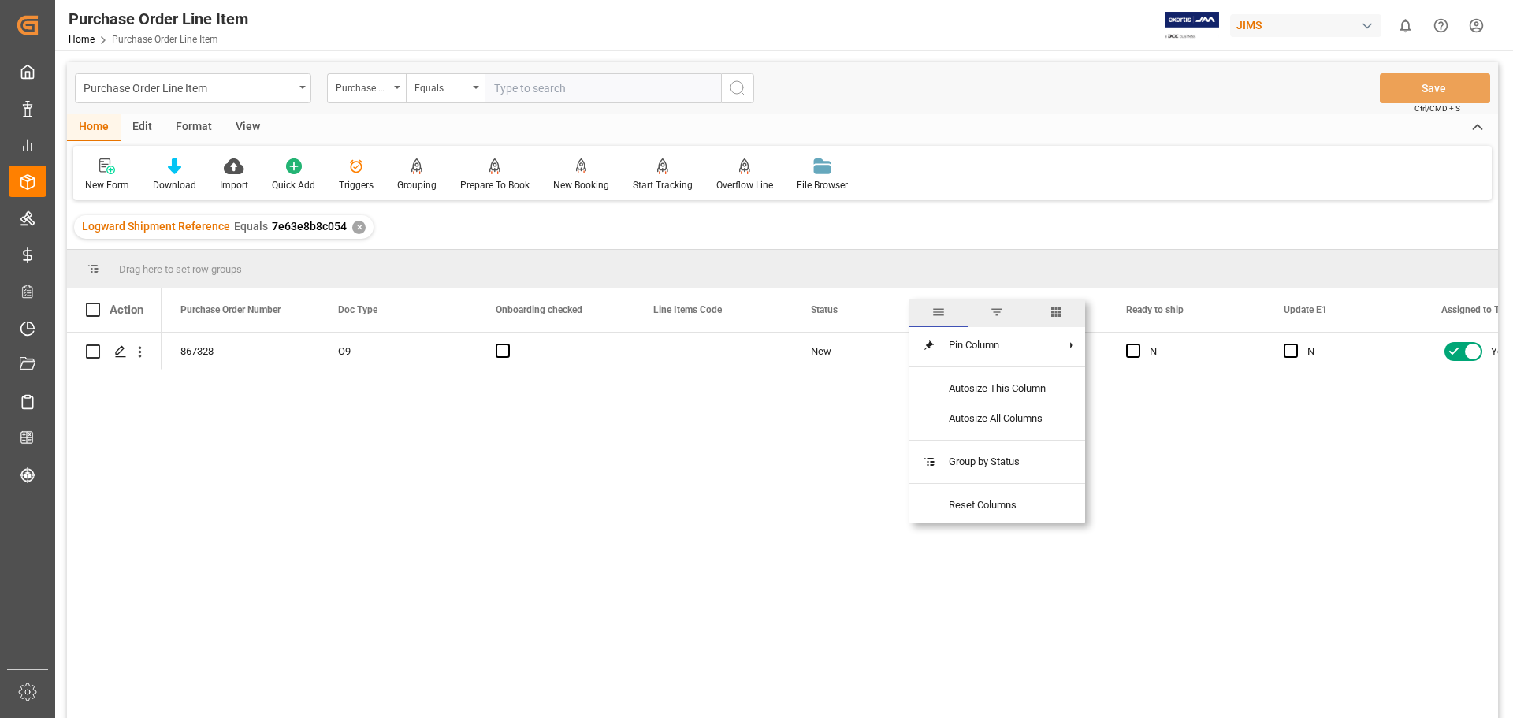
click at [1055, 307] on span "columns" at bounding box center [1056, 312] width 14 height 14
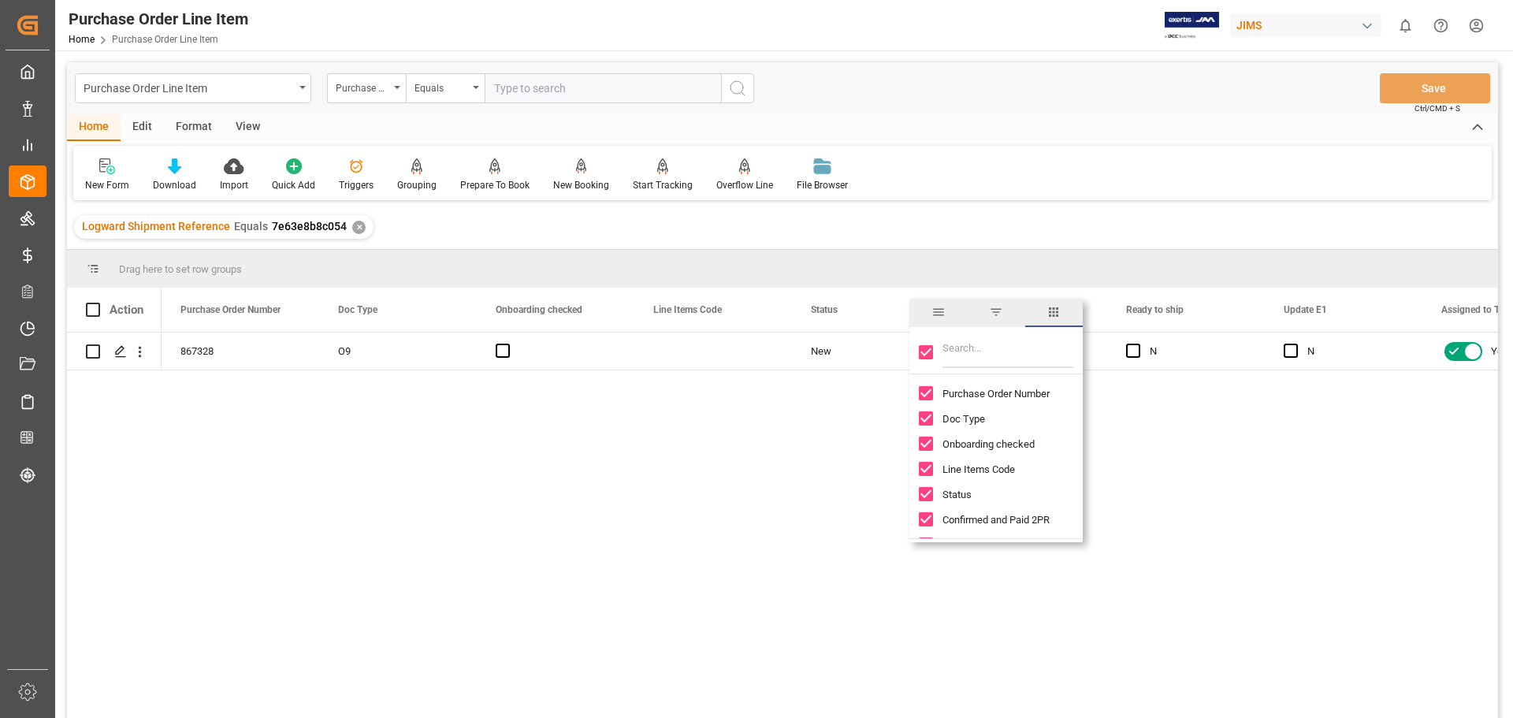
click at [925, 353] on input "Toggle Select All Columns" at bounding box center [926, 352] width 14 height 14
checkbox input "false"
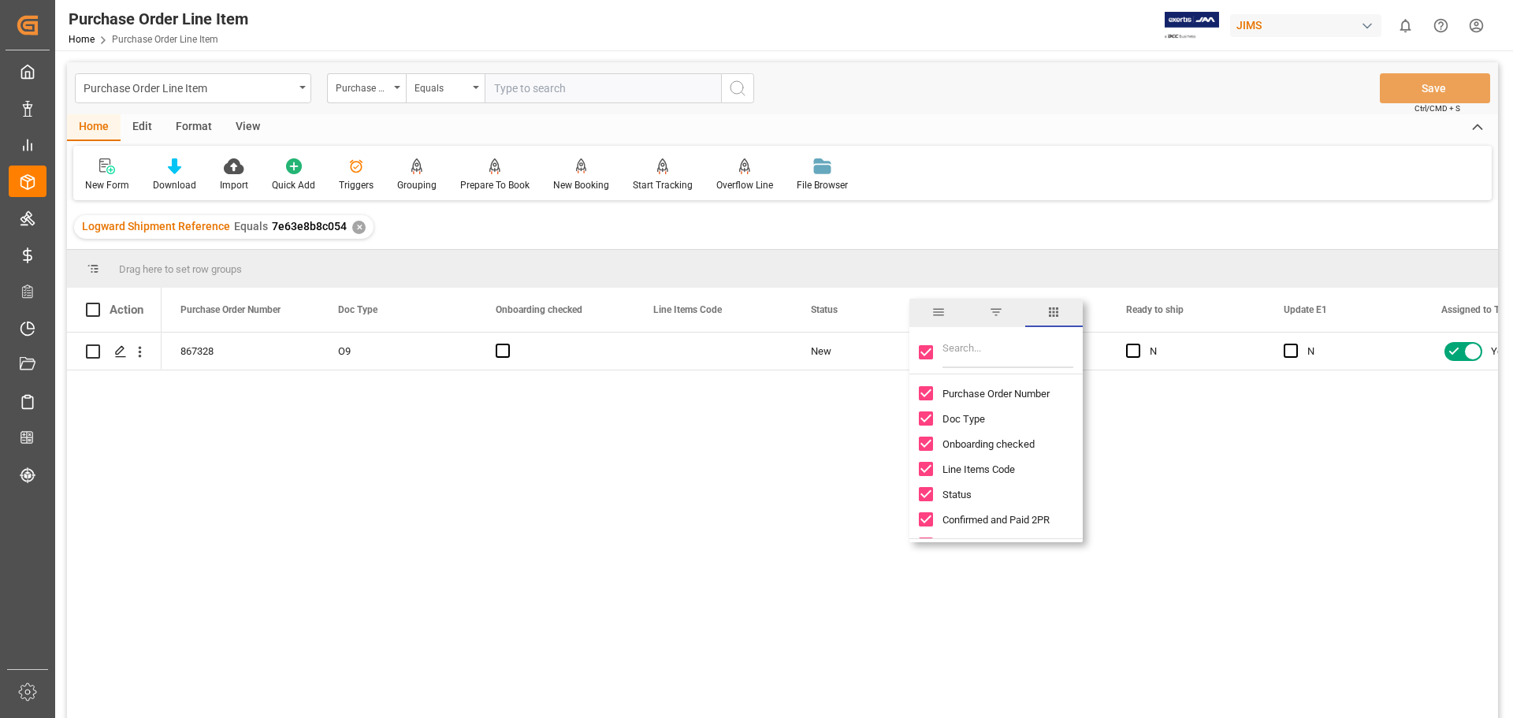
checkbox input "false"
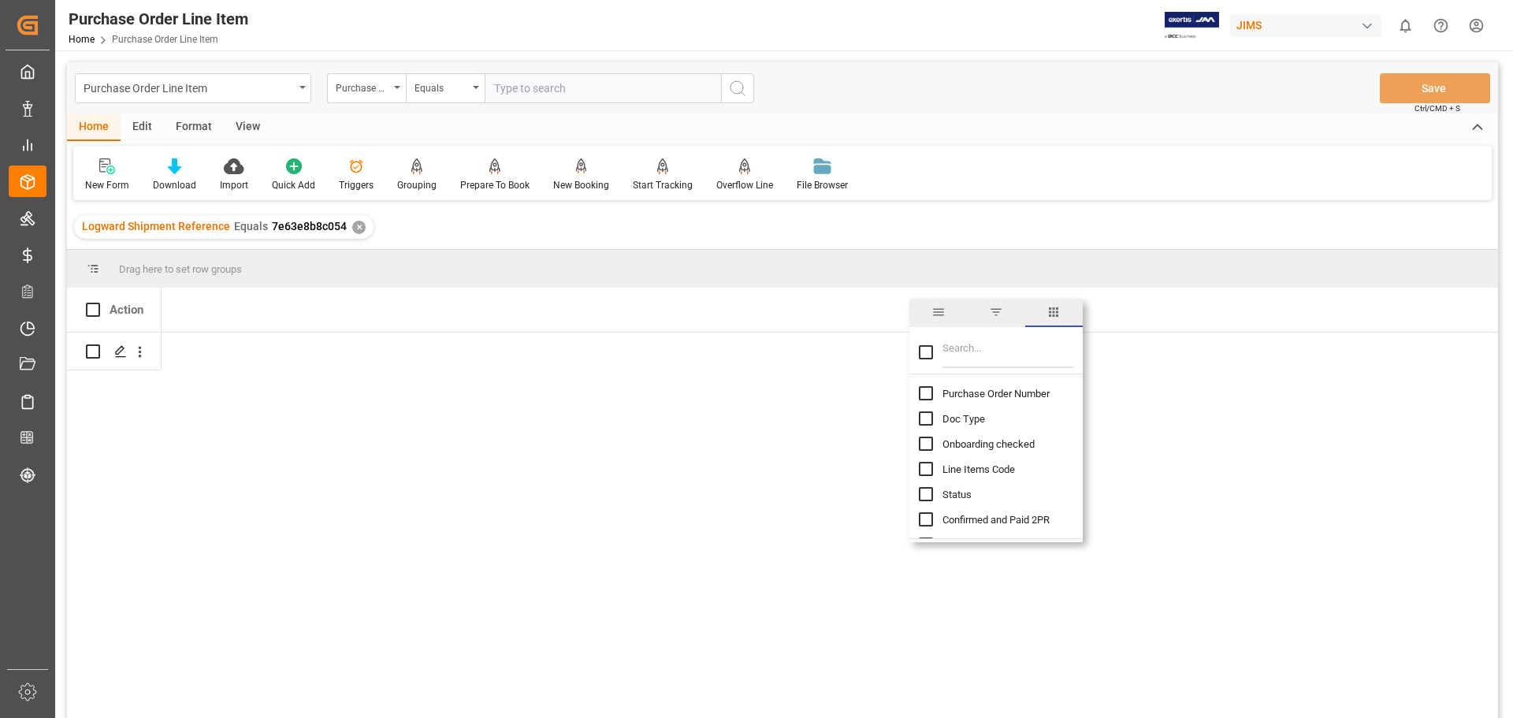
click at [957, 353] on input "Filter Columns Input" at bounding box center [1007, 352] width 131 height 32
type input "INCOTER"
click at [923, 354] on input "Toggle Select All Columns" at bounding box center [926, 352] width 14 height 14
checkbox input "true"
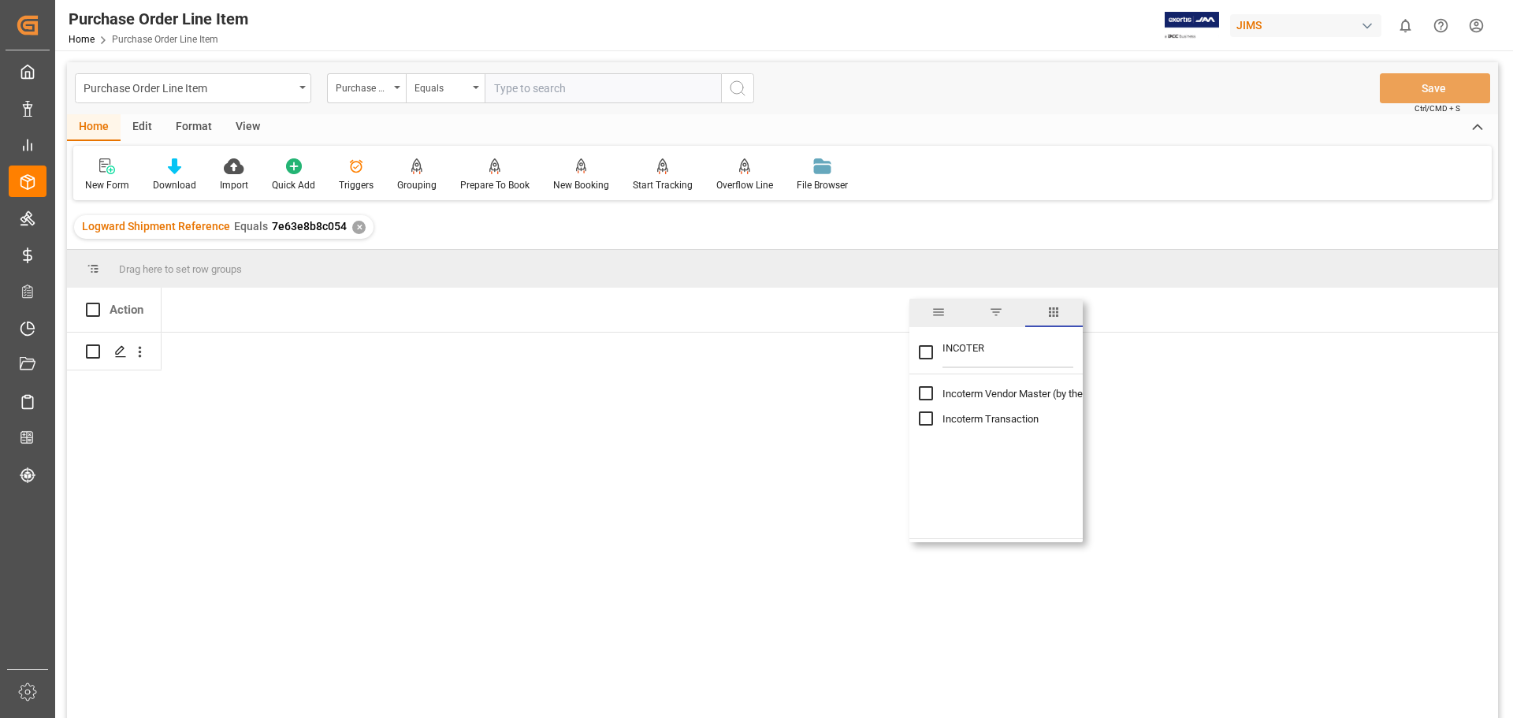
checkbox input "true"
click at [373, 348] on div "Press SPACE to select this row." at bounding box center [398, 351] width 158 height 37
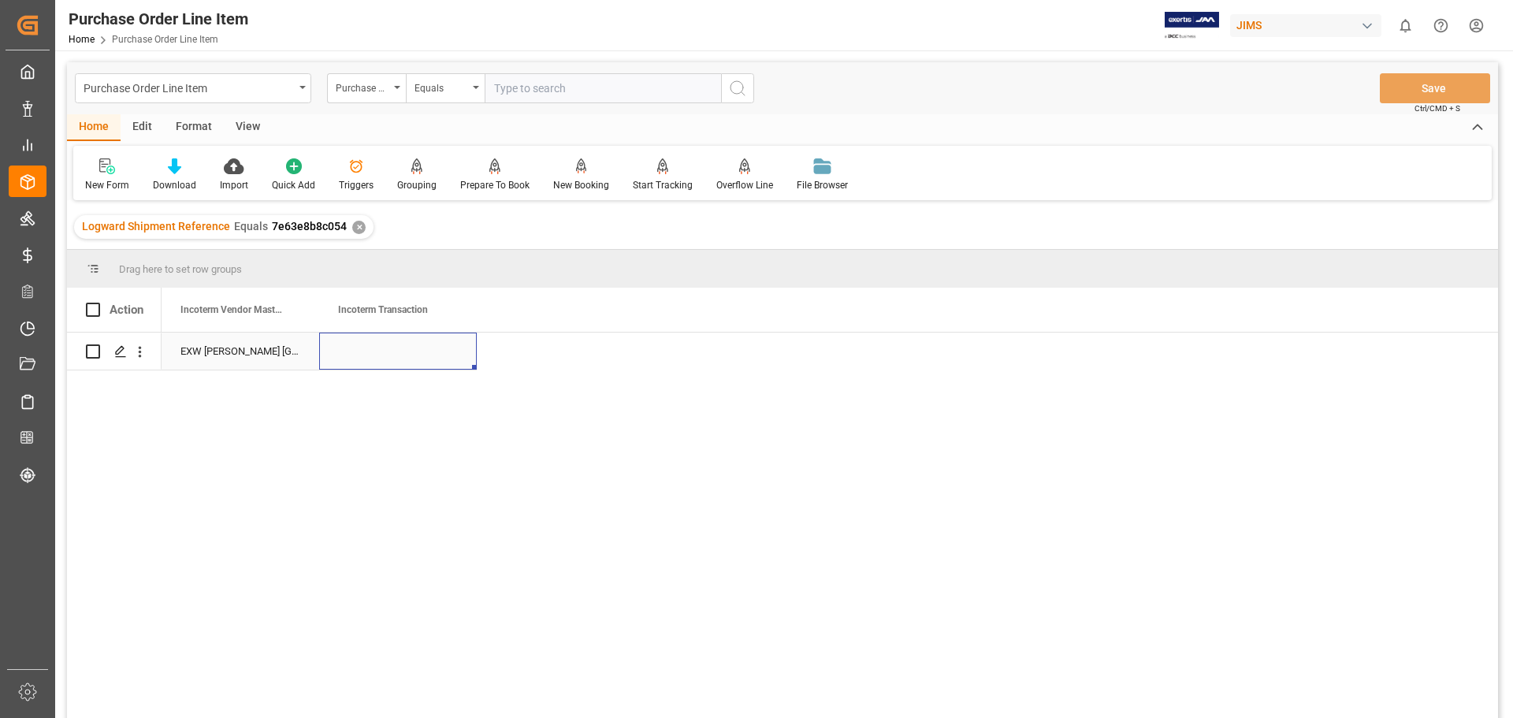
click at [375, 352] on div "Press SPACE to select this row." at bounding box center [398, 351] width 158 height 37
click at [385, 356] on input "Press SPACE to select this row." at bounding box center [398, 360] width 132 height 30
type input "EXW Southaven MS [PERSON_NAME]"
click at [1422, 84] on button "Save" at bounding box center [1435, 88] width 110 height 30
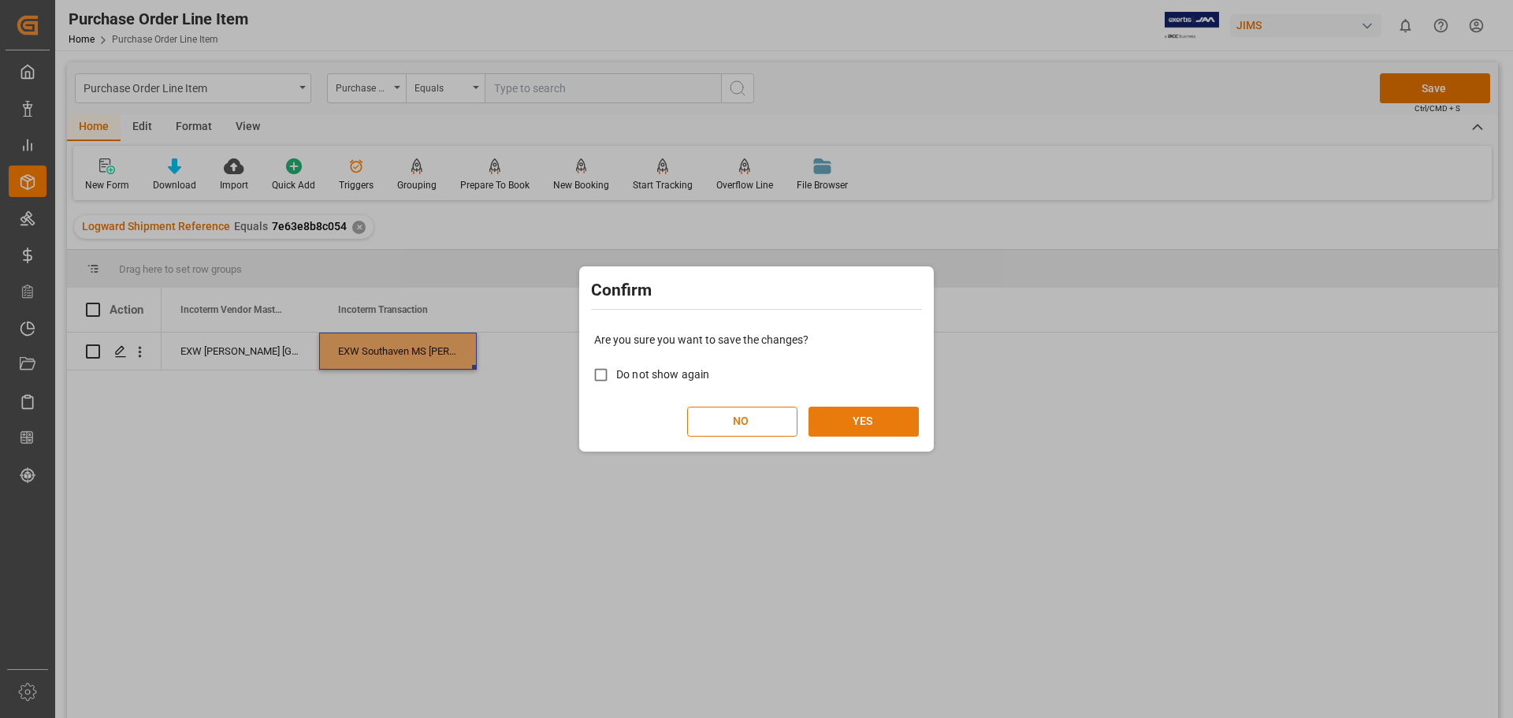
click at [854, 422] on button "YES" at bounding box center [863, 422] width 110 height 30
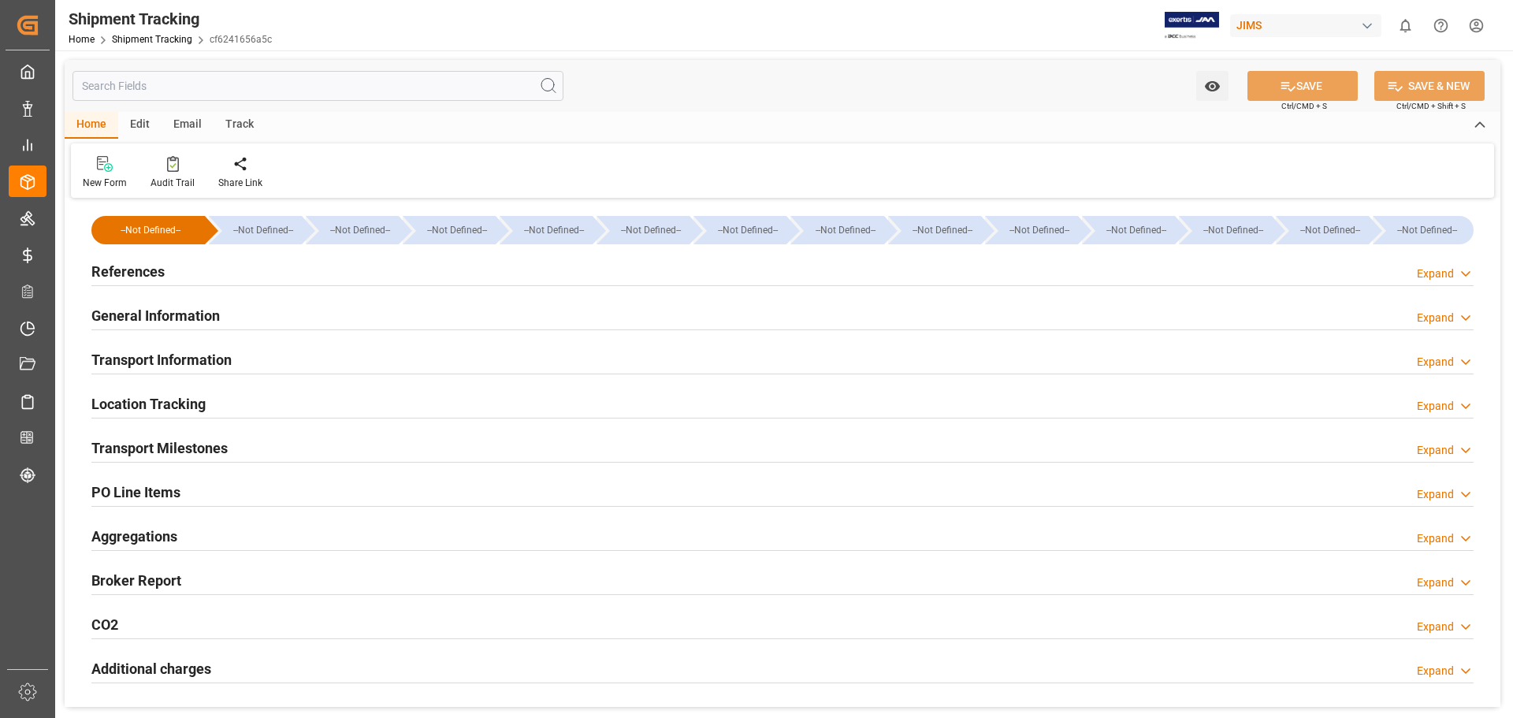
type input "685.51"
click at [185, 352] on h2 "Transport Information" at bounding box center [161, 359] width 140 height 21
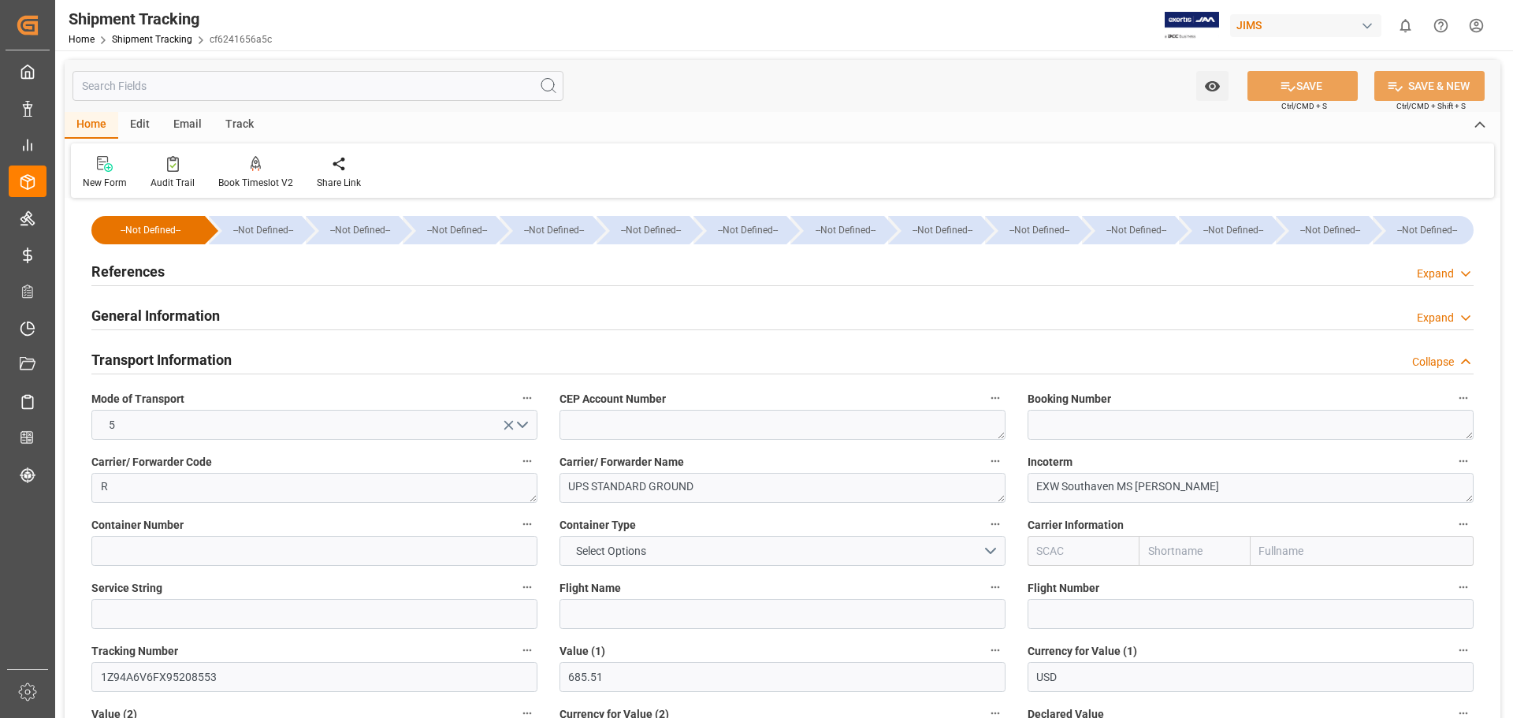
click at [184, 350] on h2 "Transport Information" at bounding box center [161, 359] width 140 height 21
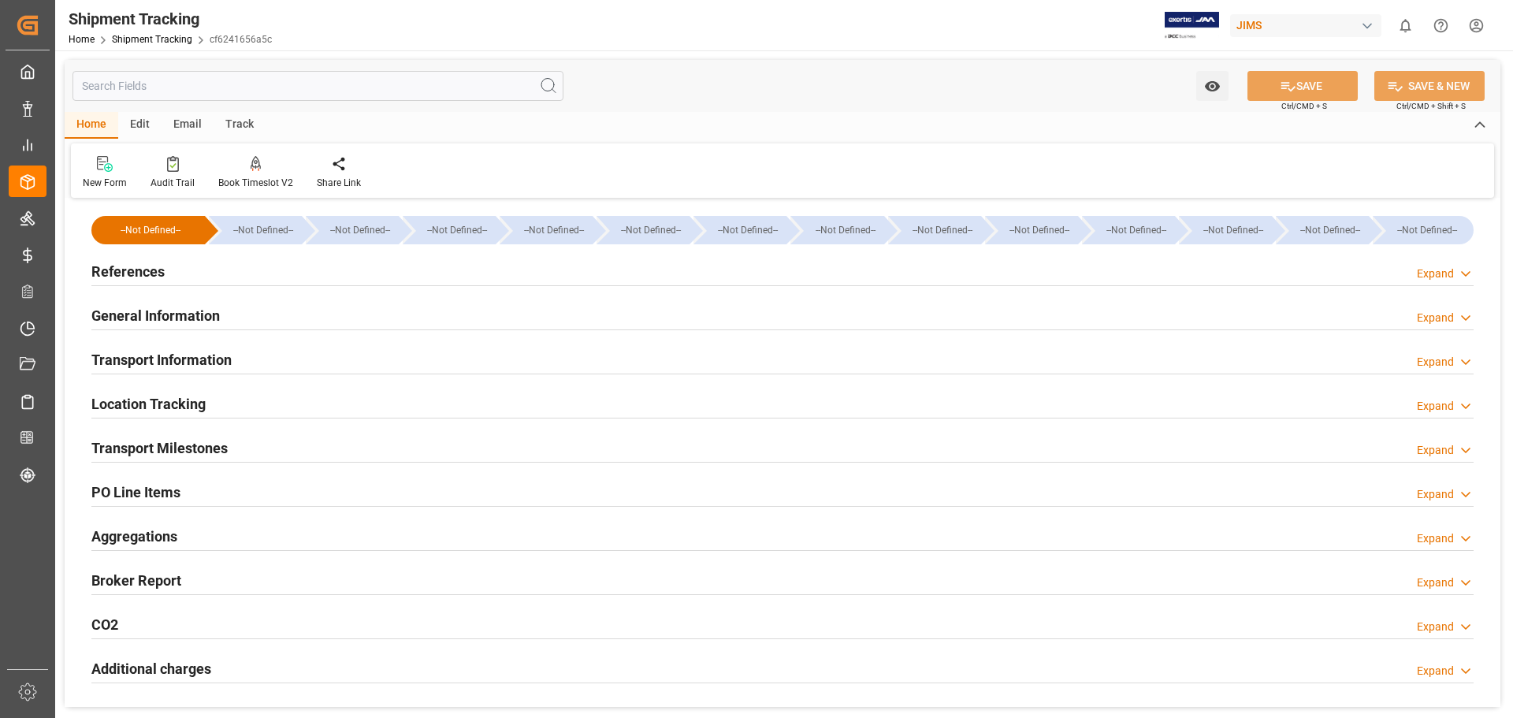
click at [152, 270] on h2 "References" at bounding box center [127, 271] width 73 height 21
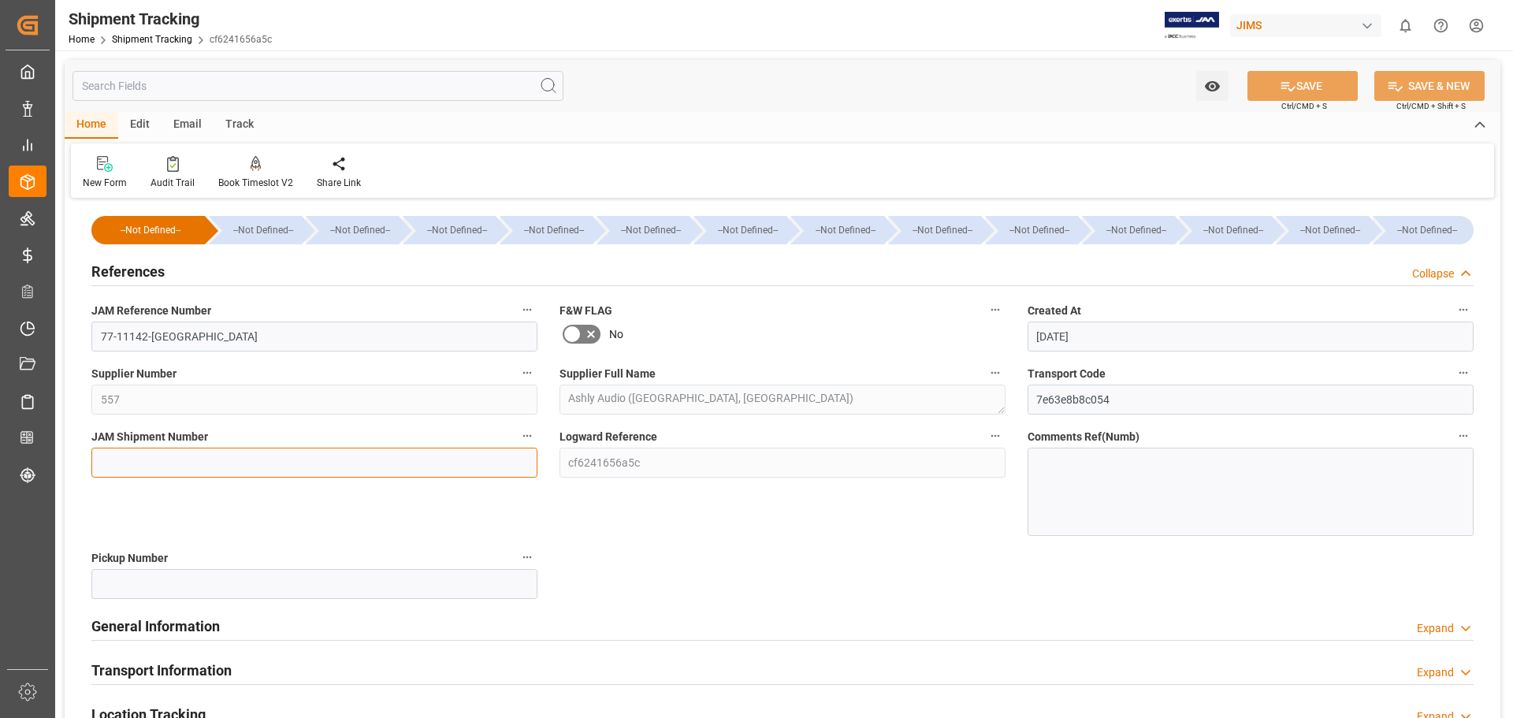
click at [137, 468] on input at bounding box center [314, 463] width 446 height 30
paste input "73141"
type input "73141"
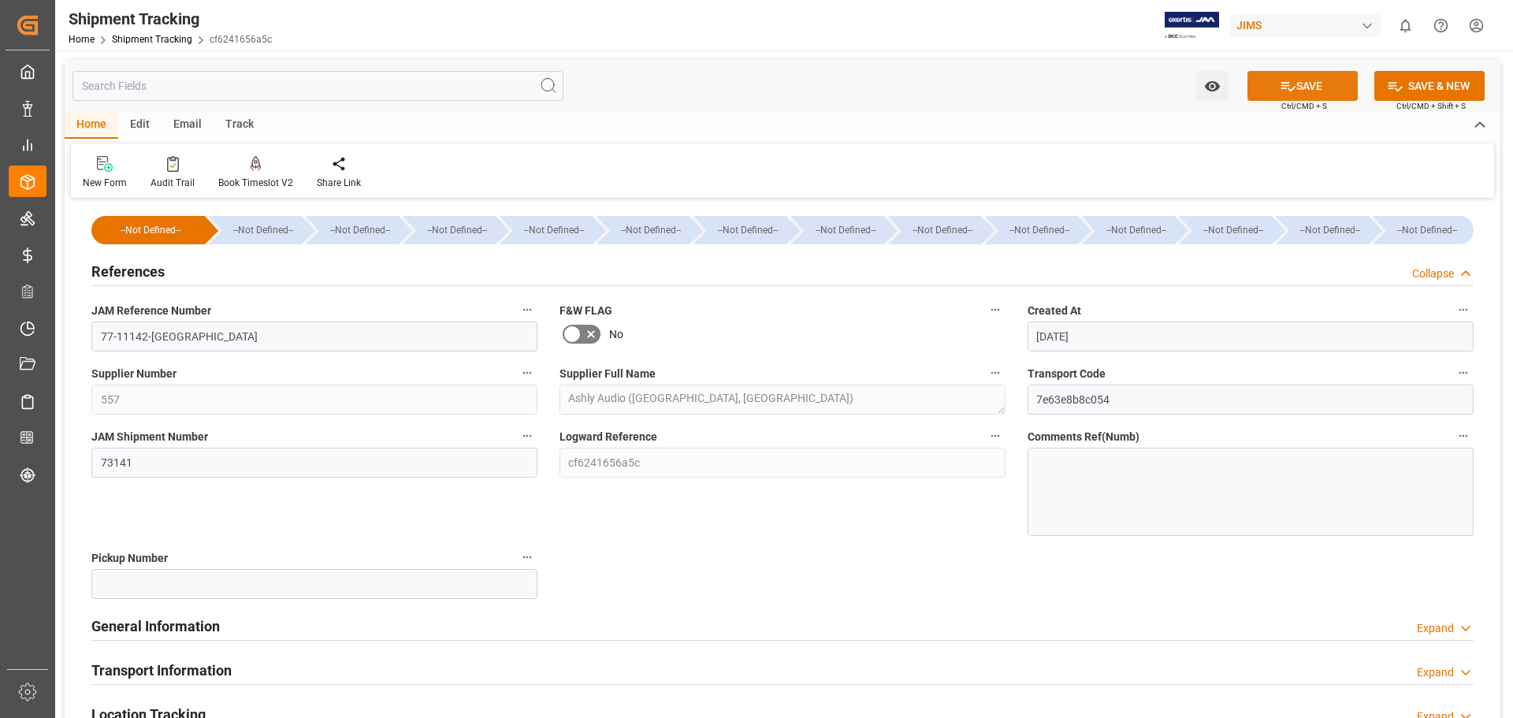
click at [1306, 87] on button "SAVE" at bounding box center [1302, 86] width 110 height 30
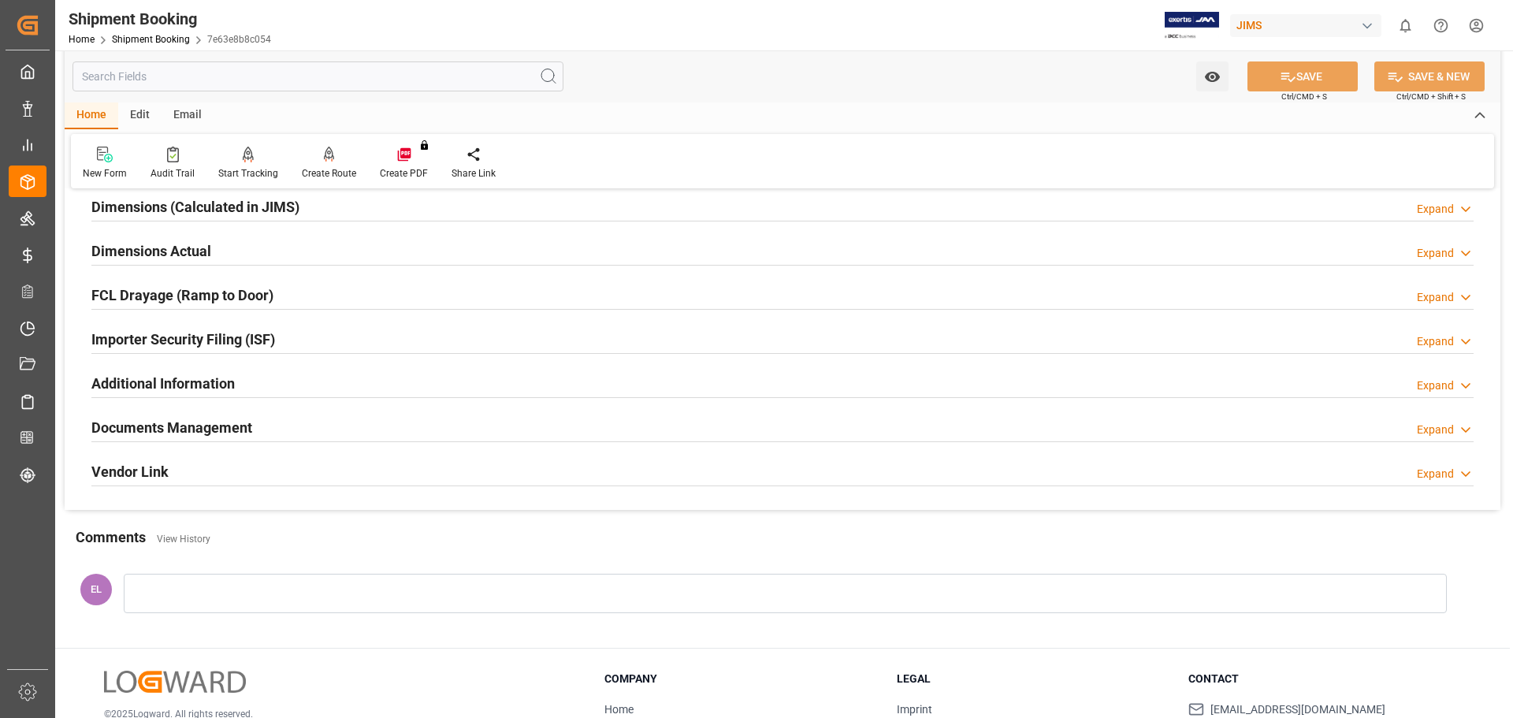
scroll to position [394, 0]
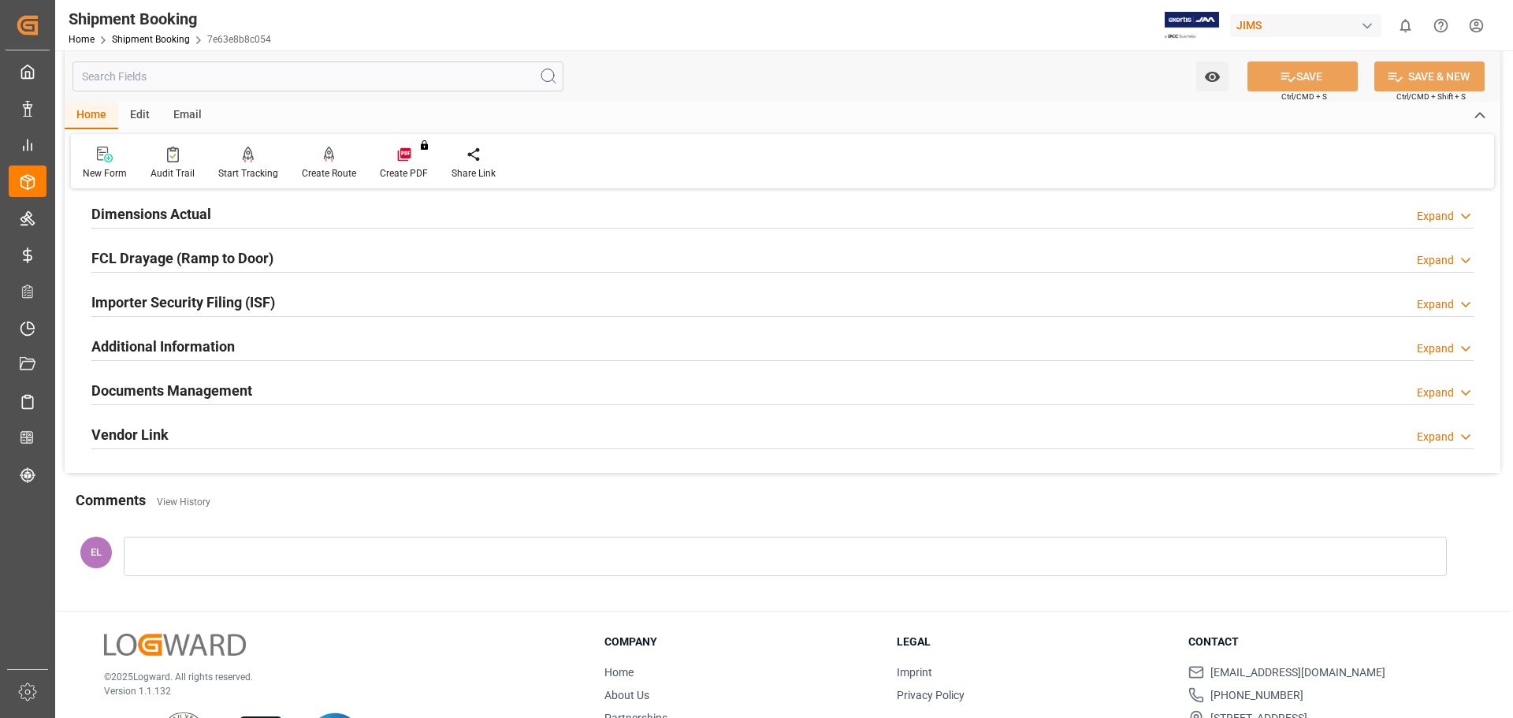
click at [155, 371] on div "Documents Management Expand" at bounding box center [782, 391] width 1404 height 44
click at [150, 388] on h2 "Documents Management" at bounding box center [171, 390] width 161 height 21
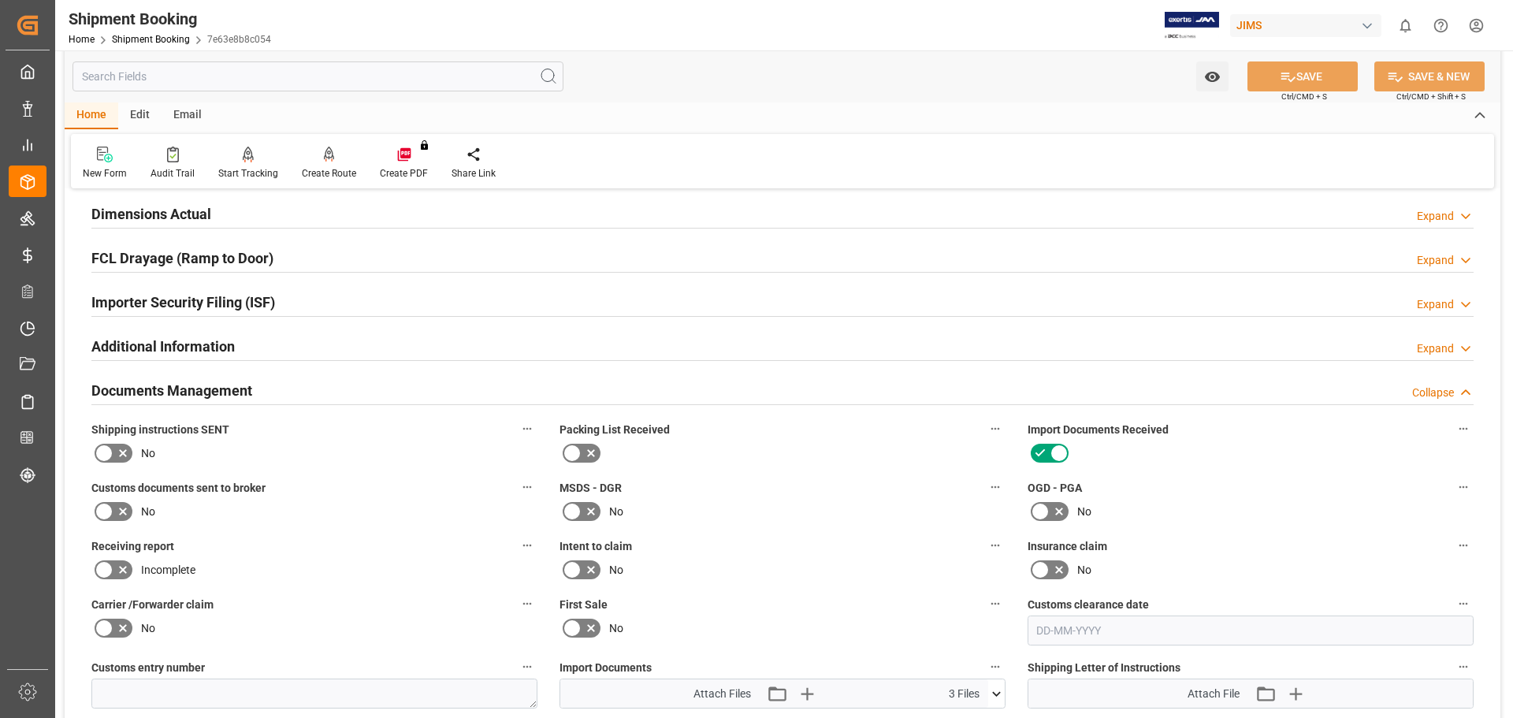
scroll to position [526, 0]
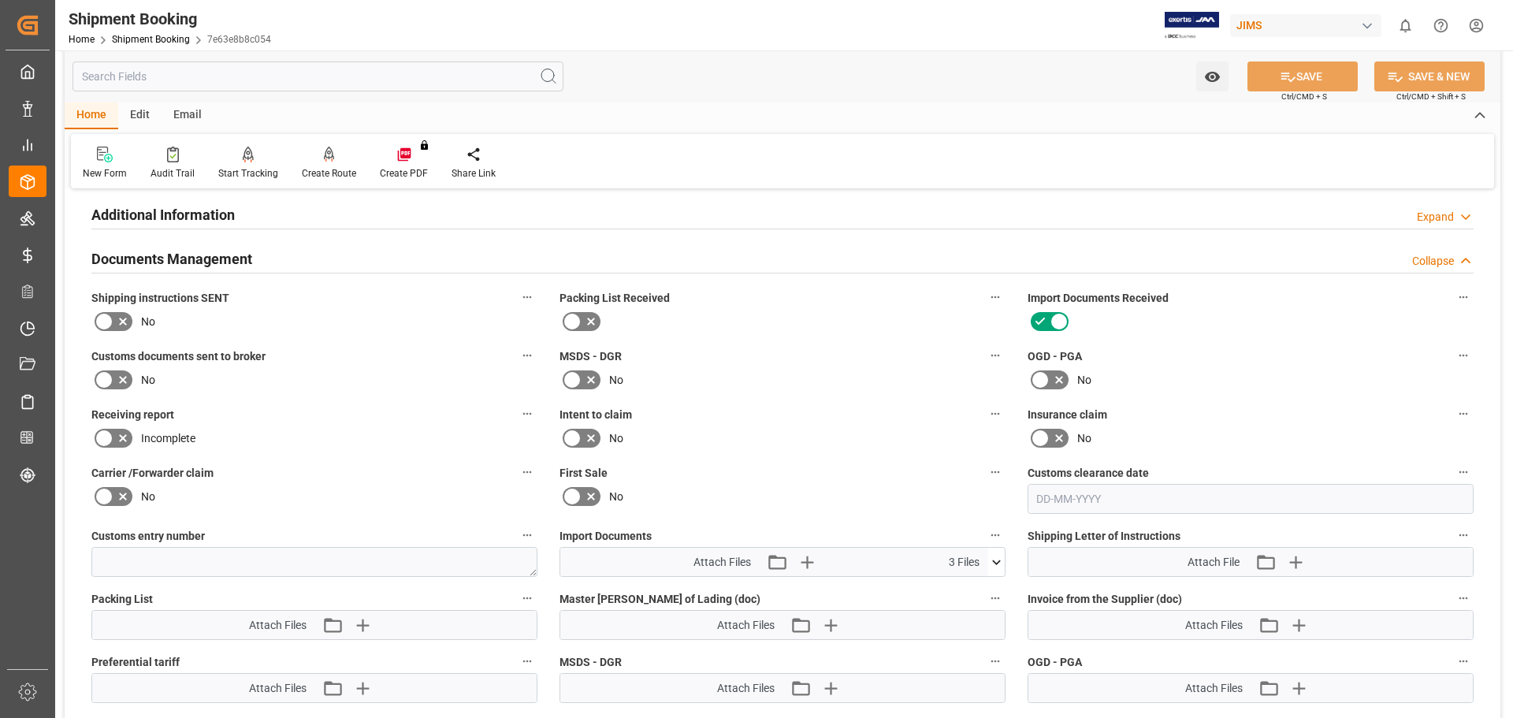
click at [117, 381] on icon at bounding box center [122, 379] width 19 height 19
click at [0, 0] on input "checkbox" at bounding box center [0, 0] width 0 height 0
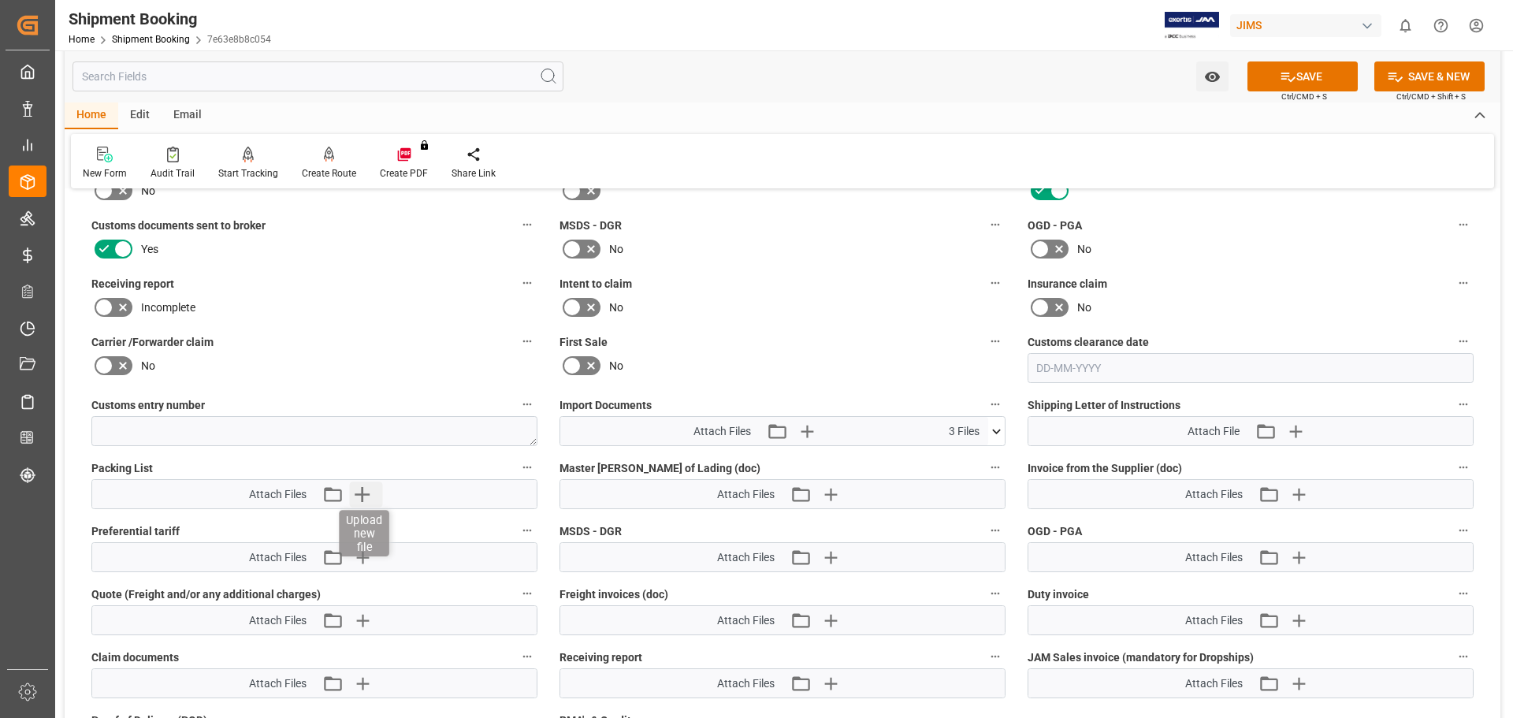
click at [357, 492] on icon "button" at bounding box center [361, 493] width 25 height 25
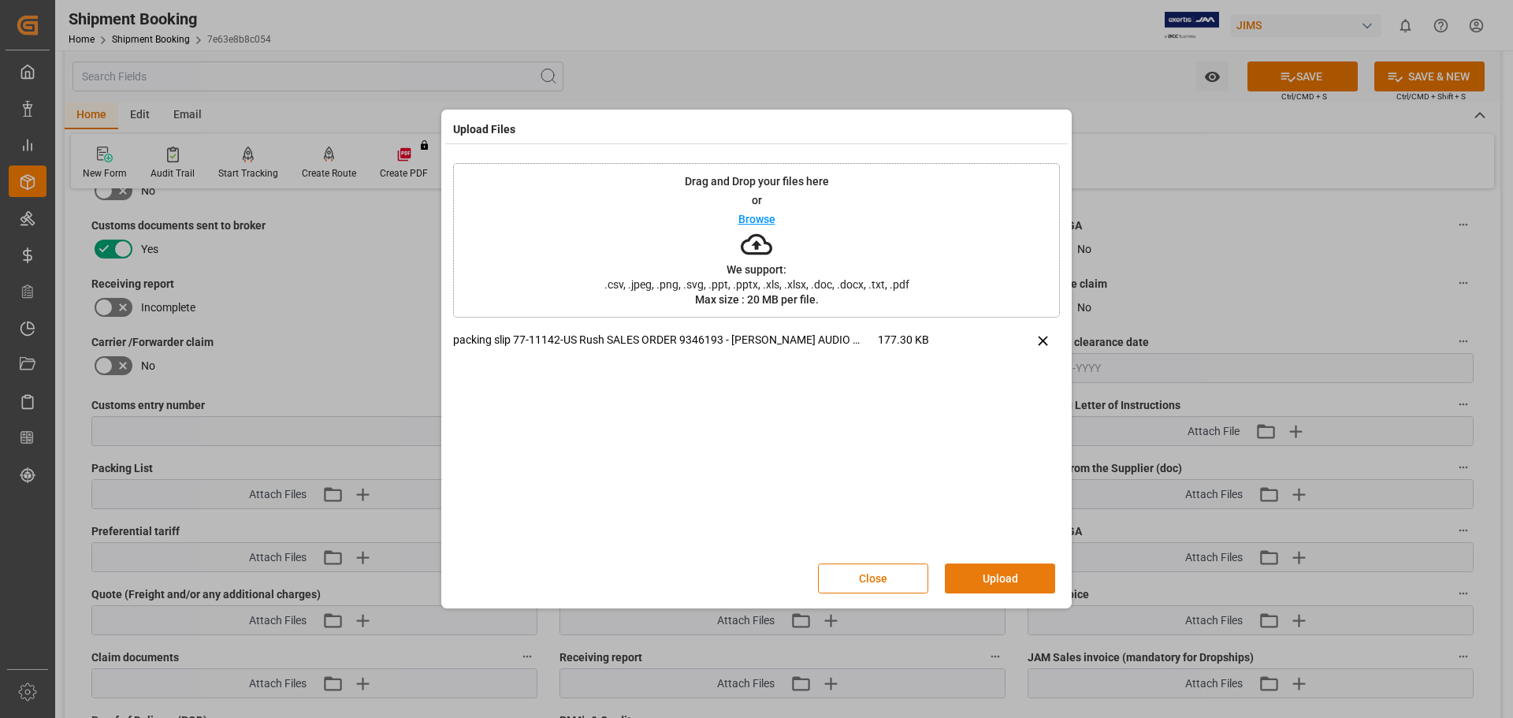
click at [994, 574] on button "Upload" at bounding box center [1000, 578] width 110 height 30
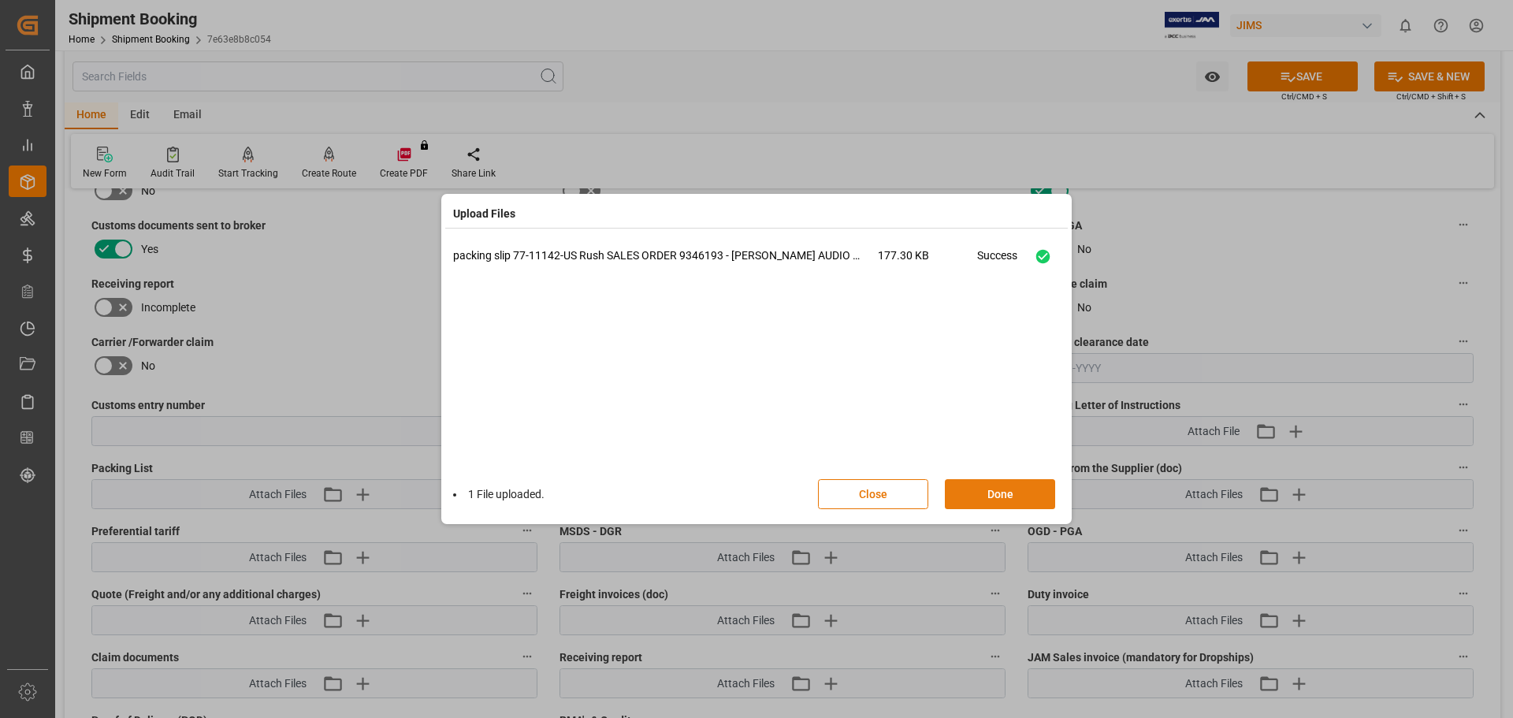
click at [981, 497] on button "Done" at bounding box center [1000, 494] width 110 height 30
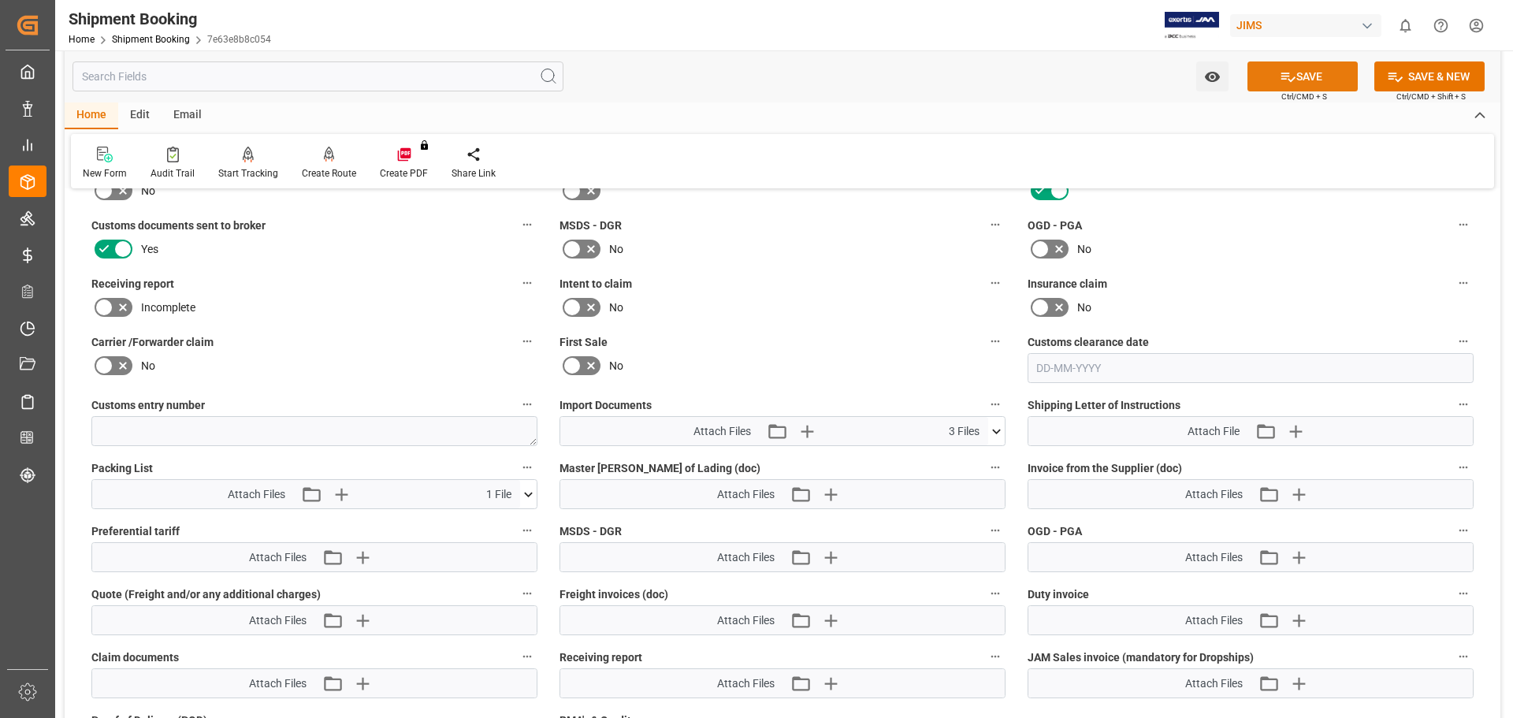
click at [1296, 75] on button "SAVE" at bounding box center [1302, 76] width 110 height 30
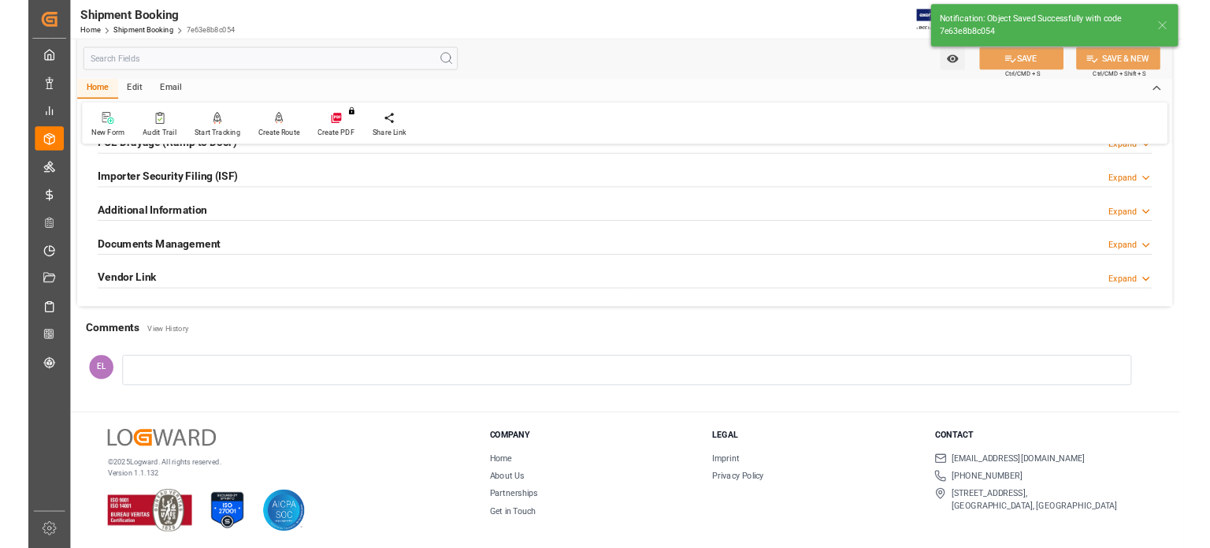
scroll to position [465, 0]
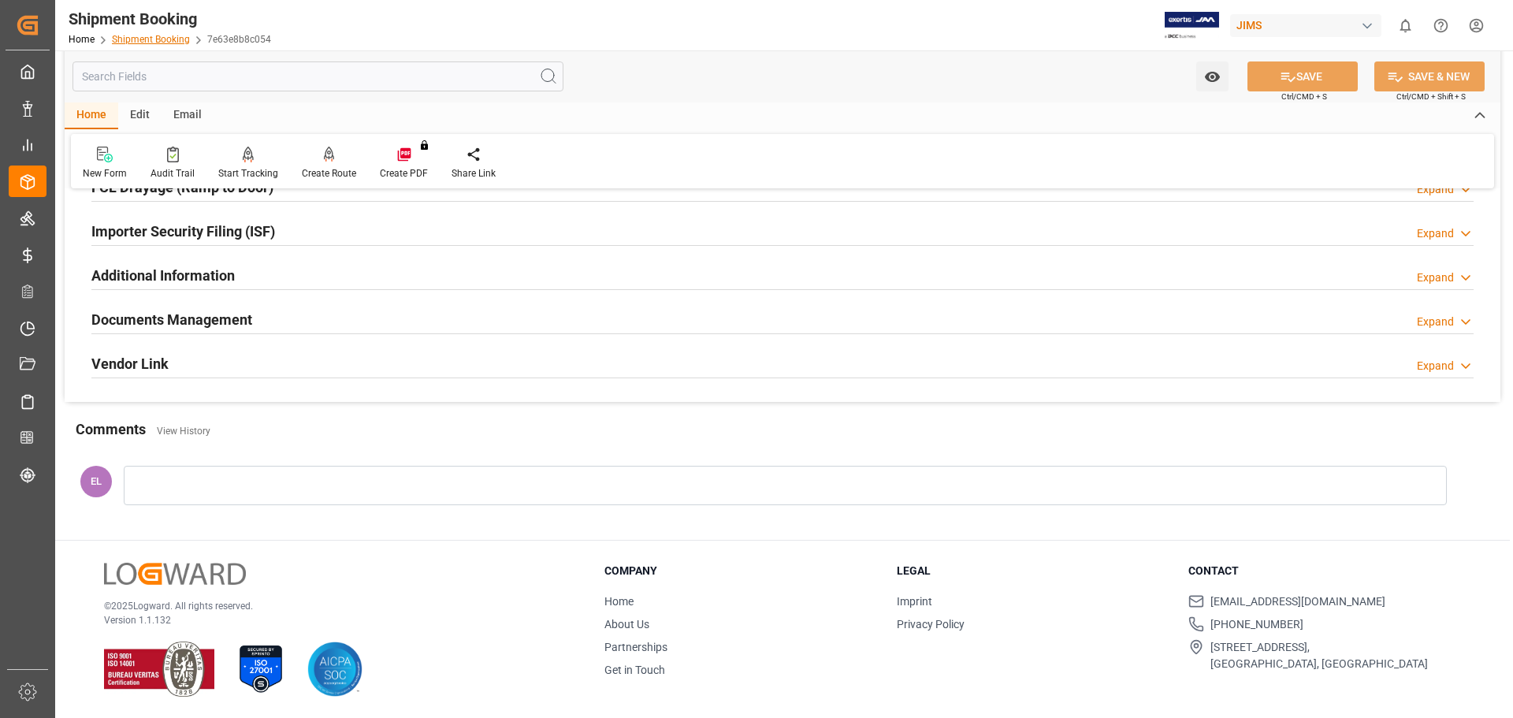
click at [136, 35] on link "Shipment Booking" at bounding box center [151, 39] width 78 height 11
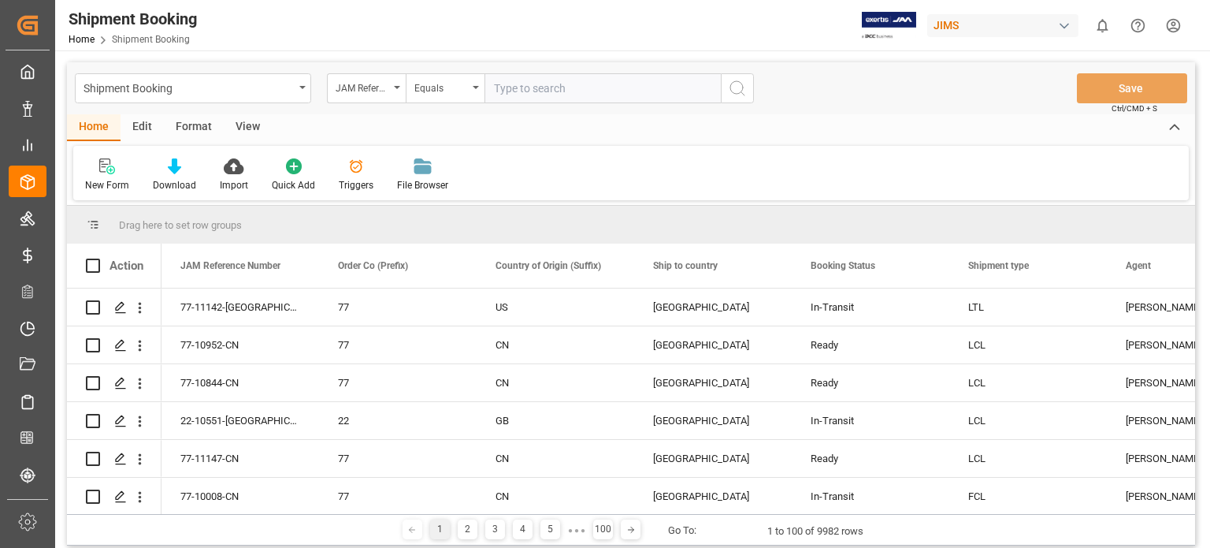
click at [537, 98] on input "text" at bounding box center [603, 88] width 236 height 30
click at [537, 90] on input "text" at bounding box center [603, 88] width 236 height 30
type input "22-11158-US"
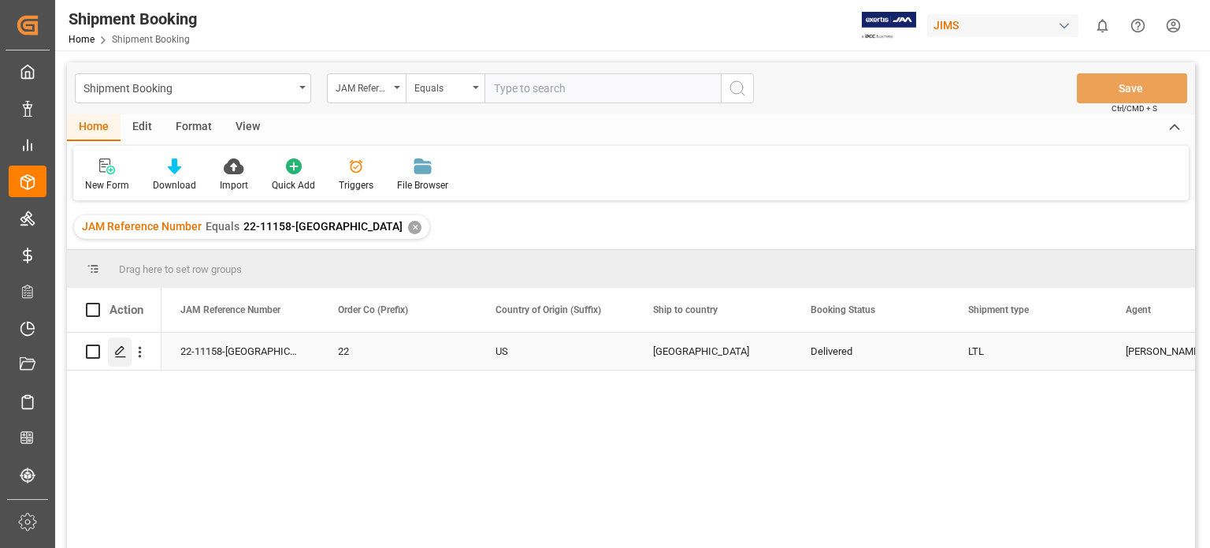
click at [127, 355] on div "Press SPACE to select this row." at bounding box center [120, 351] width 24 height 29
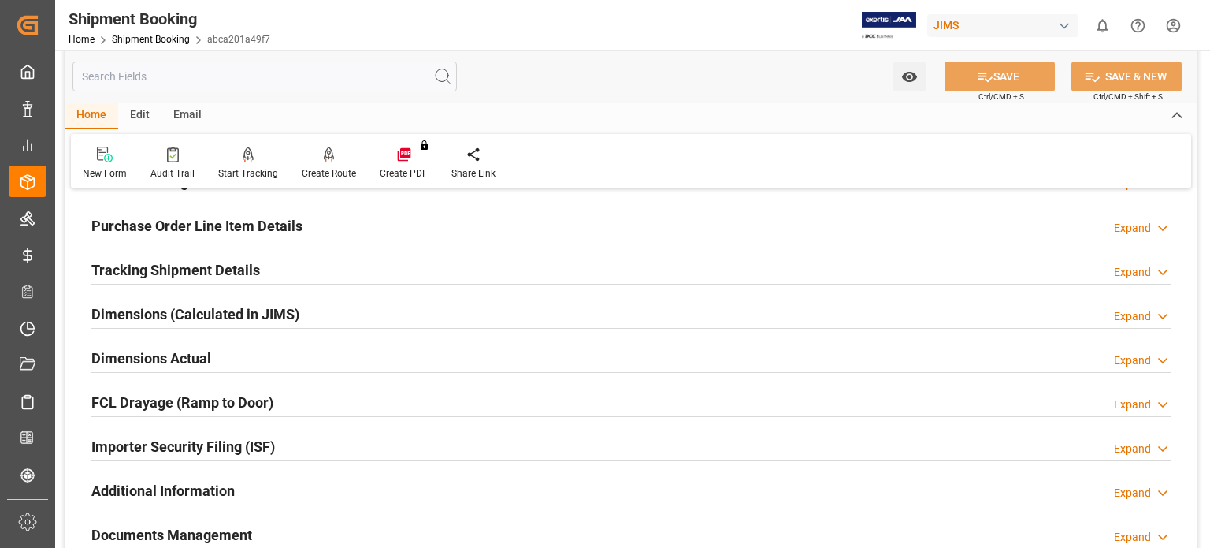
scroll to position [262, 0]
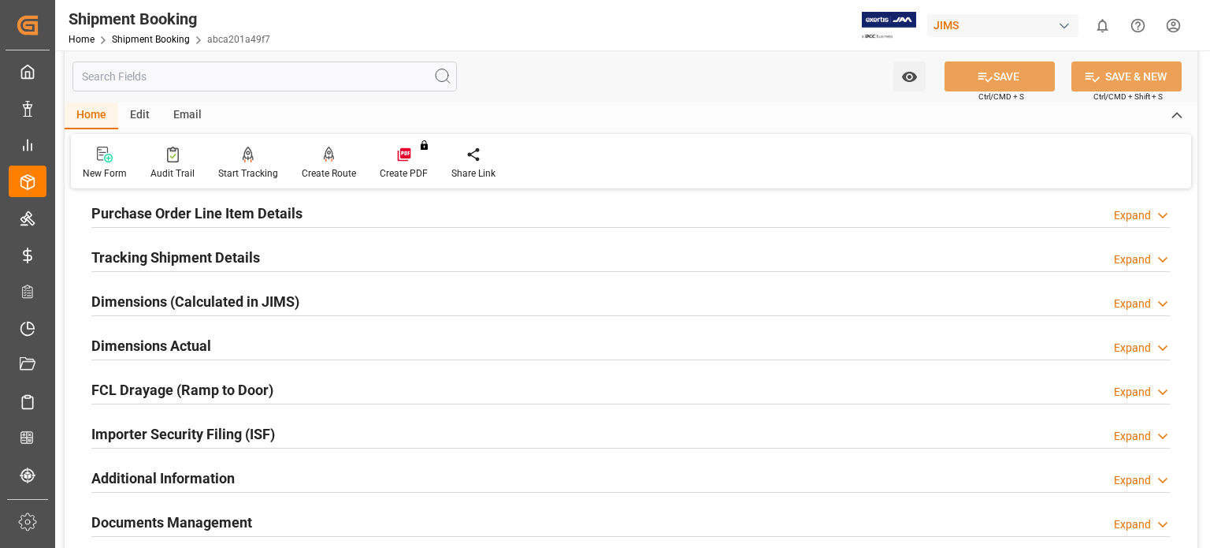
click at [180, 255] on h2 "Tracking Shipment Details" at bounding box center [175, 257] width 169 height 21
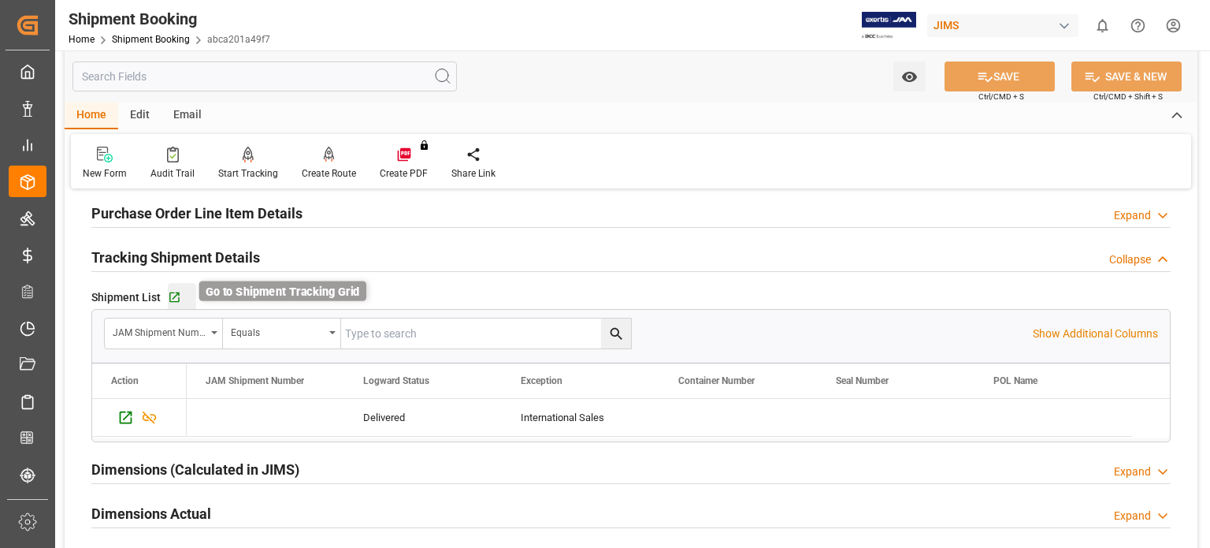
click at [177, 292] on icon "button" at bounding box center [174, 297] width 10 height 10
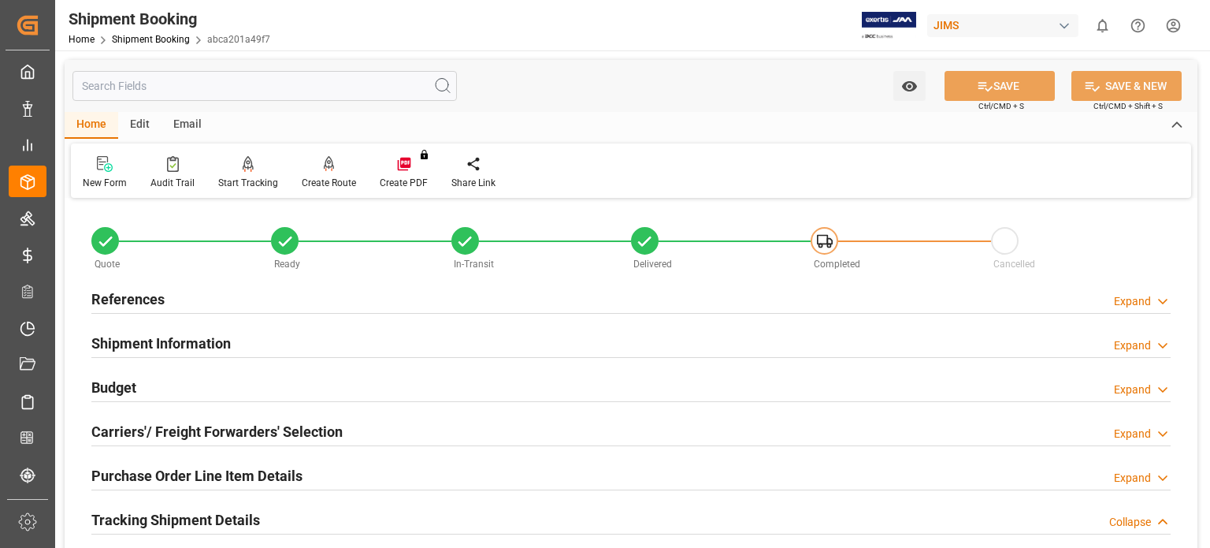
click at [147, 301] on h2 "References" at bounding box center [127, 298] width 73 height 21
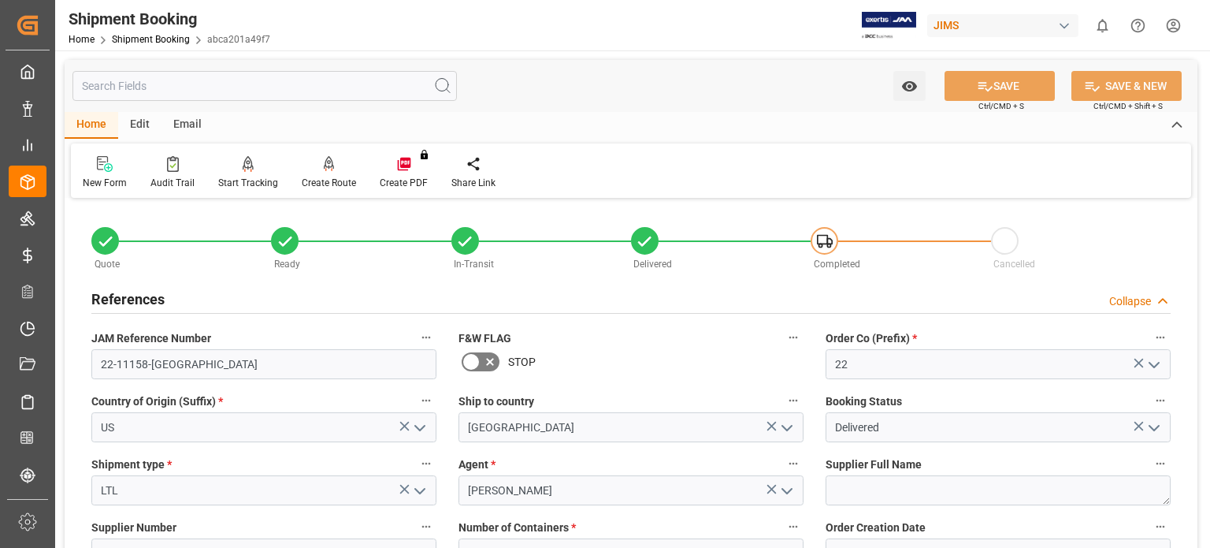
click at [145, 300] on h2 "References" at bounding box center [127, 298] width 73 height 21
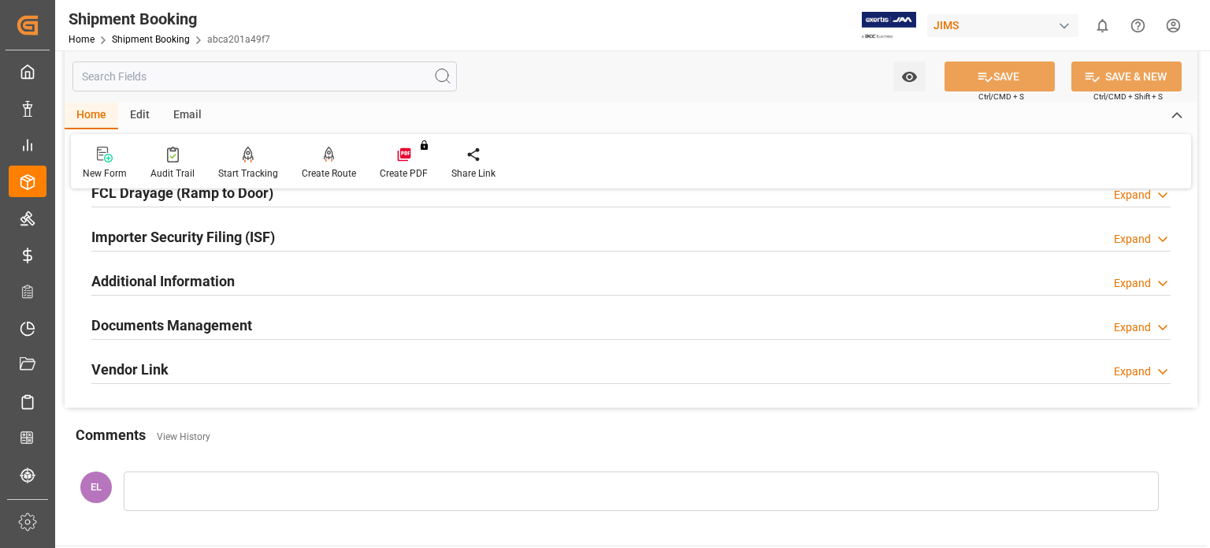
scroll to position [656, 0]
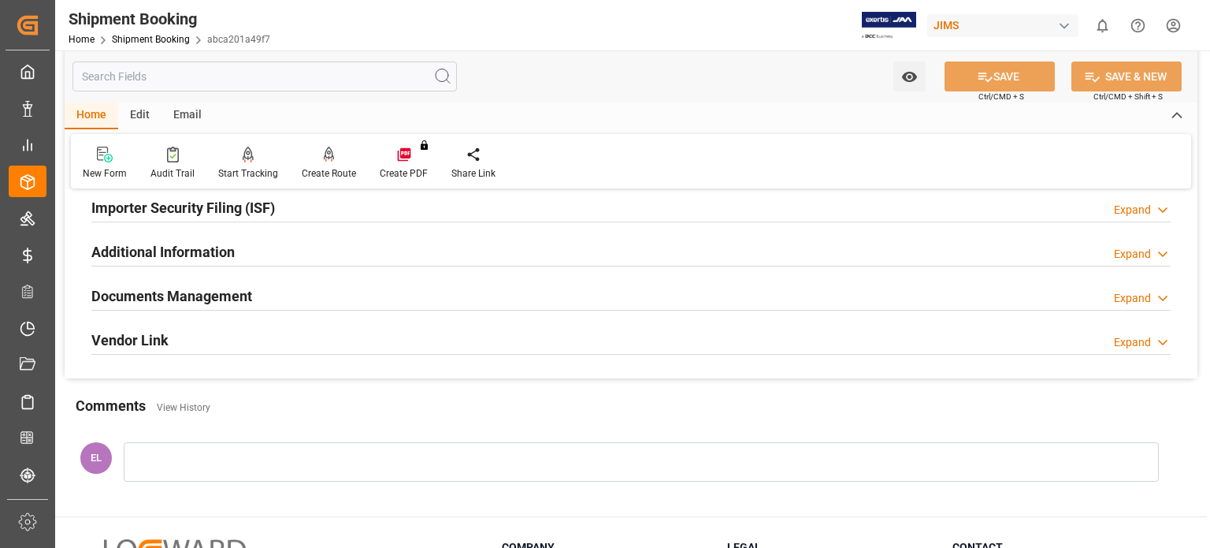
click at [182, 296] on h2 "Documents Management" at bounding box center [171, 295] width 161 height 21
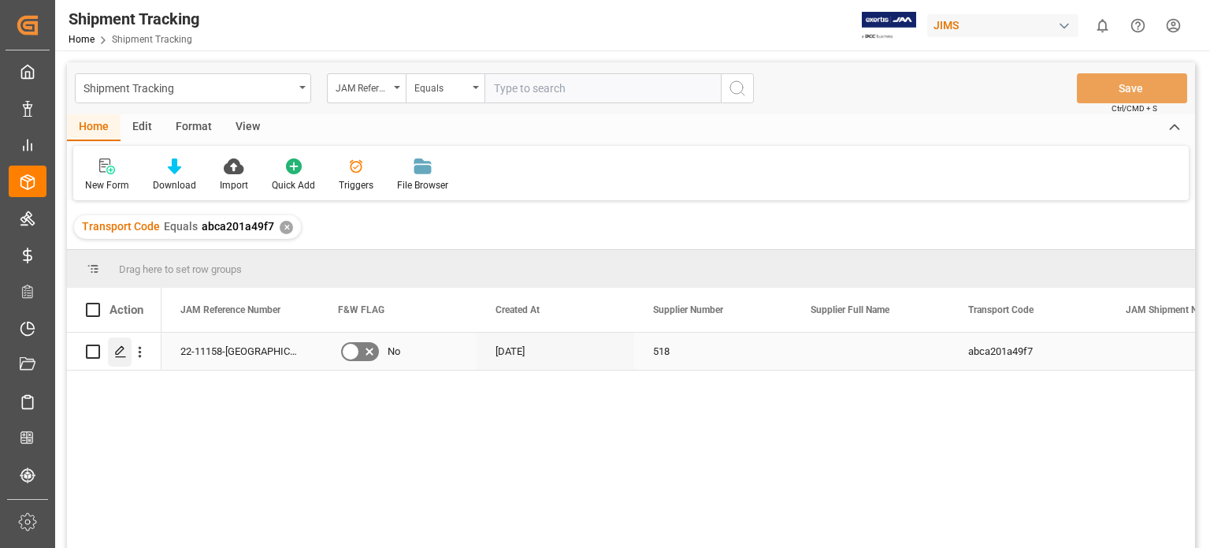
click at [120, 351] on icon "Press SPACE to select this row." at bounding box center [120, 351] width 13 height 13
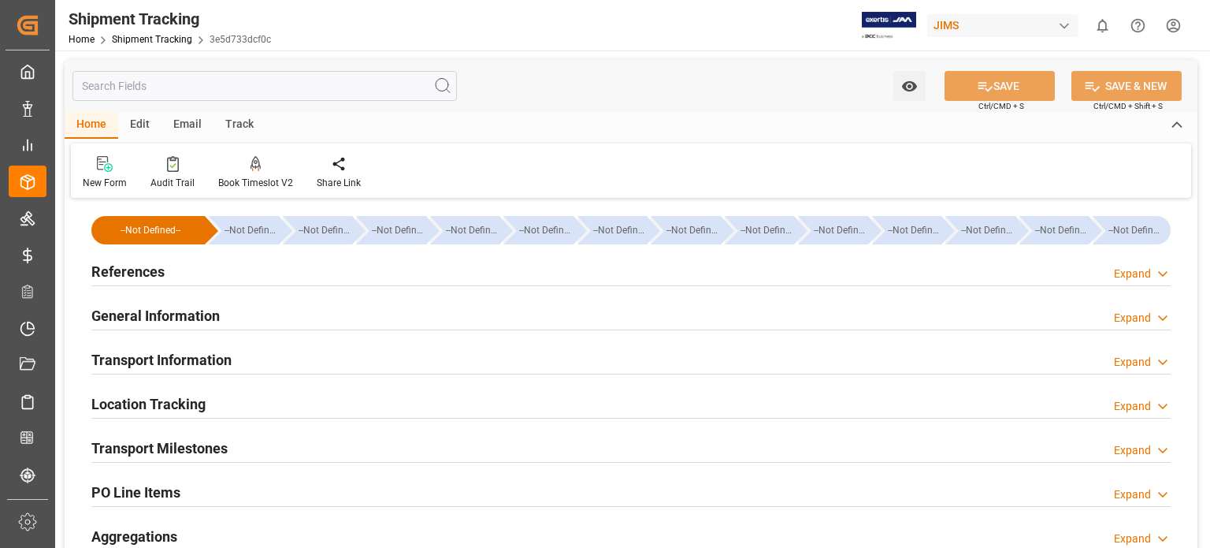
type input "[DATE] 00:00"
type input "[DATE]"
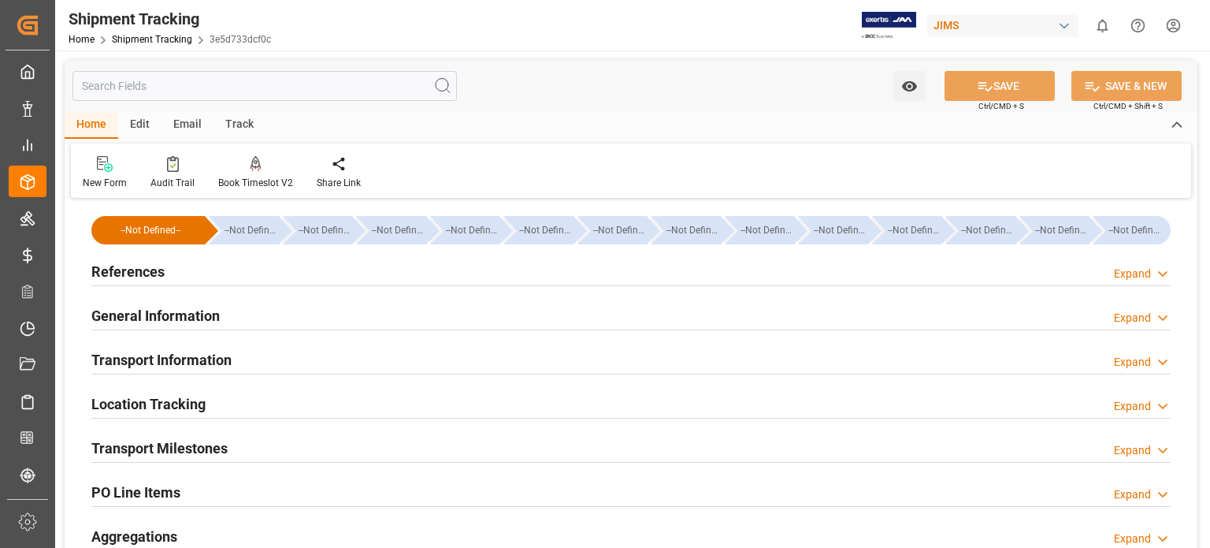
type input "[DATE]"
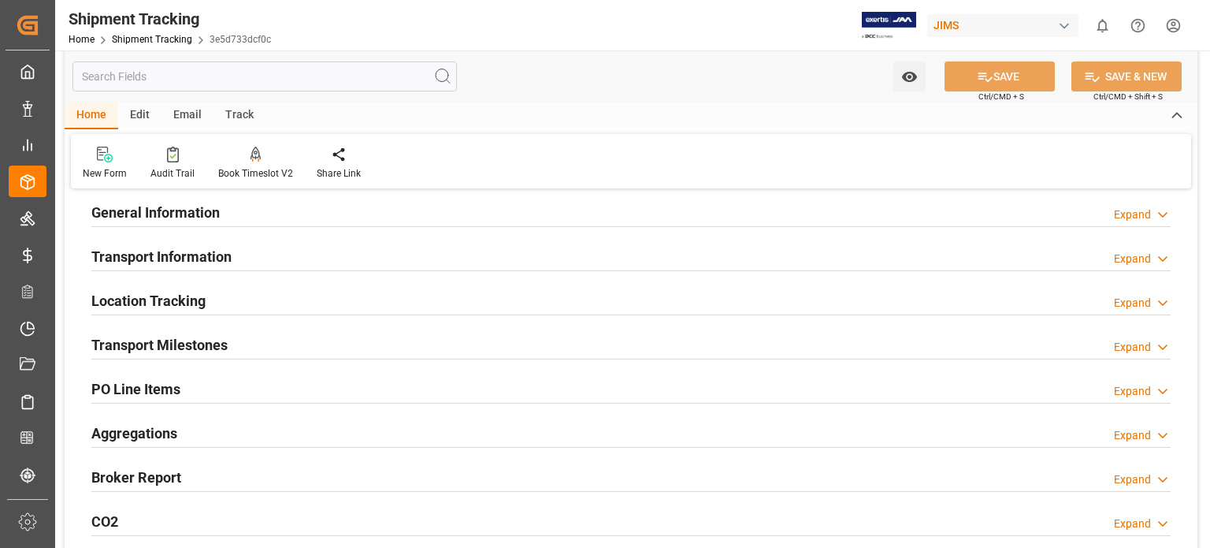
scroll to position [131, 0]
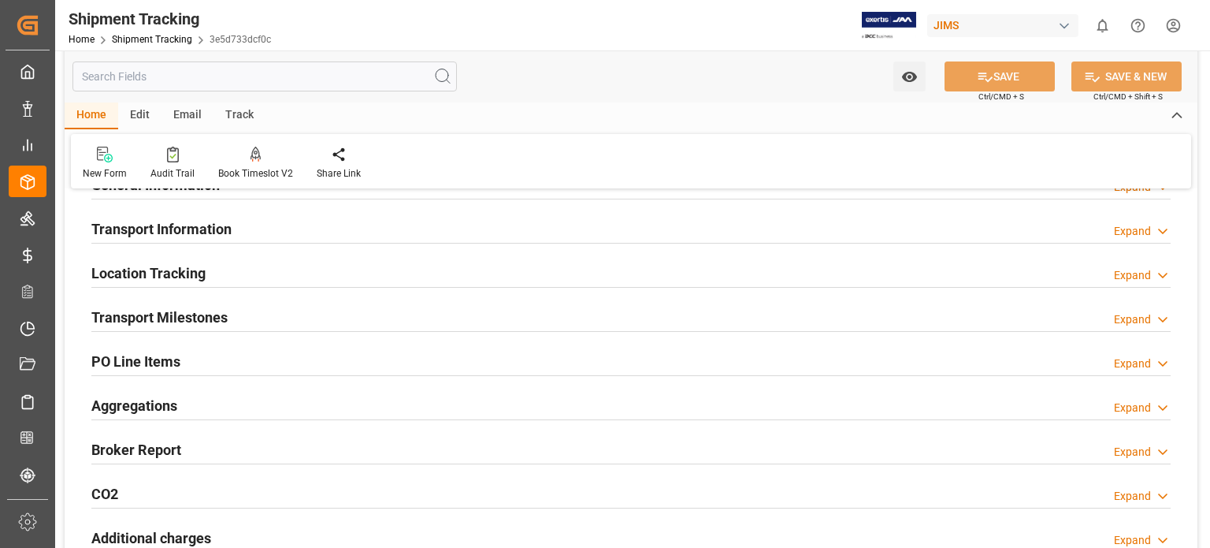
click at [179, 317] on h2 "Transport Milestones" at bounding box center [159, 317] width 136 height 21
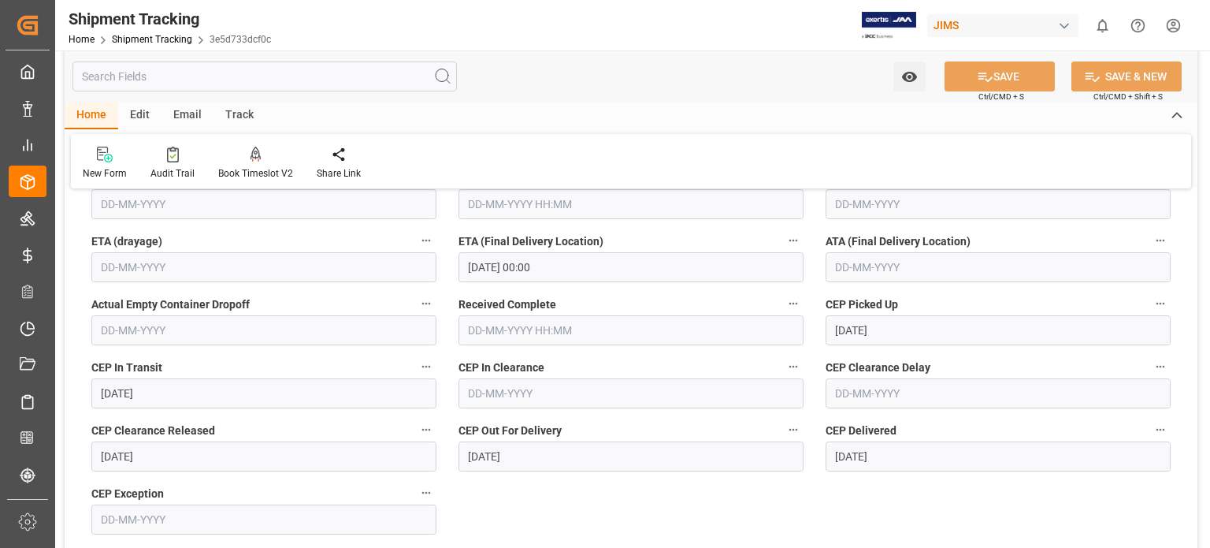
scroll to position [525, 0]
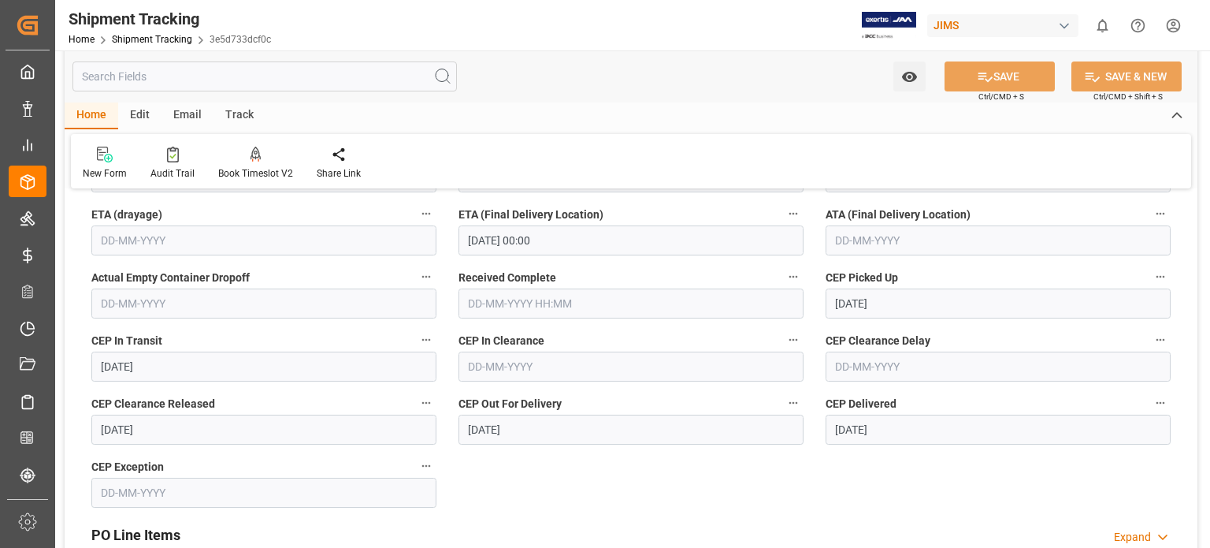
click at [859, 232] on input "text" at bounding box center [998, 240] width 345 height 30
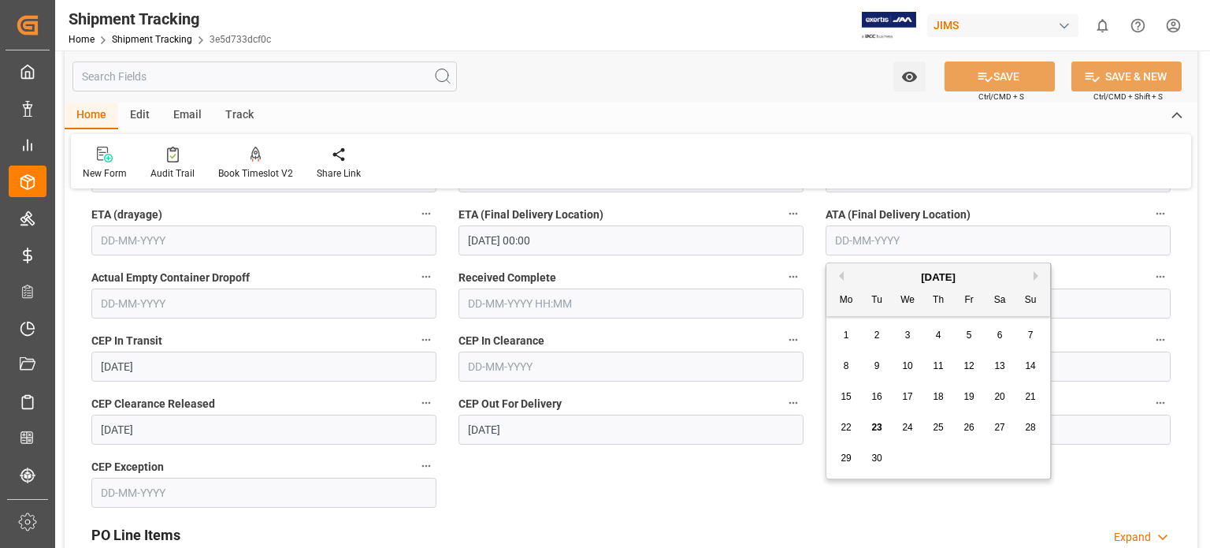
click at [845, 429] on span "22" at bounding box center [846, 427] width 10 height 11
type input "[DATE]"
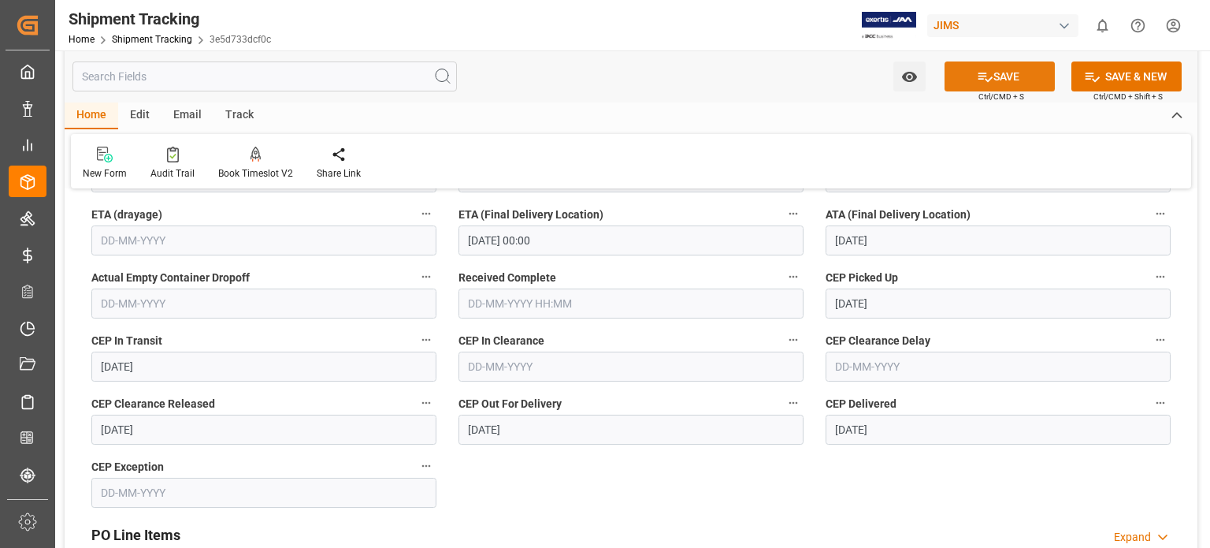
click at [1000, 76] on button "SAVE" at bounding box center [1000, 76] width 110 height 30
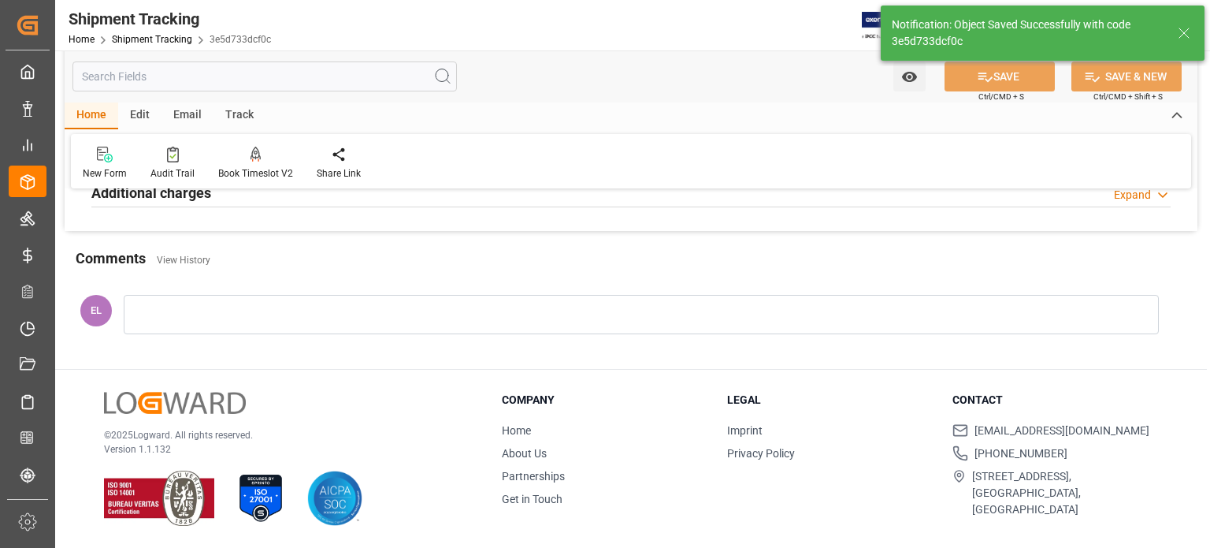
scroll to position [0, 0]
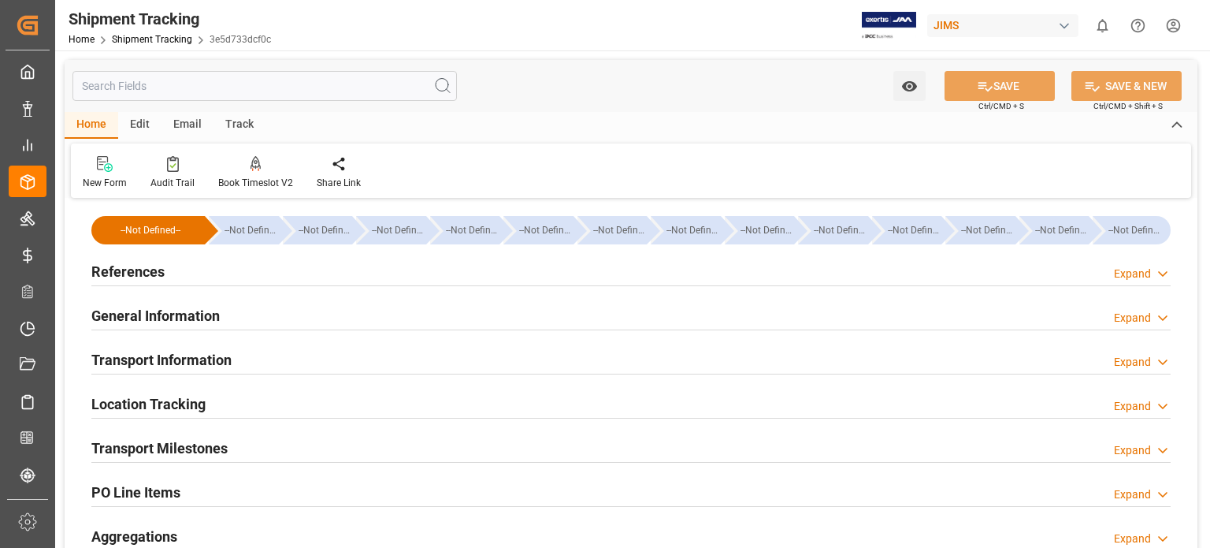
click at [161, 359] on h2 "Transport Information" at bounding box center [161, 359] width 140 height 21
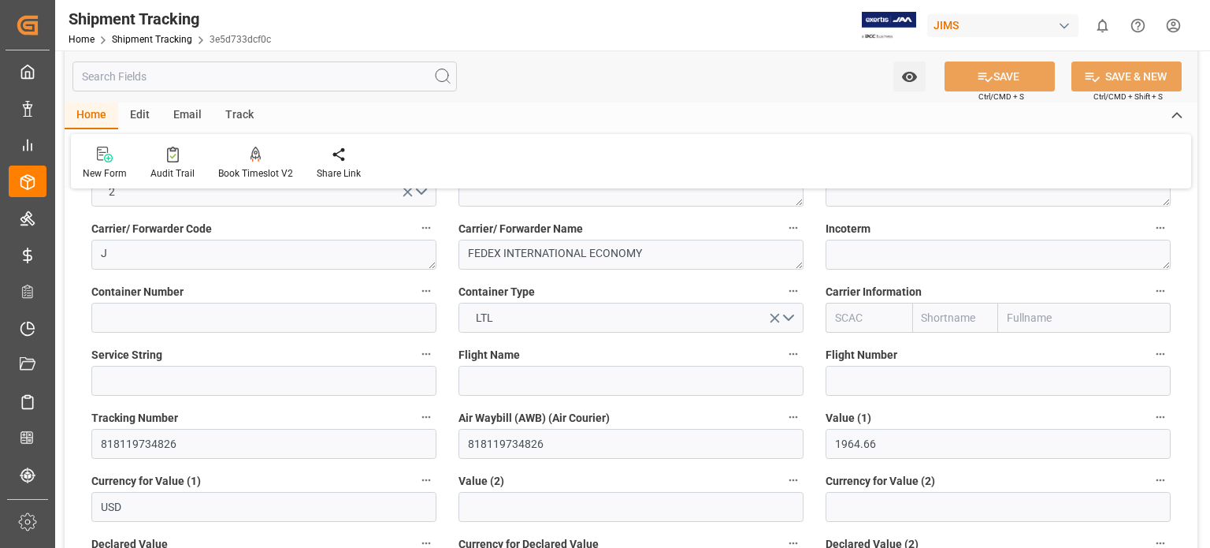
scroll to position [262, 0]
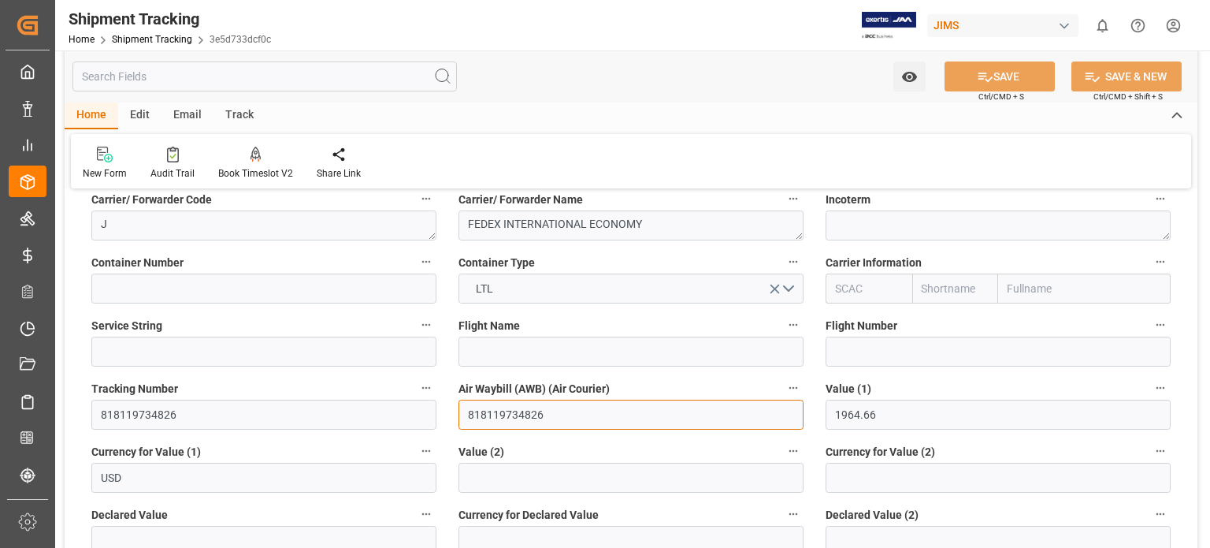
drag, startPoint x: 555, startPoint y: 417, endPoint x: 441, endPoint y: 416, distance: 113.5
click at [441, 416] on div "--Not Defined-- --Not Defined-- --Not Defined-- --Not Defined-- --Not Defined--…" at bounding box center [631, 476] width 1133 height 1072
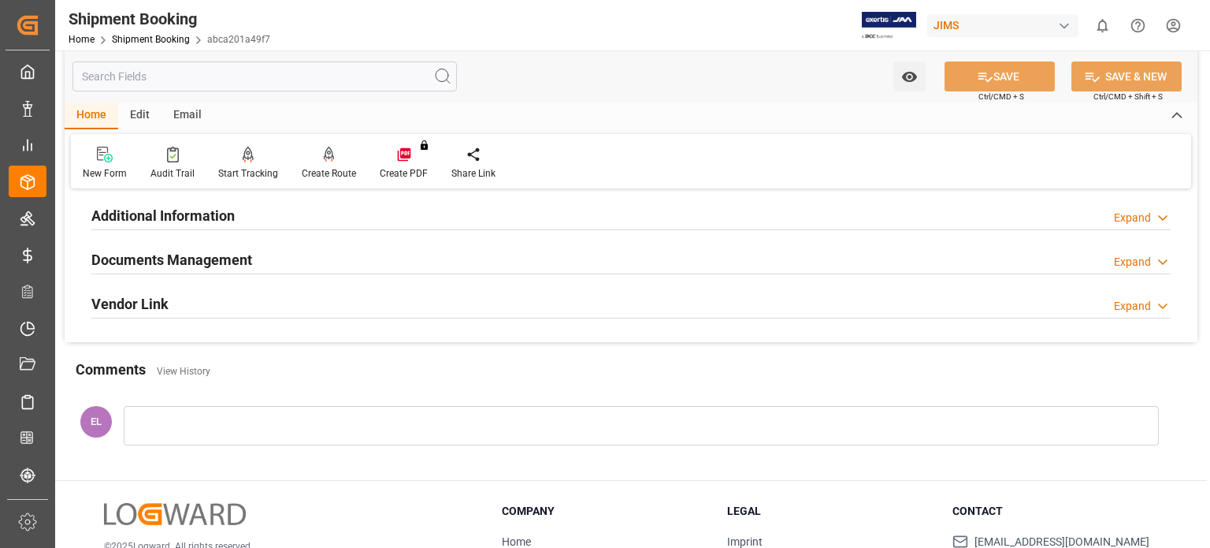
scroll to position [394, 0]
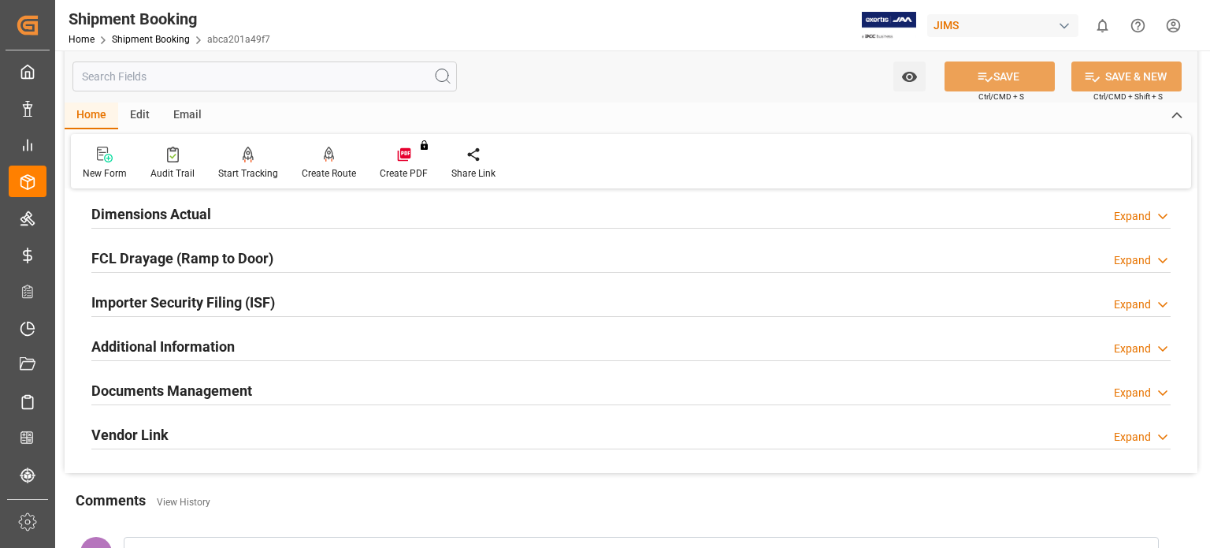
click at [236, 391] on h2 "Documents Management" at bounding box center [171, 390] width 161 height 21
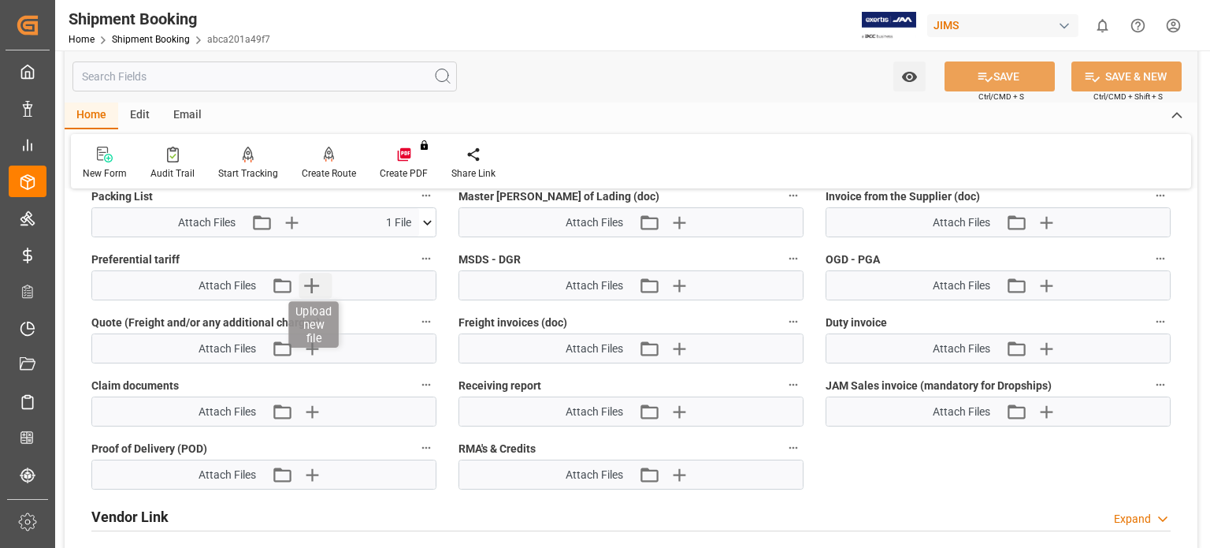
scroll to position [1050, 0]
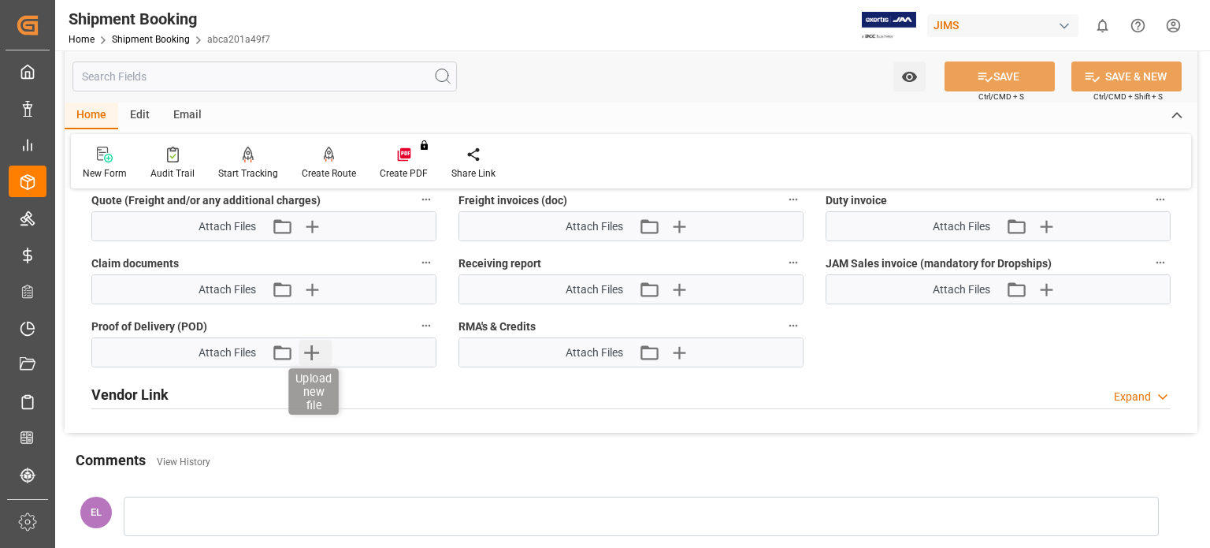
click at [320, 347] on icon "button" at bounding box center [311, 352] width 25 height 25
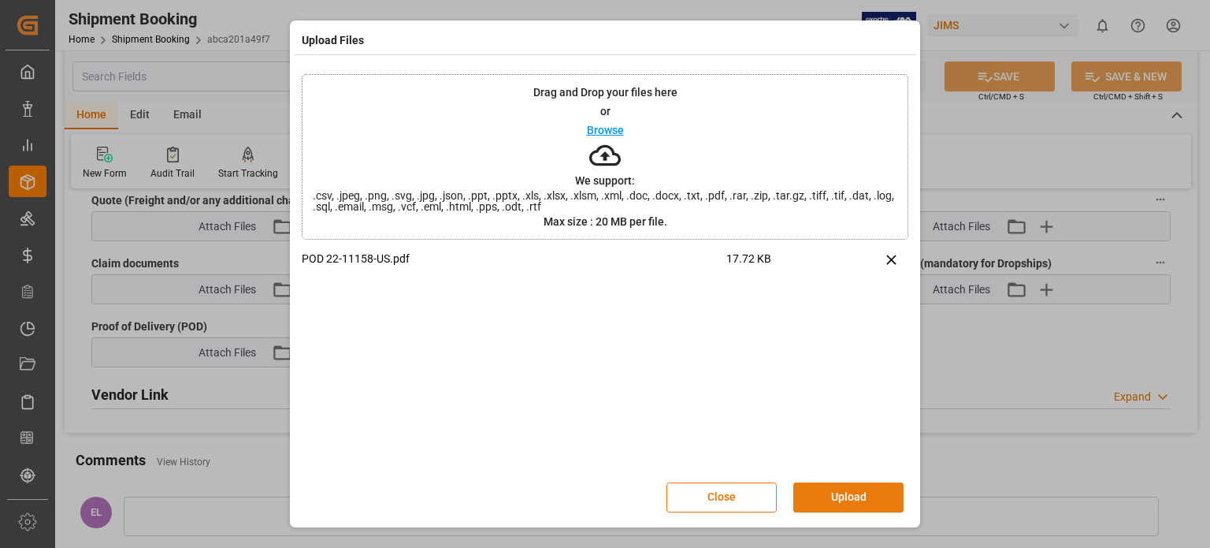
click at [835, 491] on button "Upload" at bounding box center [848, 497] width 110 height 30
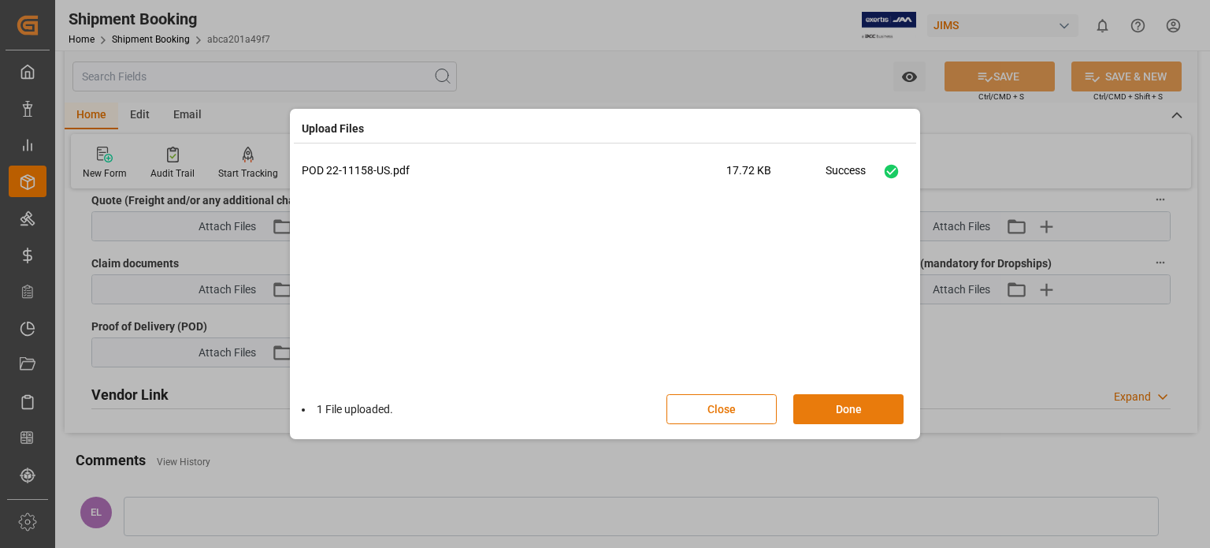
click at [847, 410] on button "Done" at bounding box center [848, 409] width 110 height 30
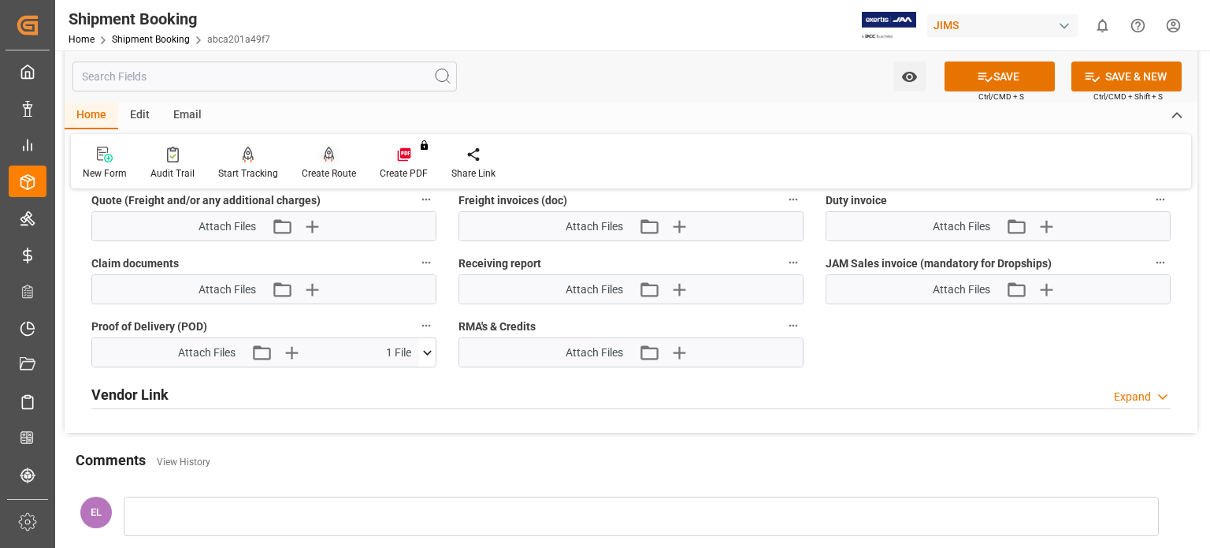
scroll to position [656, 0]
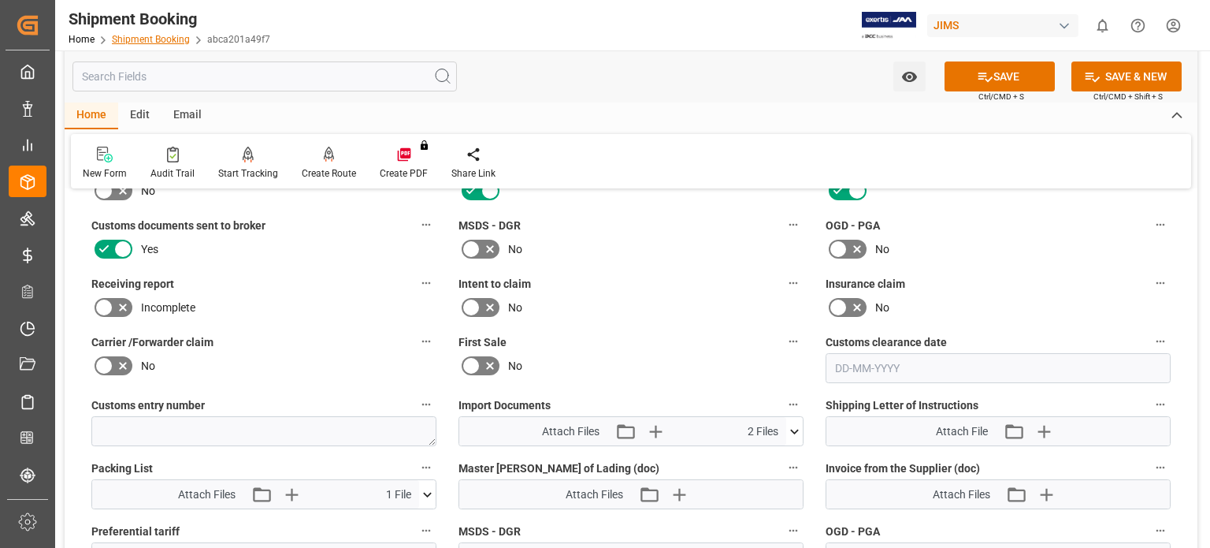
click at [139, 39] on link "Shipment Booking" at bounding box center [151, 39] width 78 height 11
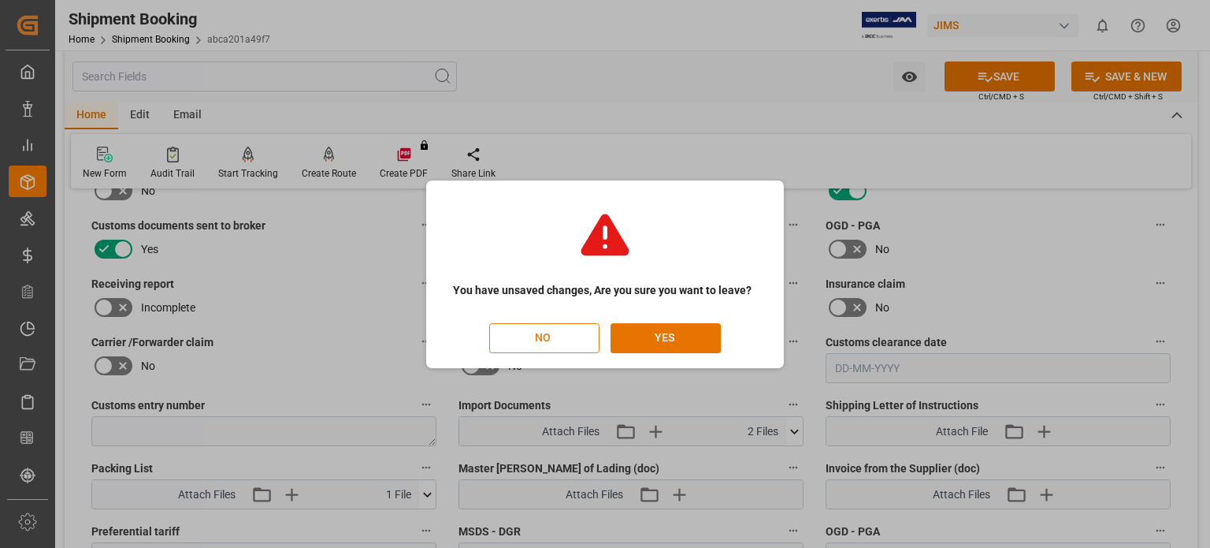
click at [543, 335] on button "NO" at bounding box center [544, 338] width 110 height 30
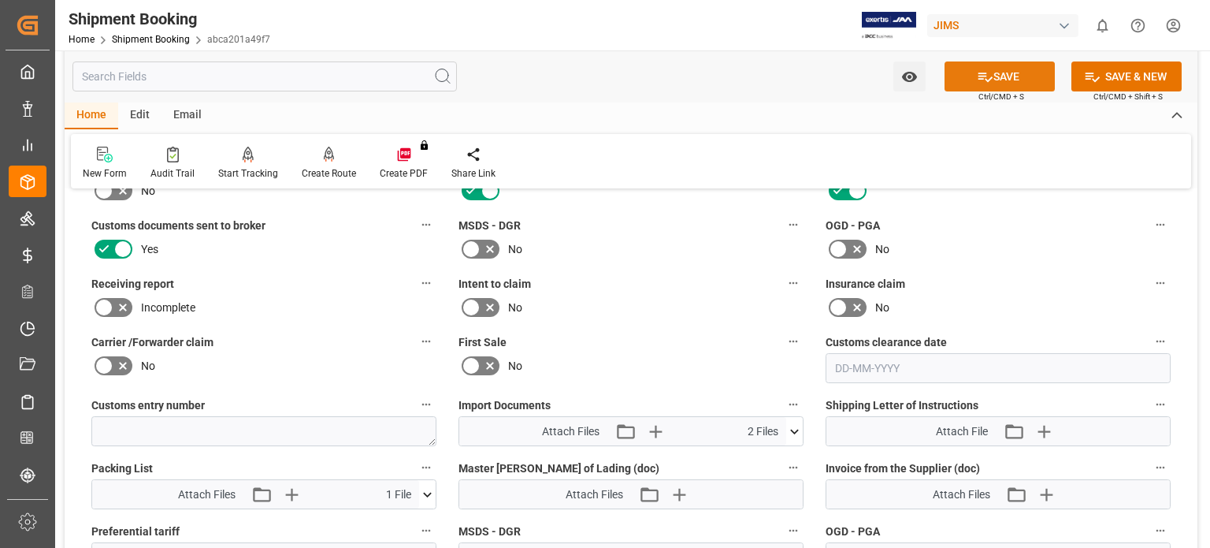
click at [1012, 75] on button "SAVE" at bounding box center [1000, 76] width 110 height 30
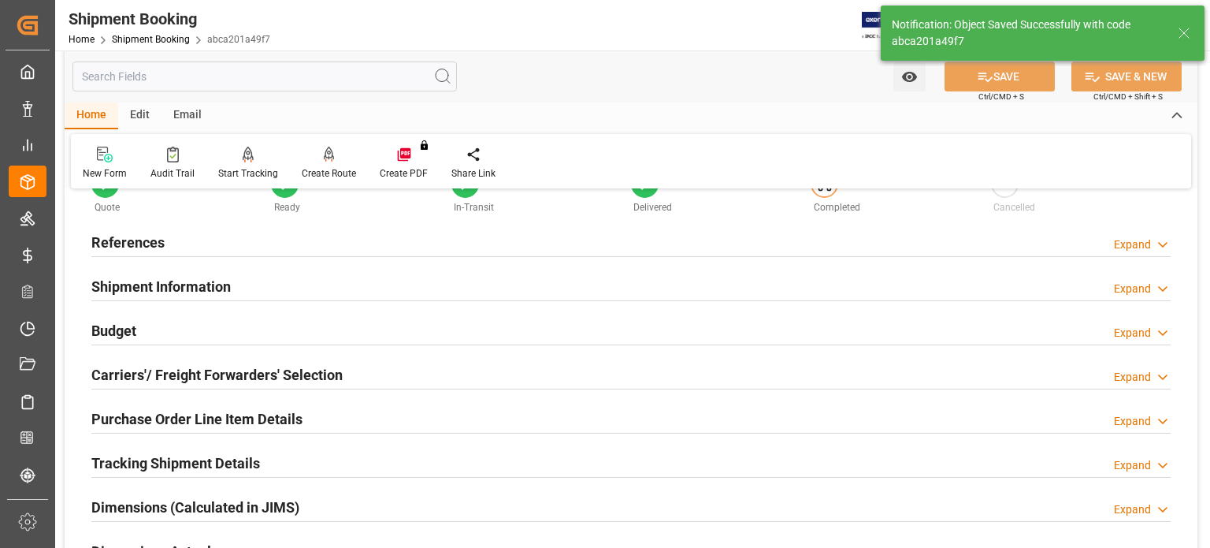
scroll to position [0, 0]
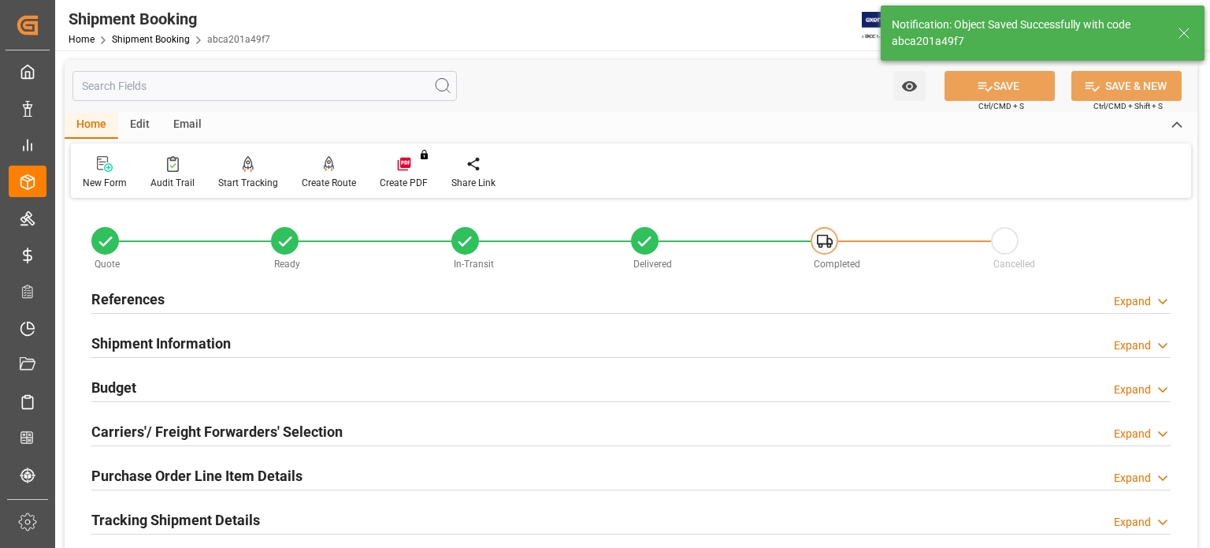
click at [140, 298] on h2 "References" at bounding box center [127, 298] width 73 height 21
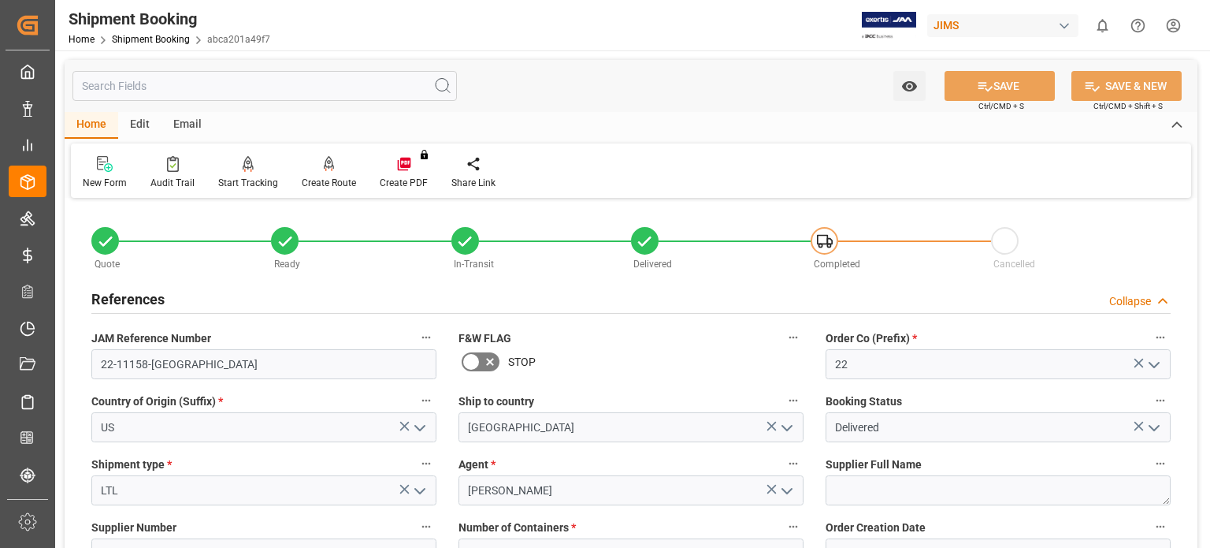
click at [140, 298] on h2 "References" at bounding box center [127, 298] width 73 height 21
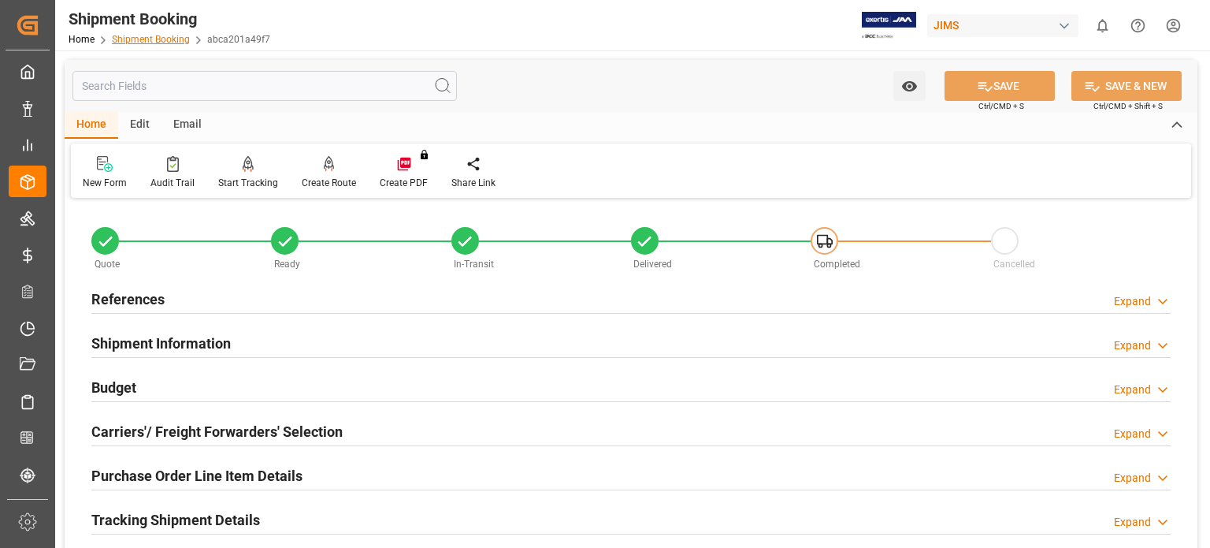
click at [162, 35] on link "Shipment Booking" at bounding box center [151, 39] width 78 height 11
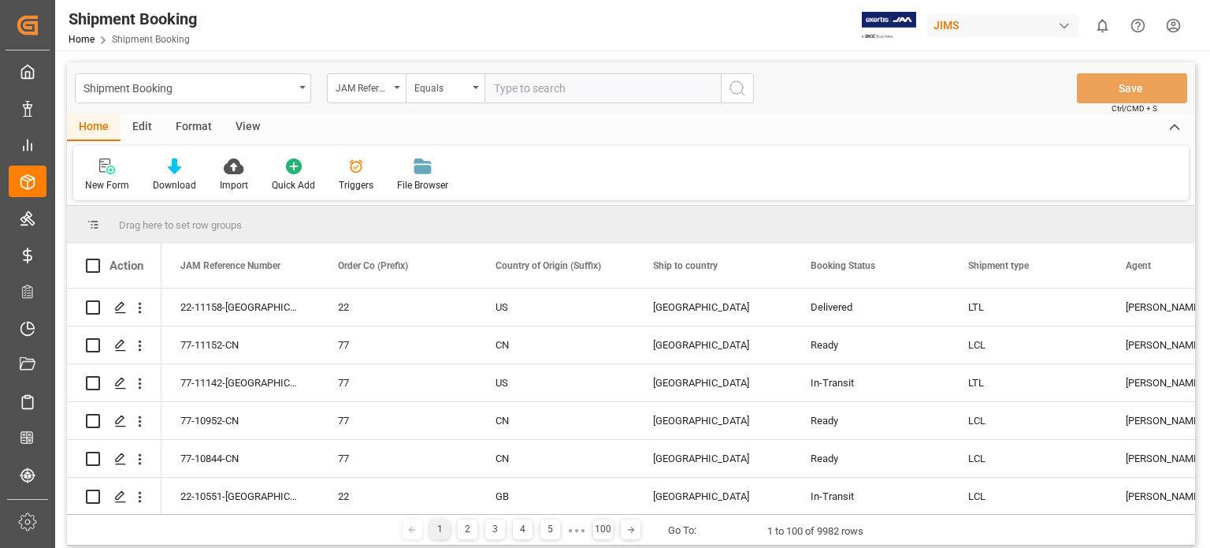
click at [561, 95] on input "text" at bounding box center [603, 88] width 236 height 30
type input "77-11133-us"
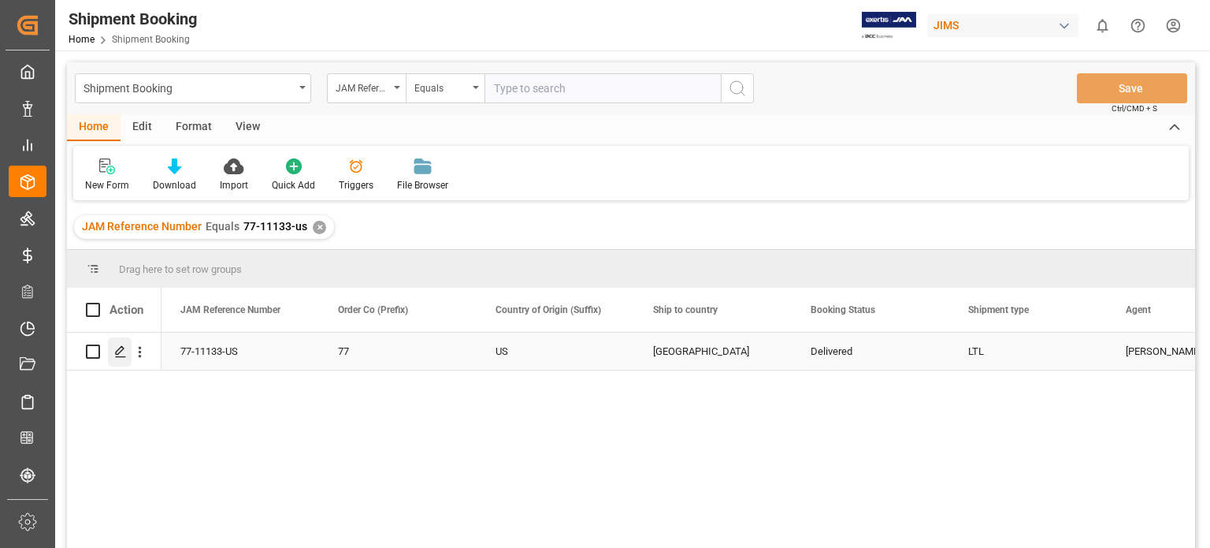
click at [122, 349] on polygon "Press SPACE to select this row." at bounding box center [120, 351] width 8 height 8
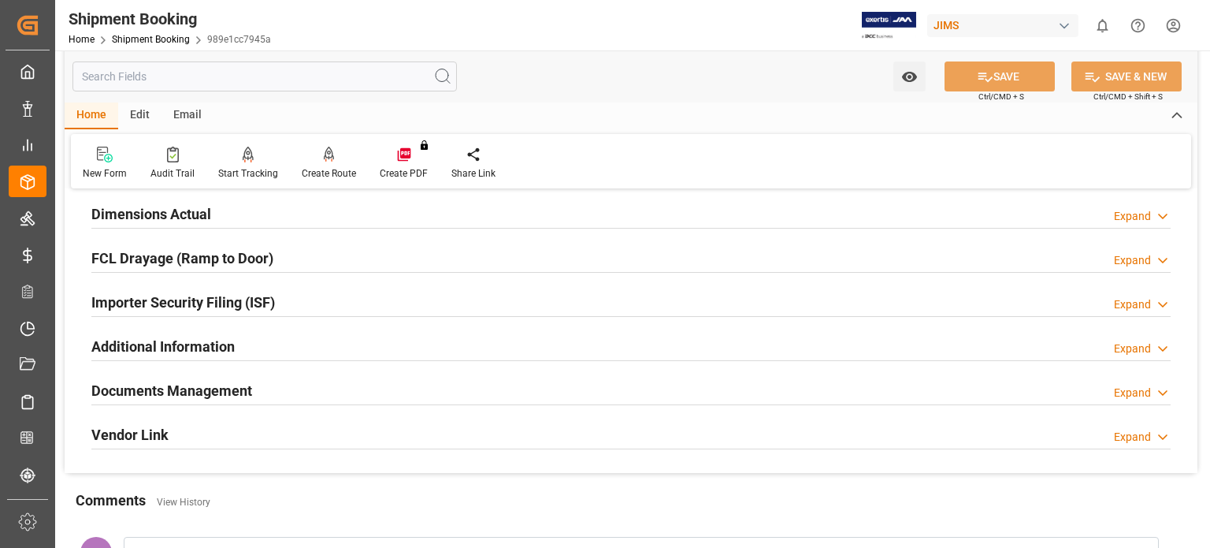
scroll to position [262, 0]
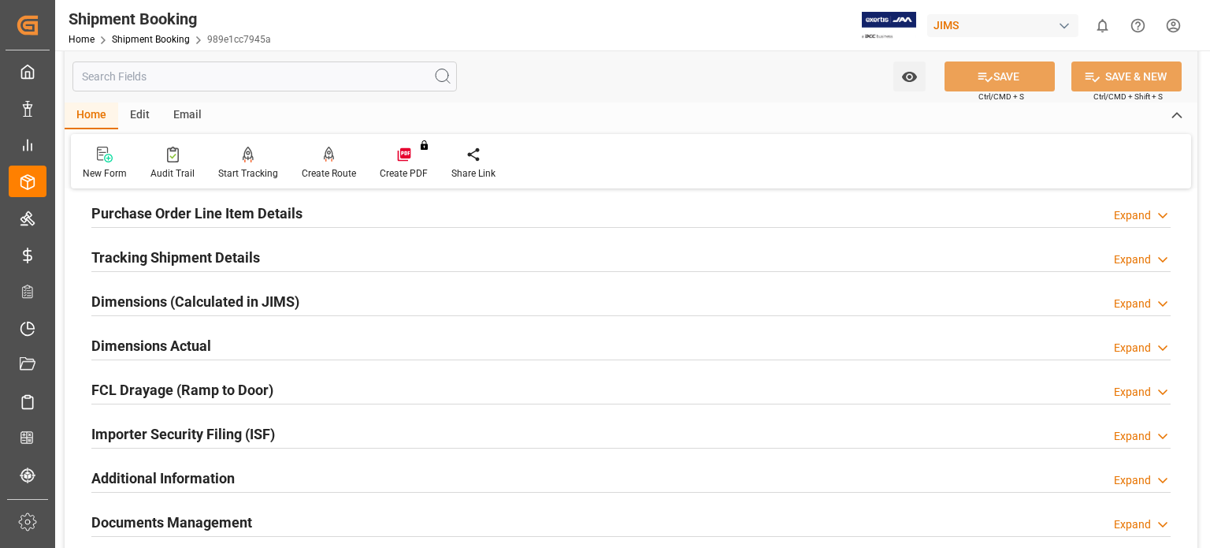
click at [171, 258] on h2 "Tracking Shipment Details" at bounding box center [175, 257] width 169 height 21
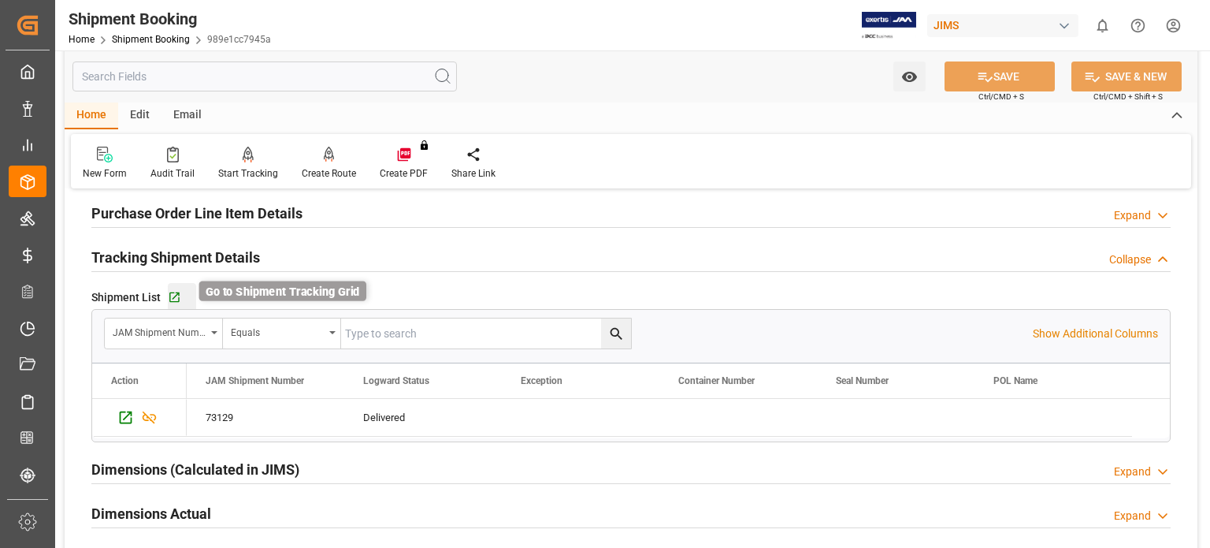
click at [170, 294] on icon "button" at bounding box center [174, 297] width 13 height 13
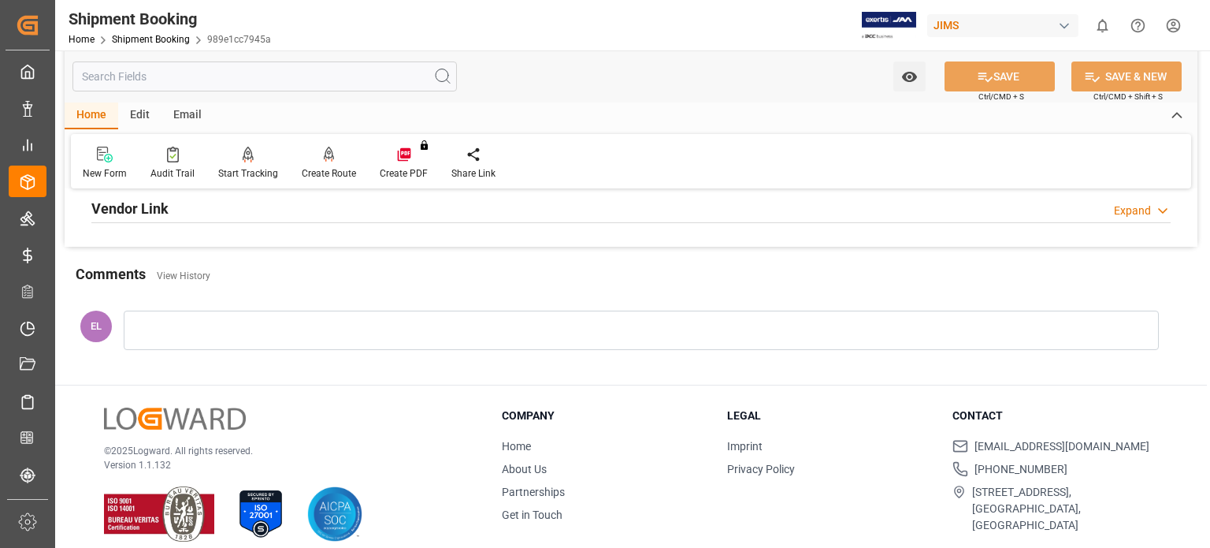
scroll to position [656, 0]
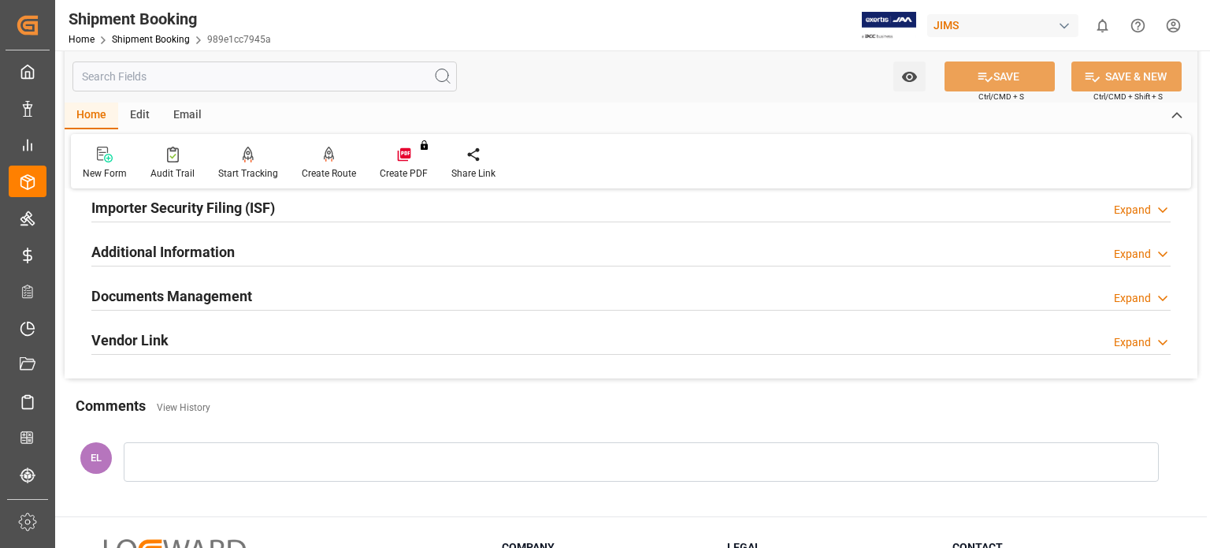
click at [195, 282] on div "Documents Management" at bounding box center [171, 295] width 161 height 30
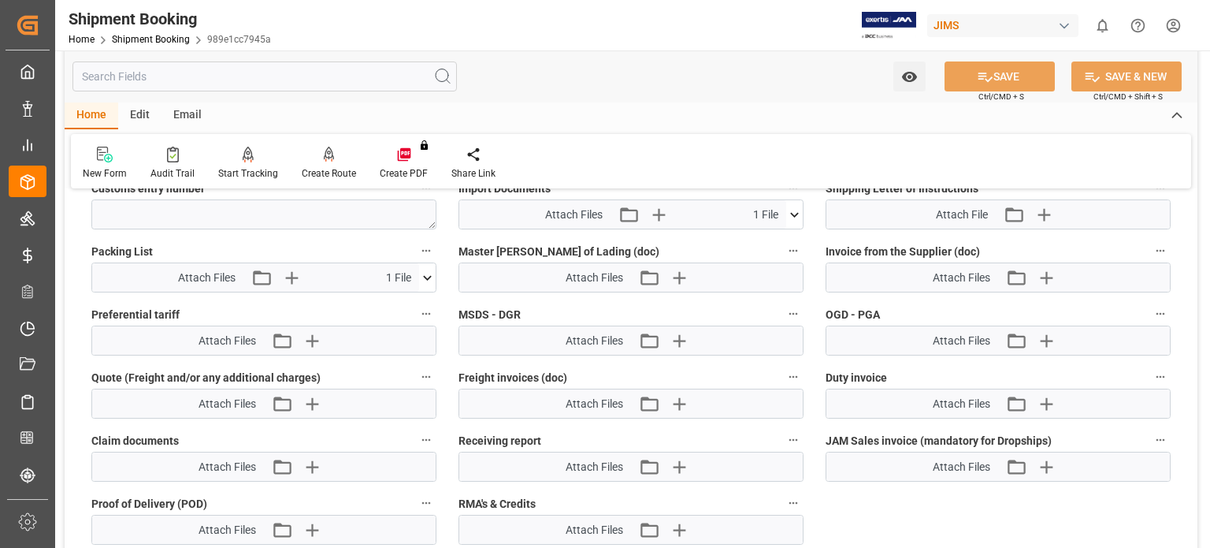
scroll to position [1050, 0]
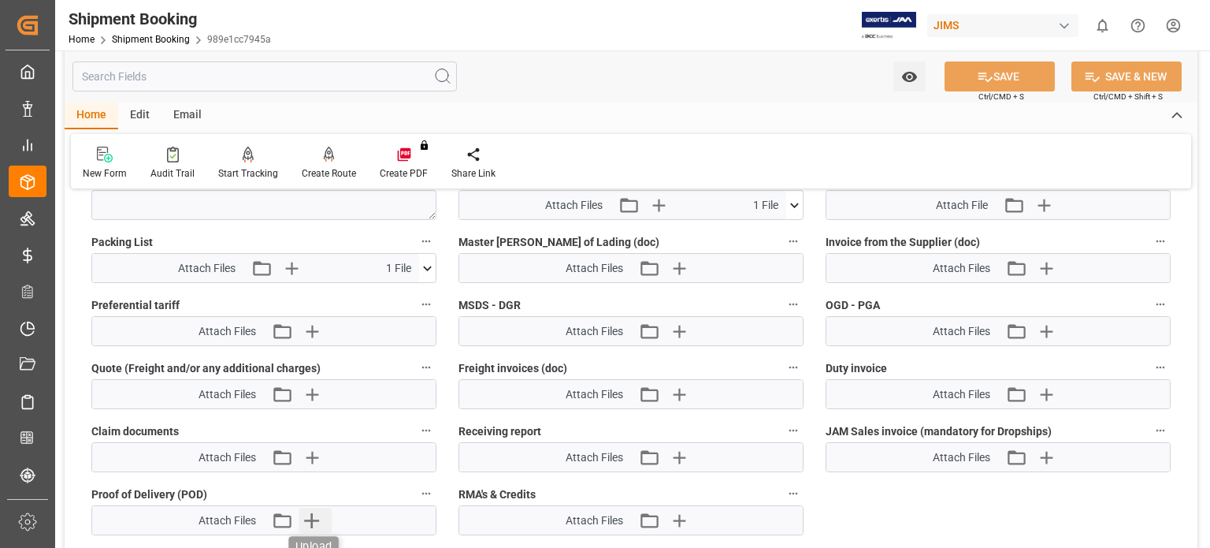
click at [308, 511] on icon "button" at bounding box center [311, 519] width 25 height 25
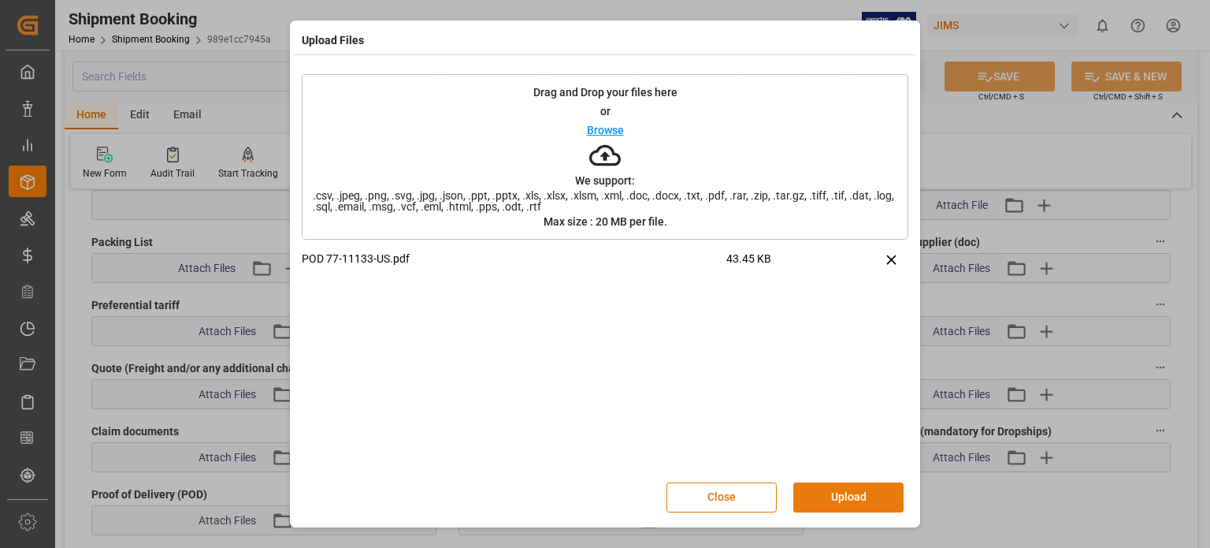
click at [834, 498] on button "Upload" at bounding box center [848, 497] width 110 height 30
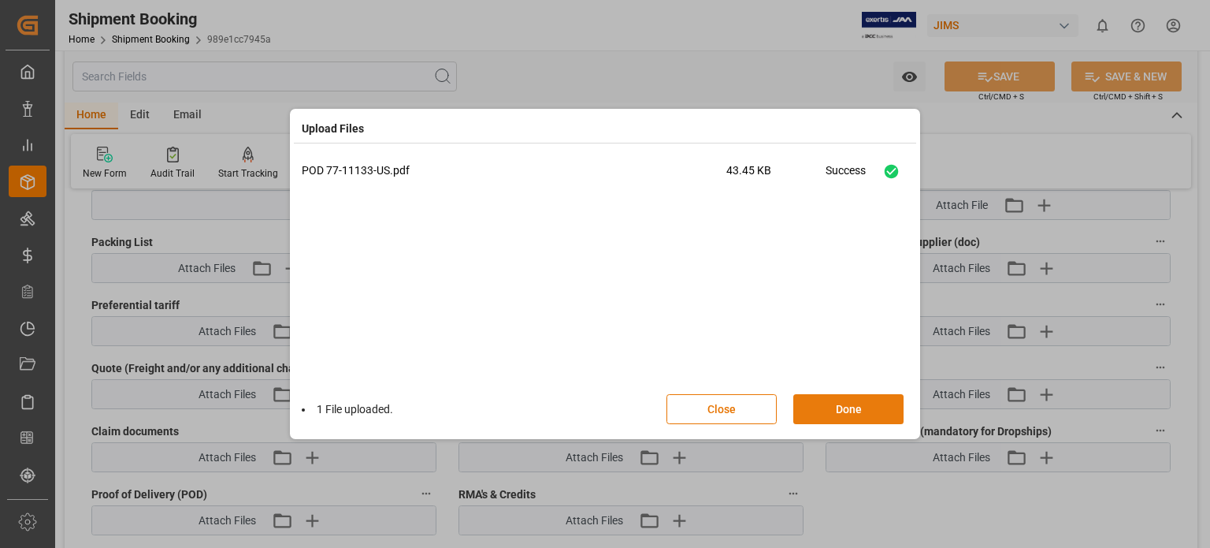
click at [837, 401] on button "Done" at bounding box center [848, 409] width 110 height 30
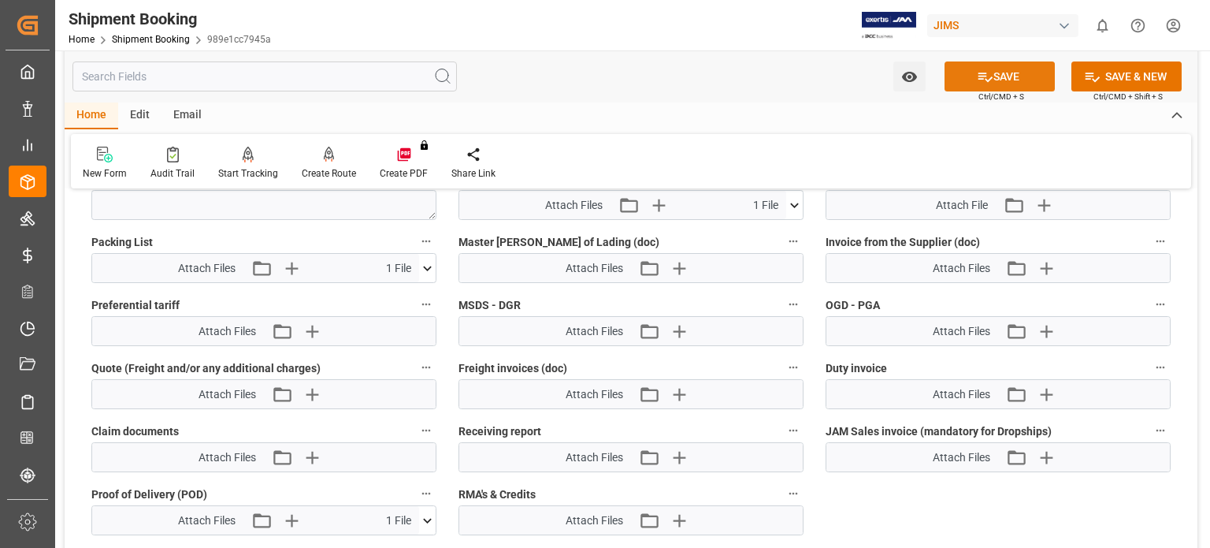
click at [999, 72] on button "SAVE" at bounding box center [1000, 76] width 110 height 30
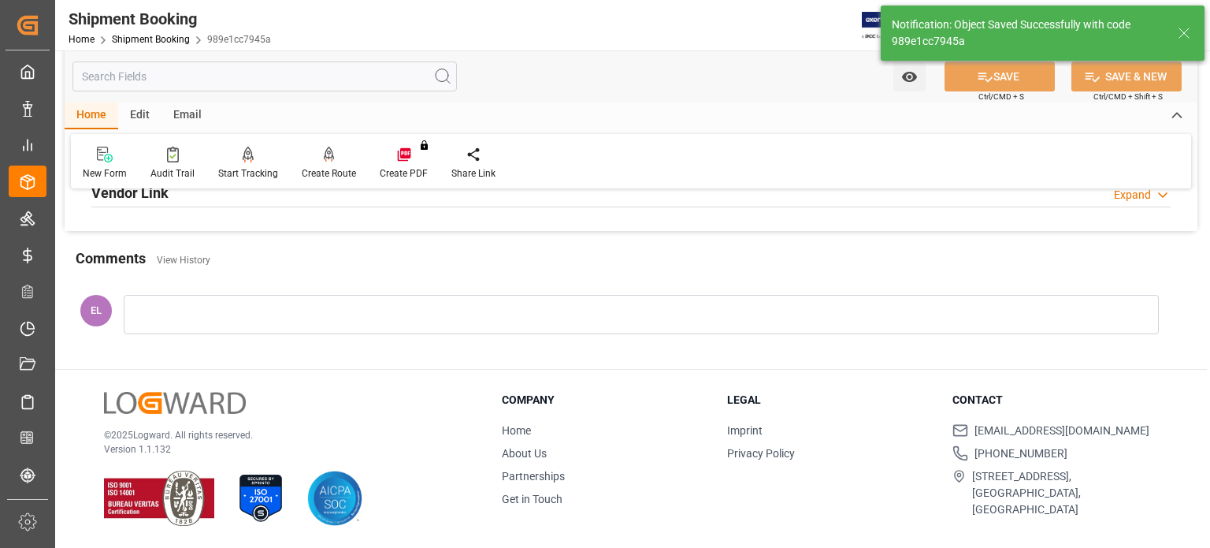
scroll to position [271, 0]
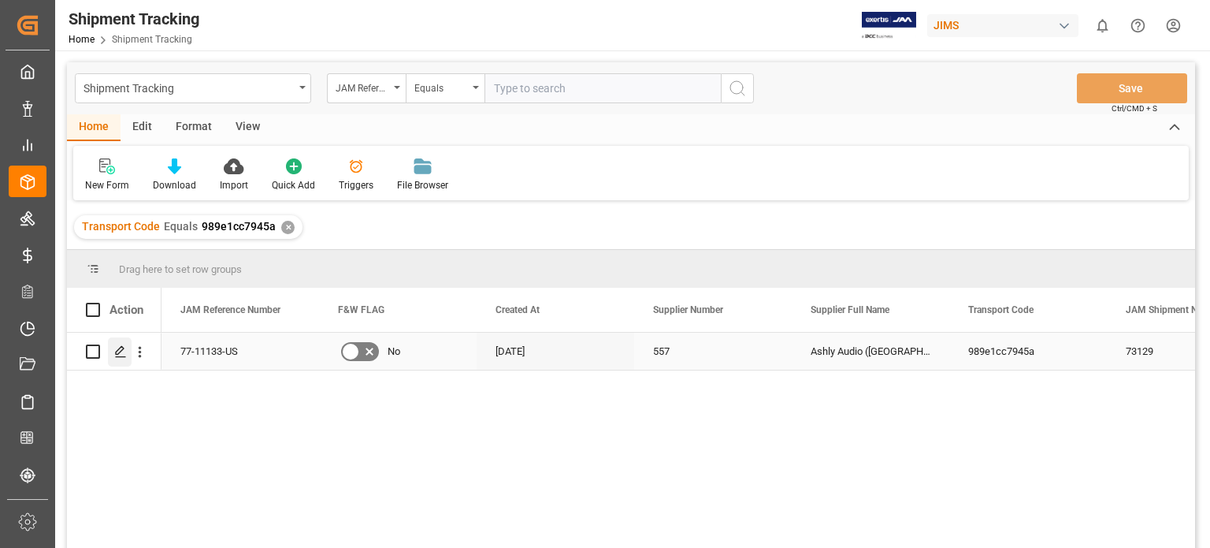
click at [123, 354] on icon "Press SPACE to select this row." at bounding box center [120, 351] width 13 height 13
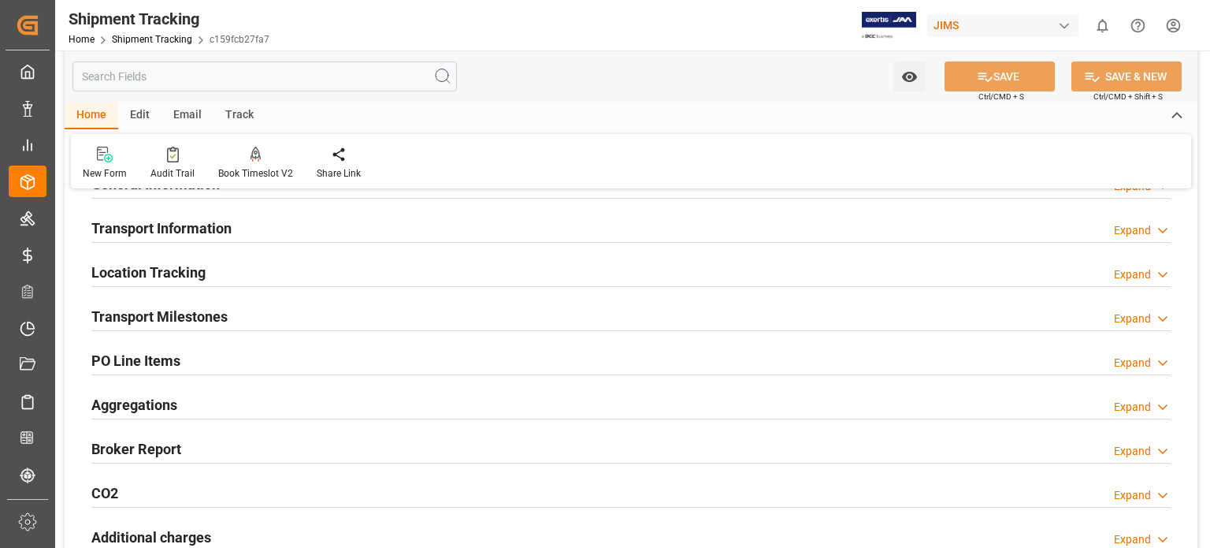
scroll to position [131, 0]
